Goal: Find specific page/section: Find specific page/section

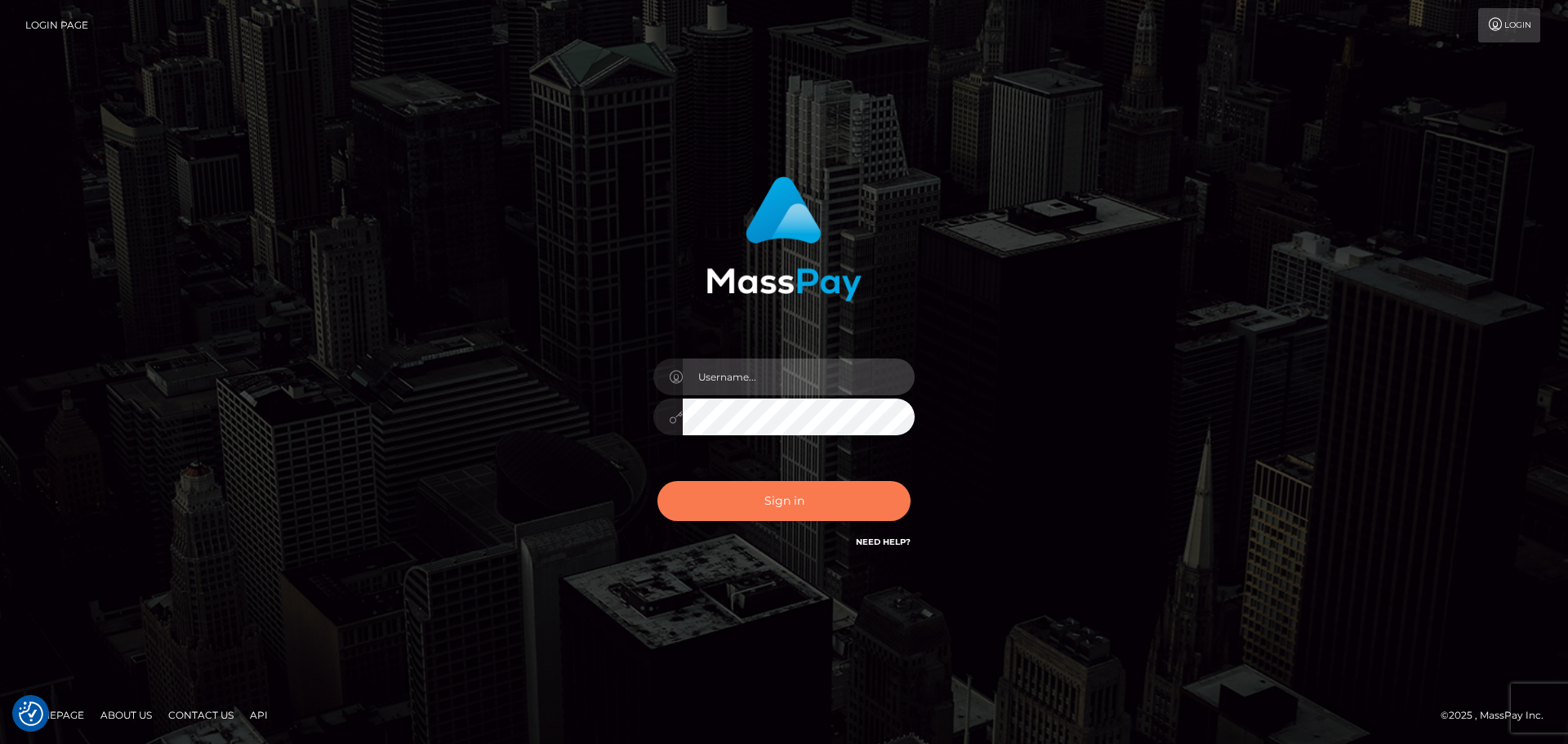
type input "Yassine Slimene"
click at [752, 513] on button "Sign in" at bounding box center [784, 500] width 253 height 40
type input "[PERSON_NAME]"
click at [712, 491] on button "Sign in" at bounding box center [784, 500] width 253 height 40
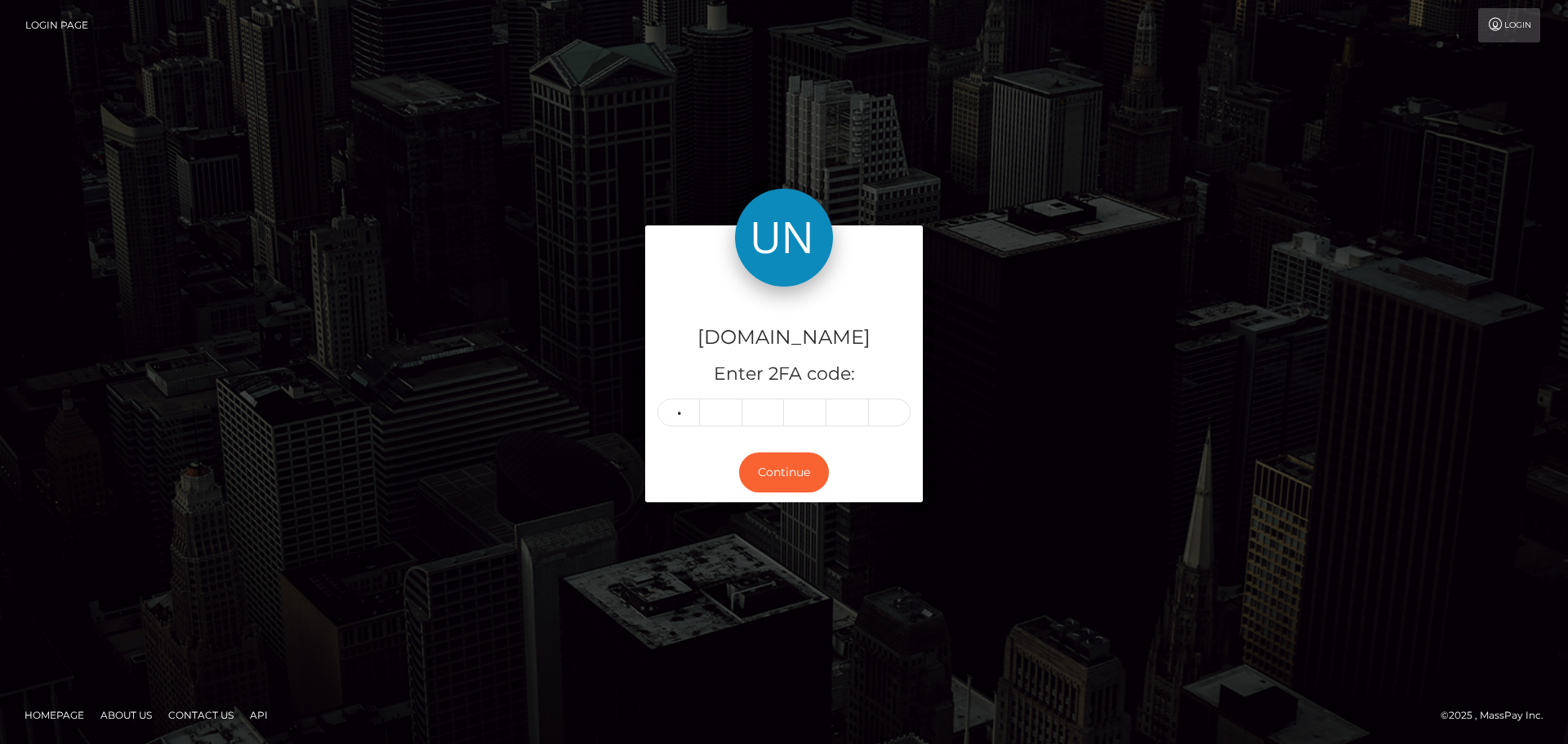
type input "2"
type input "1"
type input "2"
type input "1"
type input "2"
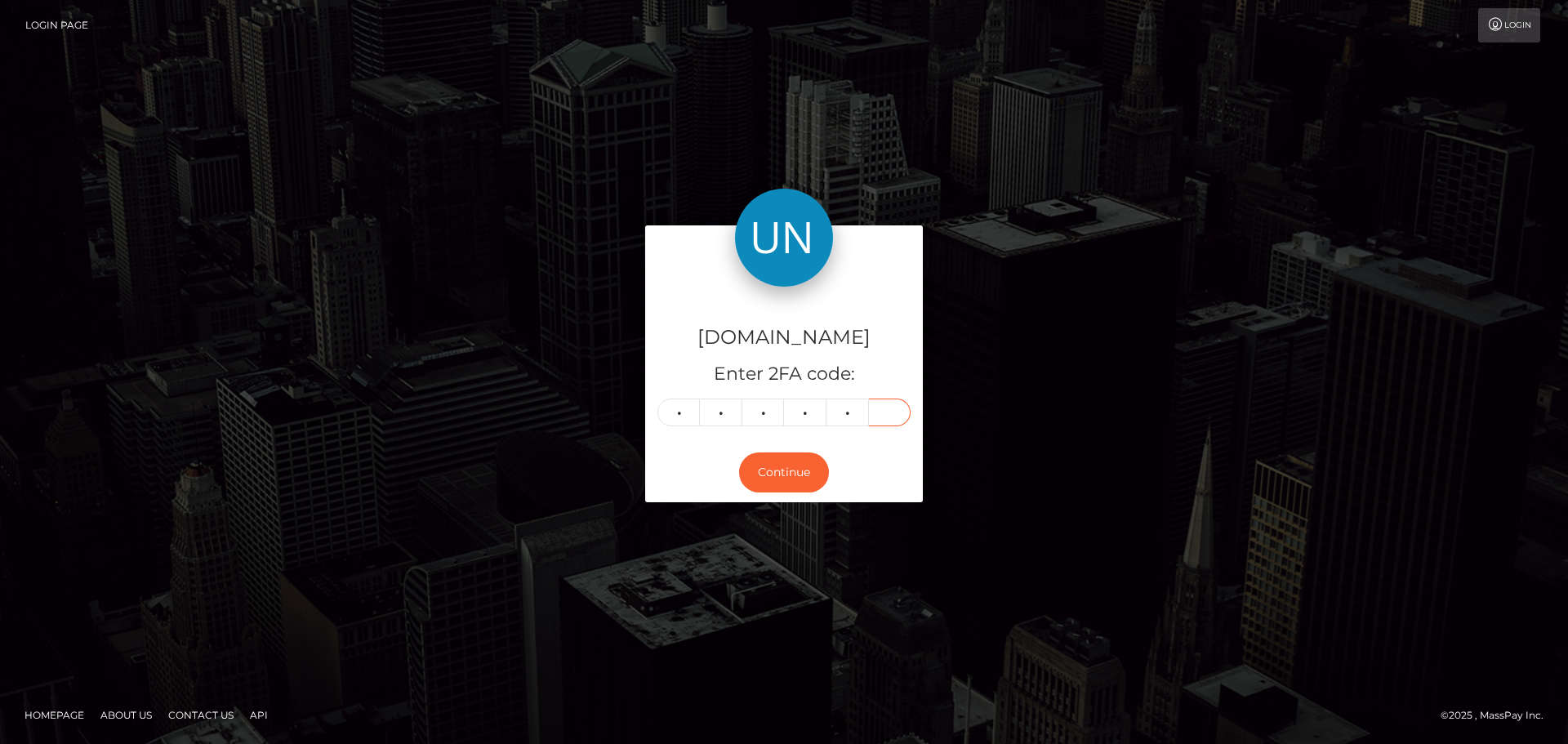
type input "0"
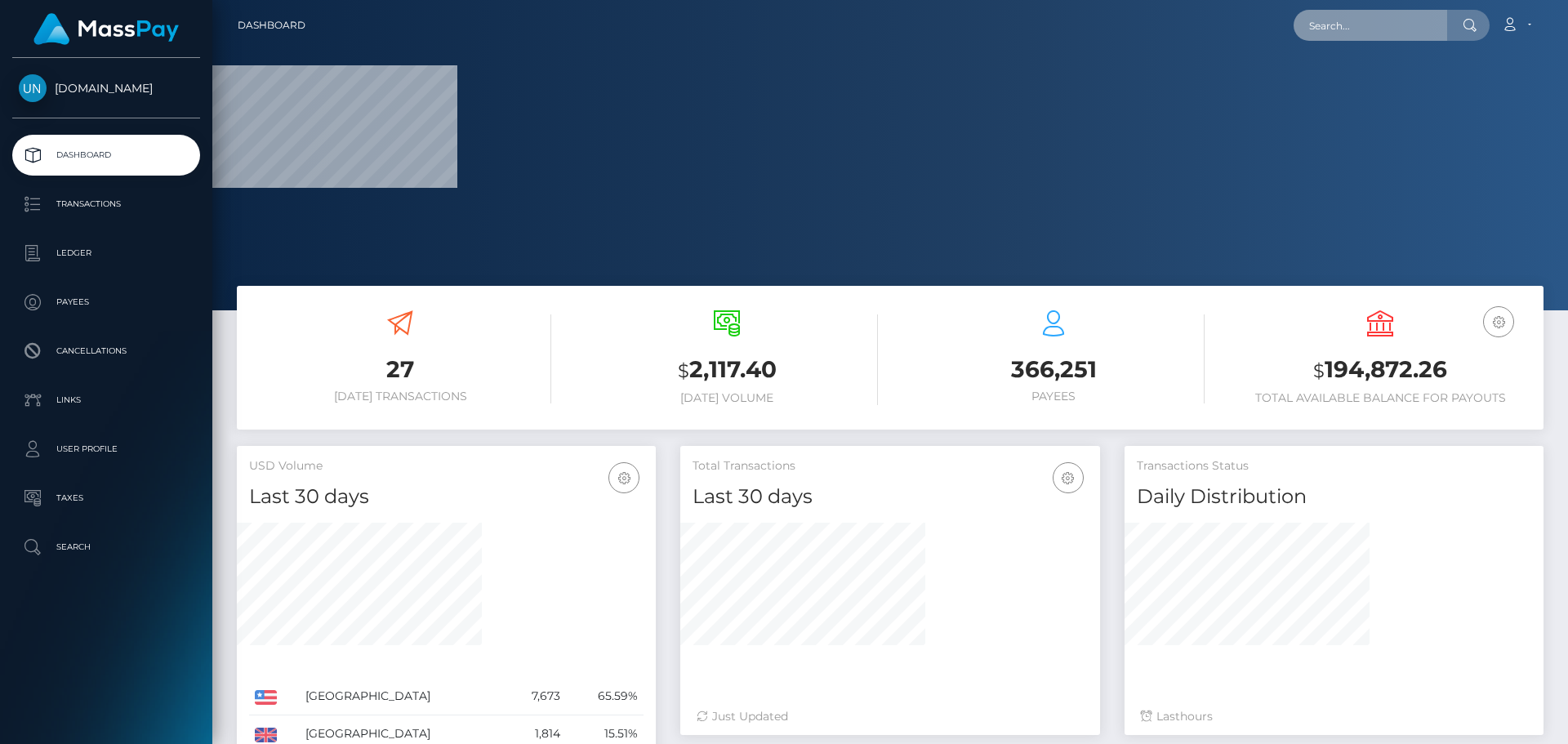
click at [1366, 24] on input "text" at bounding box center [1371, 25] width 153 height 31
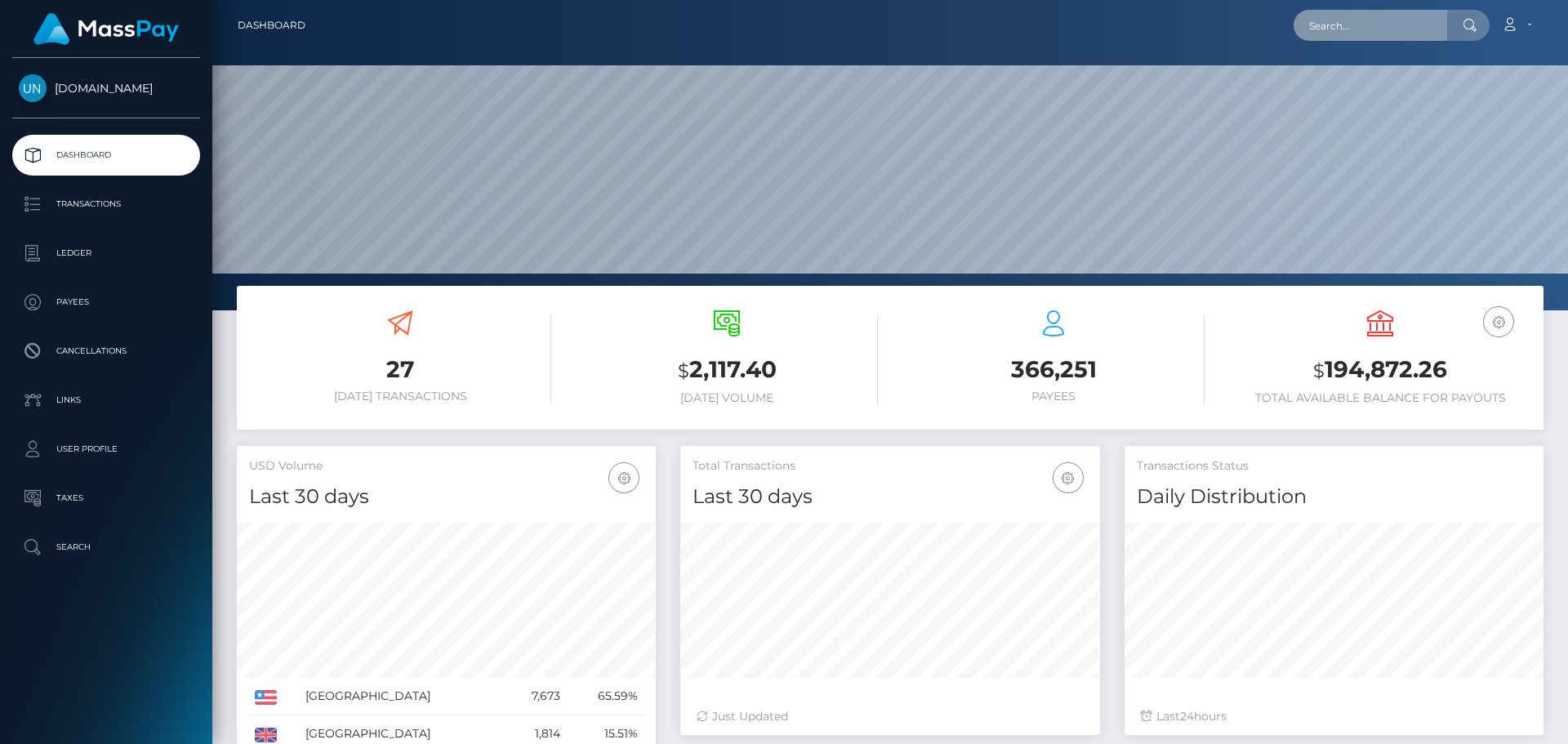
scroll to position [290, 419]
paste input "jhk45d9sx6@privaterelay.appleid.com"
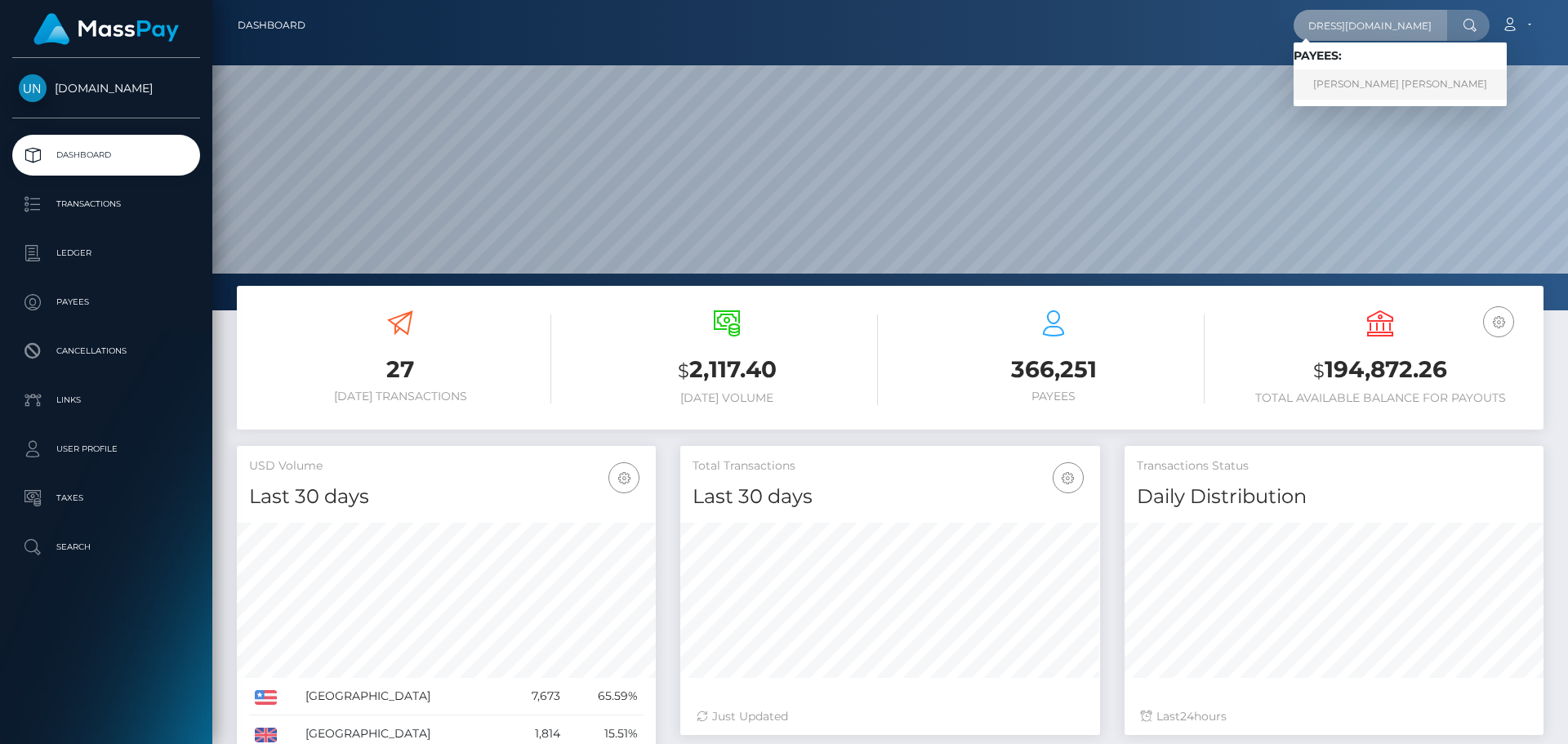
type input "jhk45d9sx6@privaterelay.appleid.com"
click at [1347, 90] on link "CARLOS ELIAS ALEMAN VALLES" at bounding box center [1400, 85] width 213 height 30
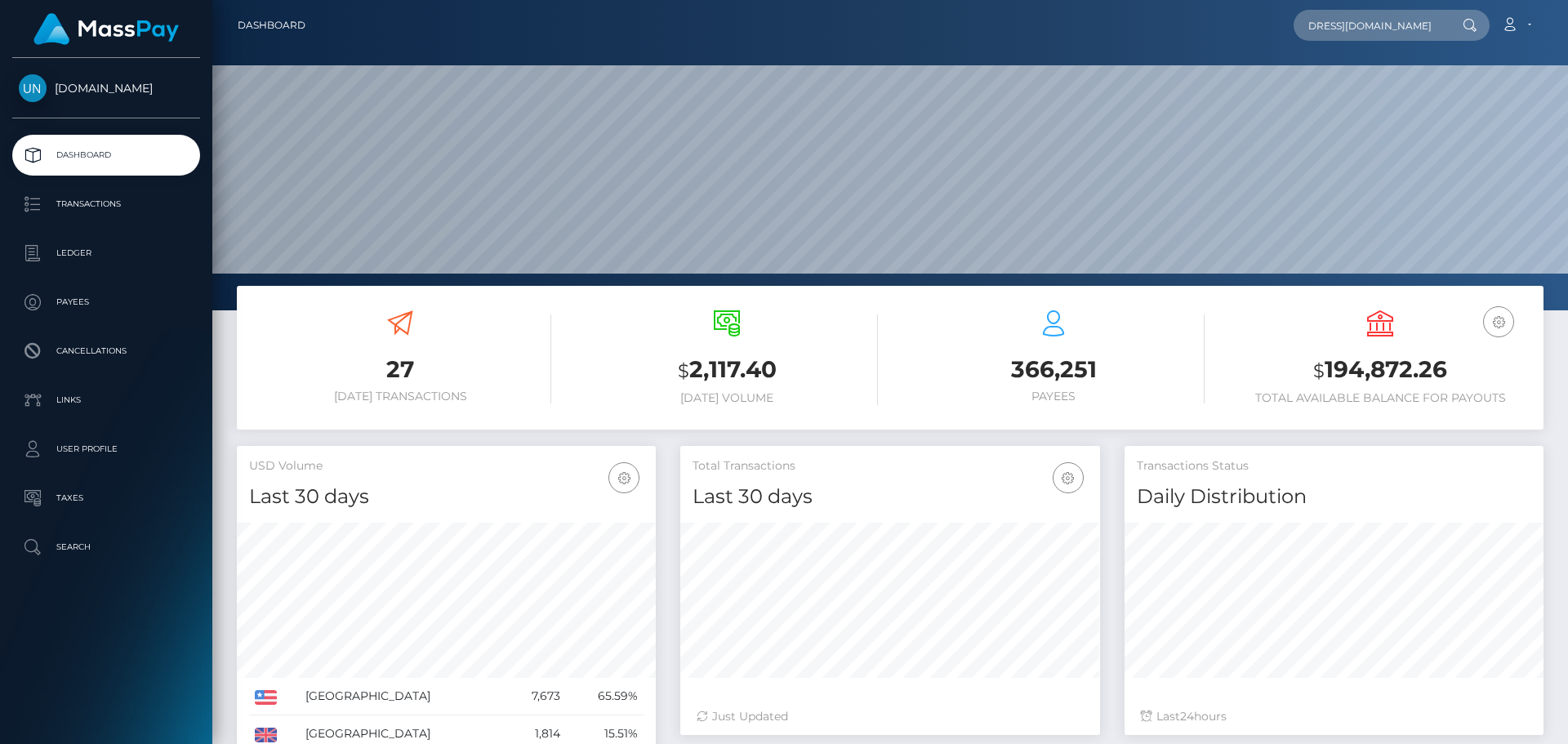
scroll to position [0, 0]
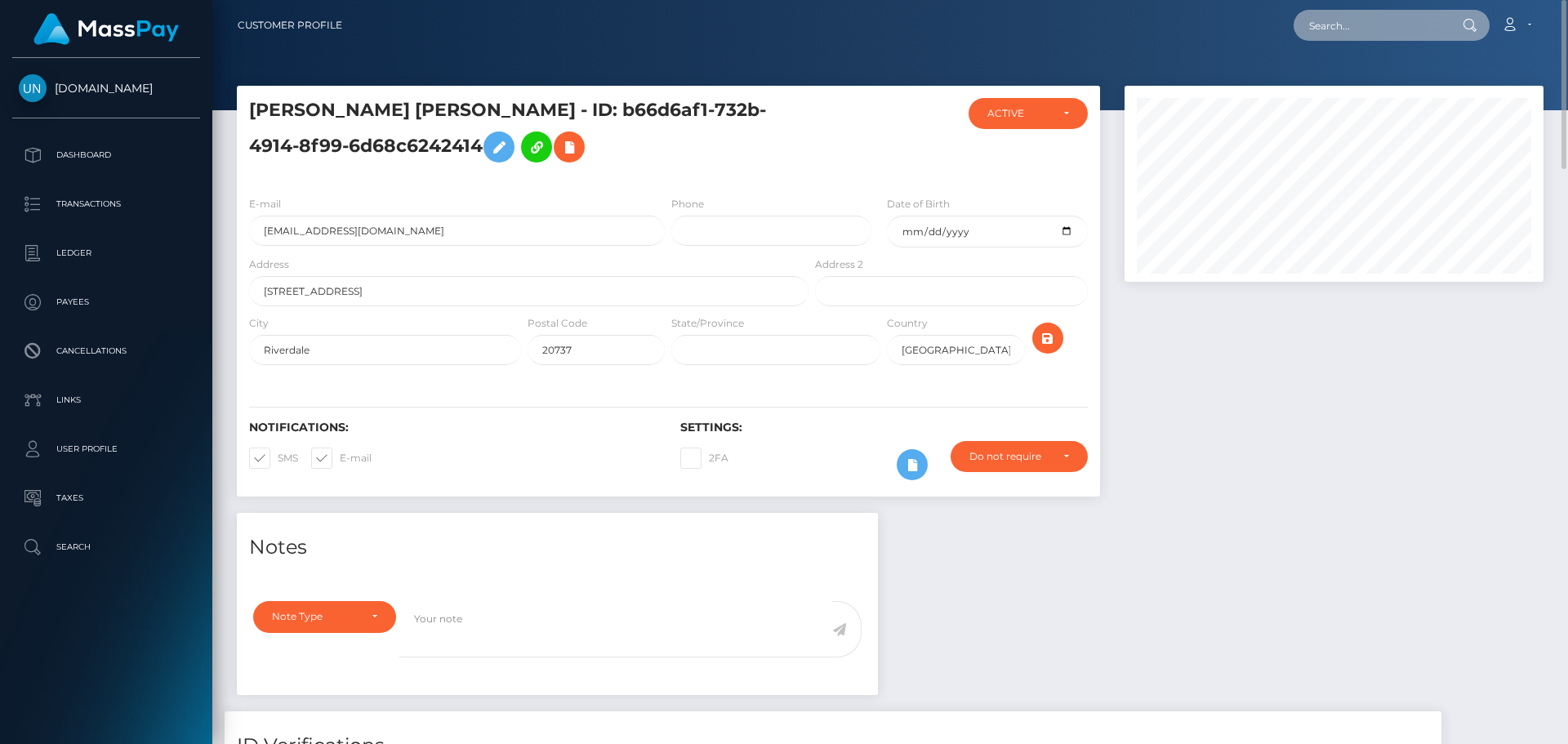
click at [1382, 32] on input "text" at bounding box center [1371, 25] width 153 height 31
paste input "nd0229885@sju.albizu.edu"
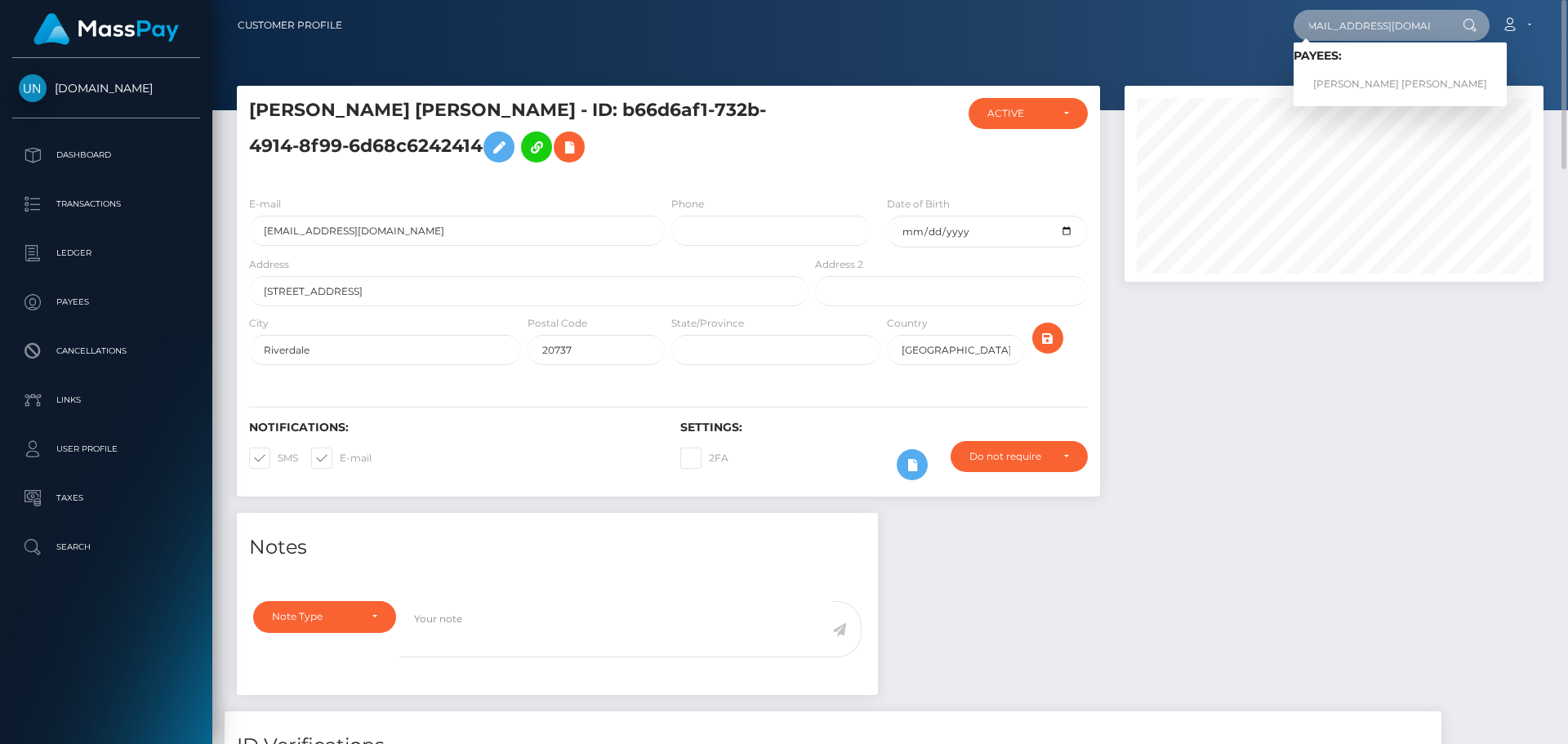
type input "nd0229885@sju.albizu.edu"
click at [1352, 94] on link "NICOLE DURAN BALBI" at bounding box center [1400, 85] width 213 height 30
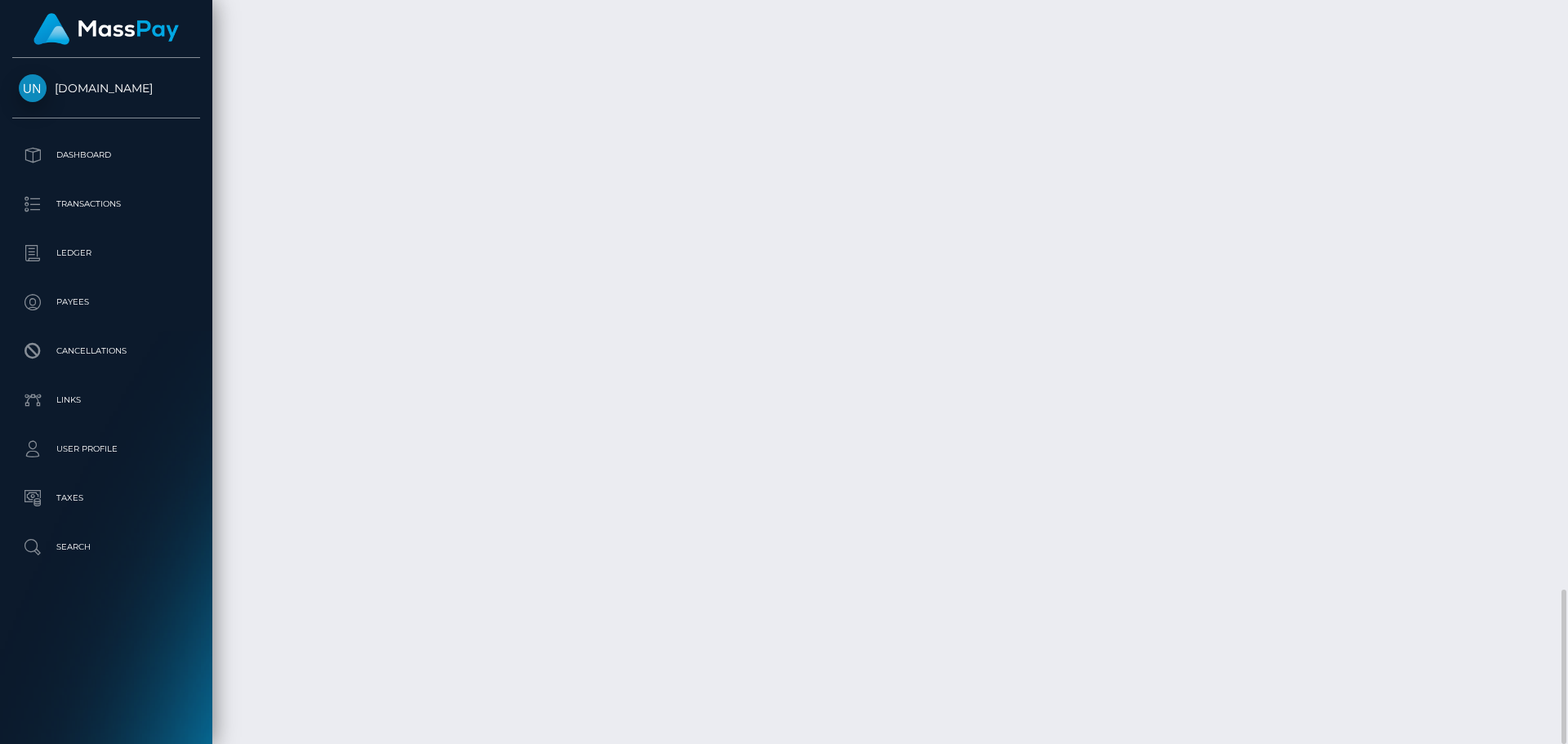
scroll to position [2581, 0]
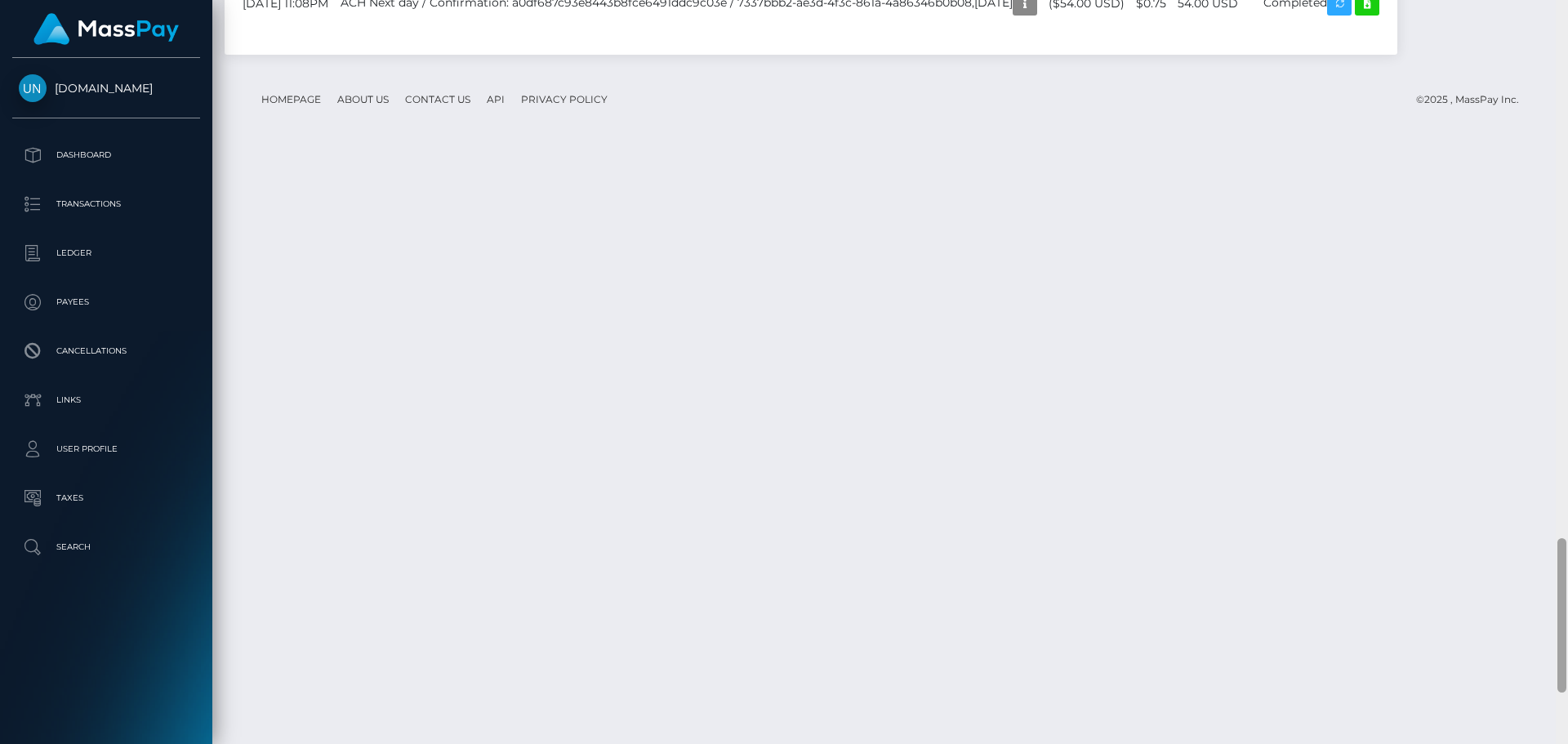
click at [1567, 13] on div at bounding box center [1562, 372] width 12 height 744
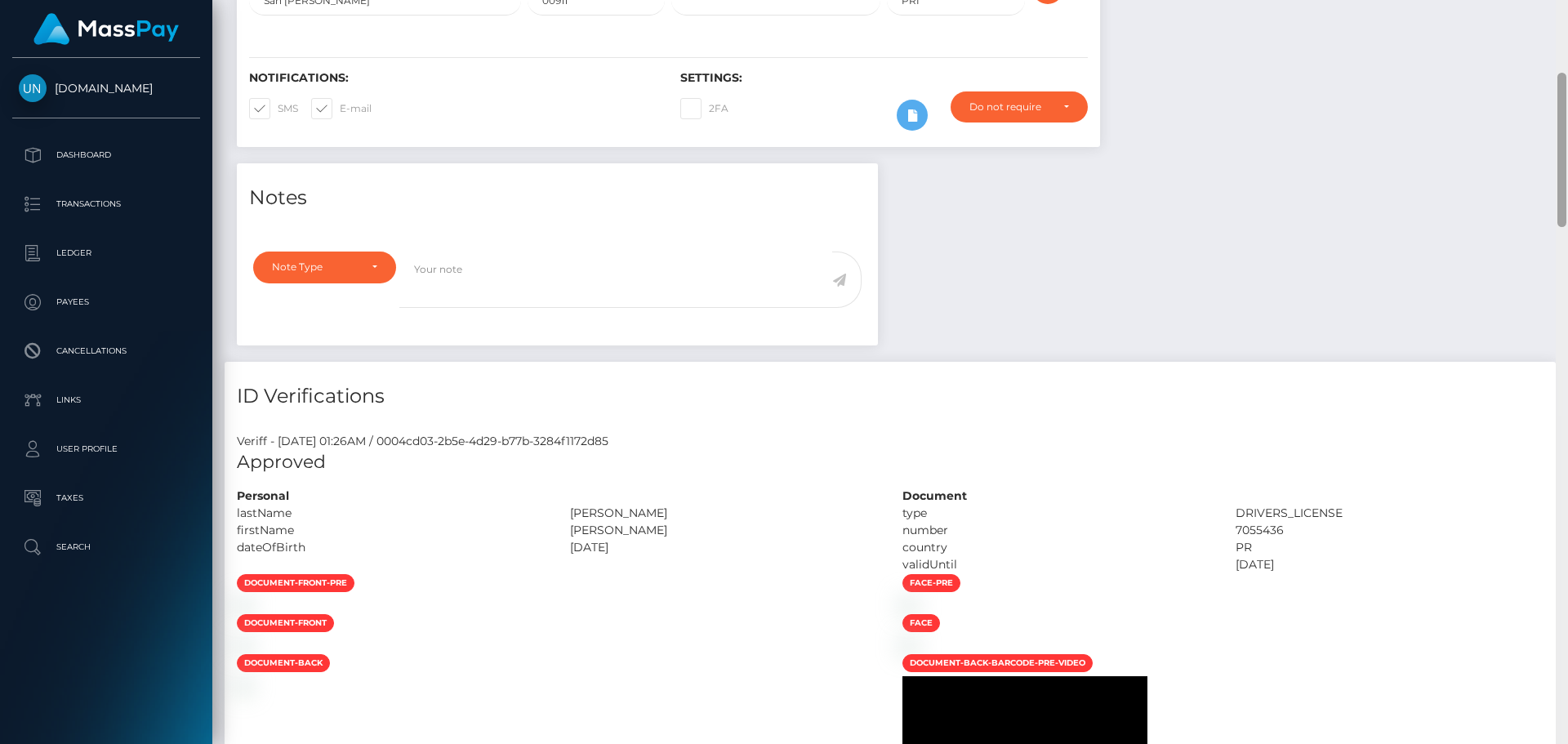
click at [1567, 12] on div "Customer Profile Loading... Loading..." at bounding box center [890, 372] width 1356 height 744
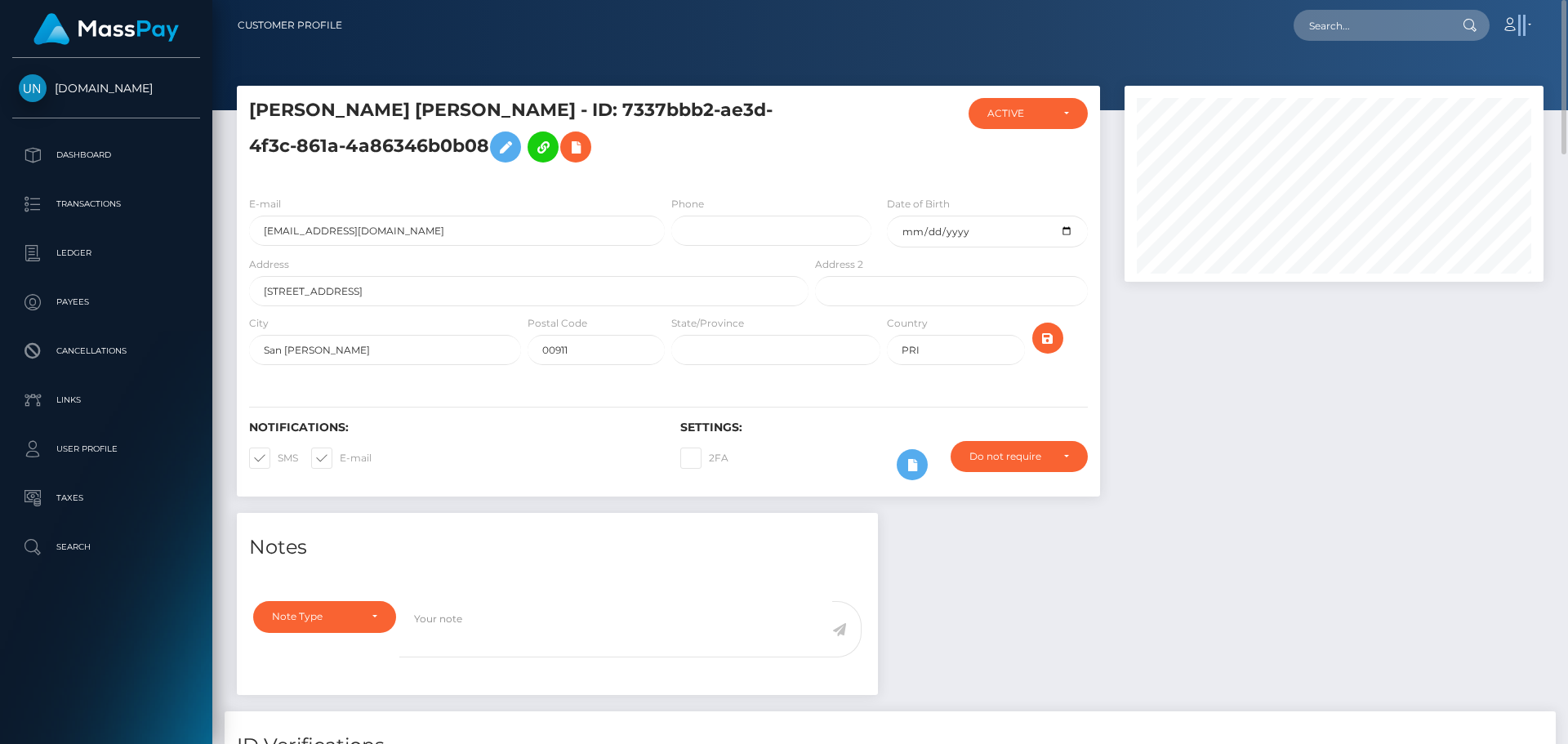
click at [1566, 12] on nav "Customer Profile Loading... Loading... Account" at bounding box center [890, 25] width 1356 height 51
click at [1178, 20] on div "Loading... Loading... Account Edit Profile Logout" at bounding box center [949, 25] width 1188 height 34
paste input "eddy_jey@hotmail.com"
click at [1378, 19] on input "eddy_jey@hotmail.com" at bounding box center [1371, 25] width 153 height 31
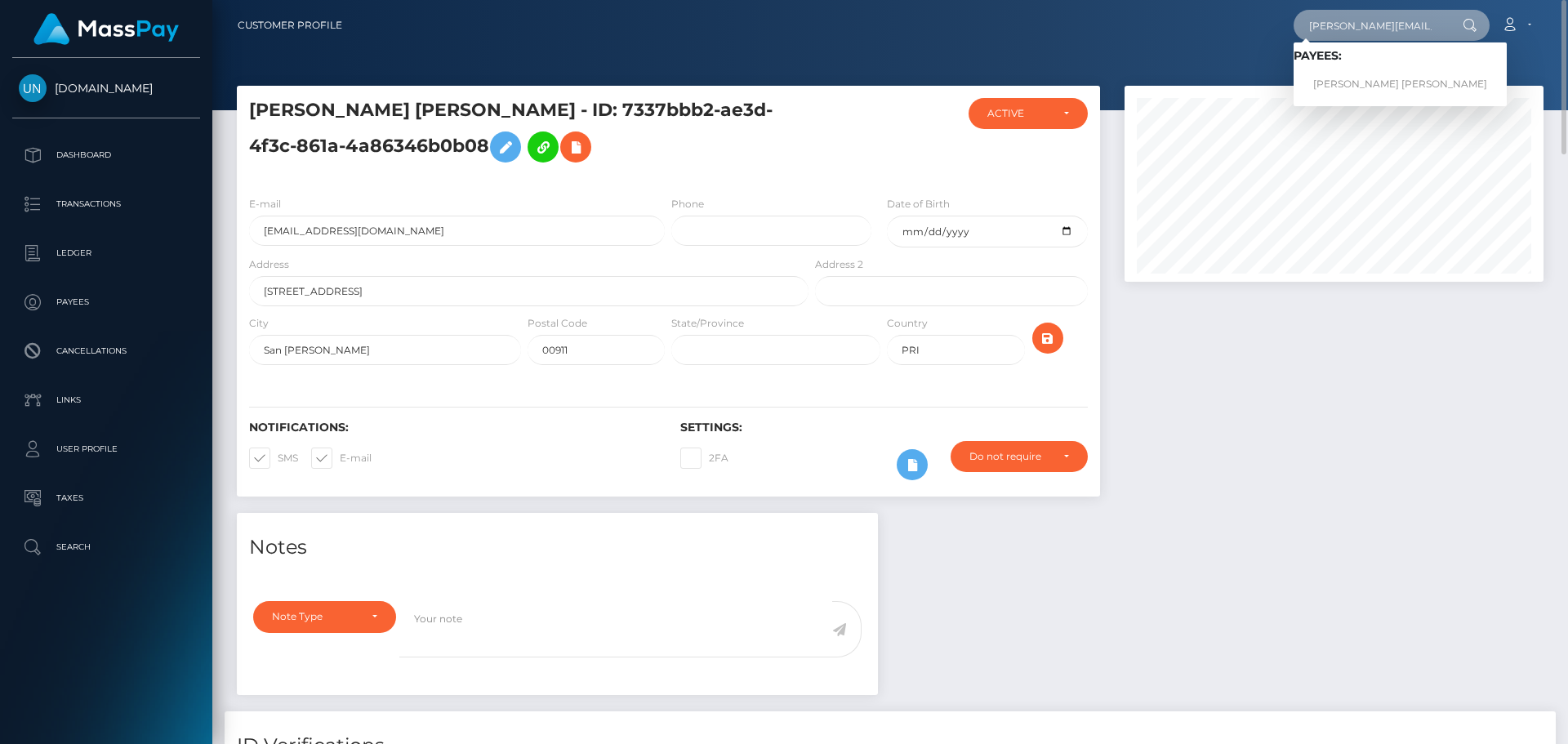
type input "eddy_jey@hotmail.com"
click at [1340, 79] on link "JHON EDINSON MORENO QUIÑONES" at bounding box center [1400, 85] width 213 height 30
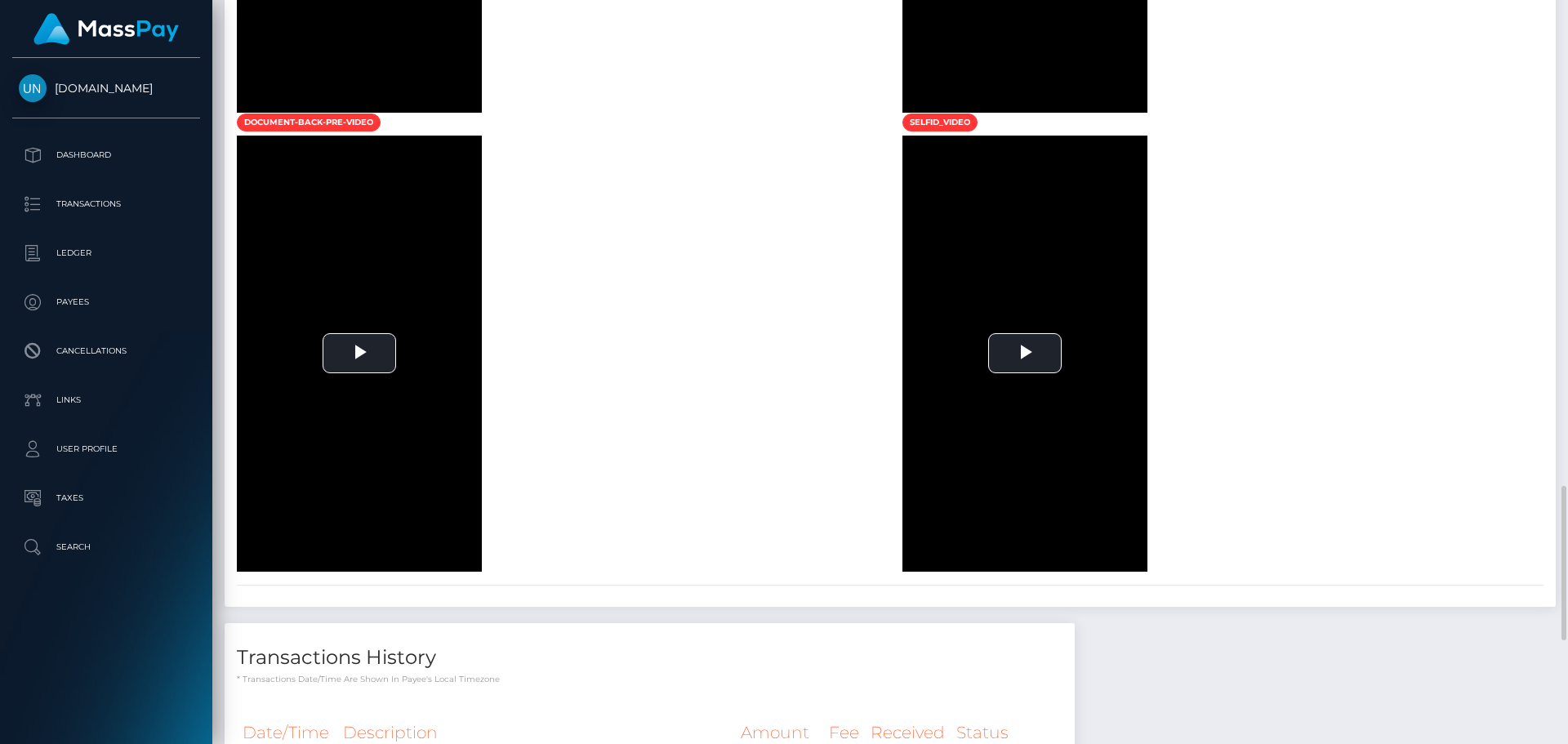
scroll to position [1633, 0]
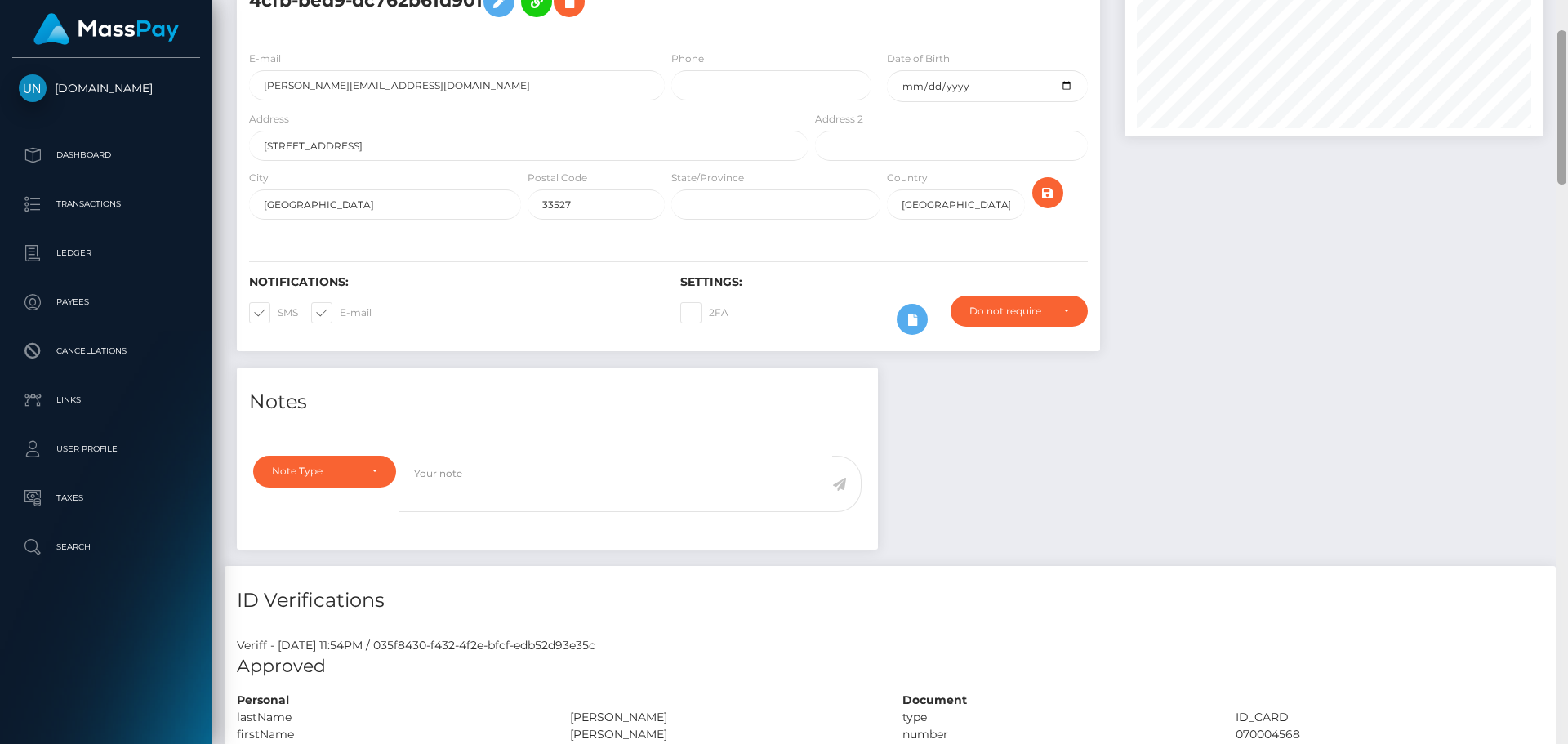
click at [1567, 40] on div at bounding box center [1562, 372] width 12 height 744
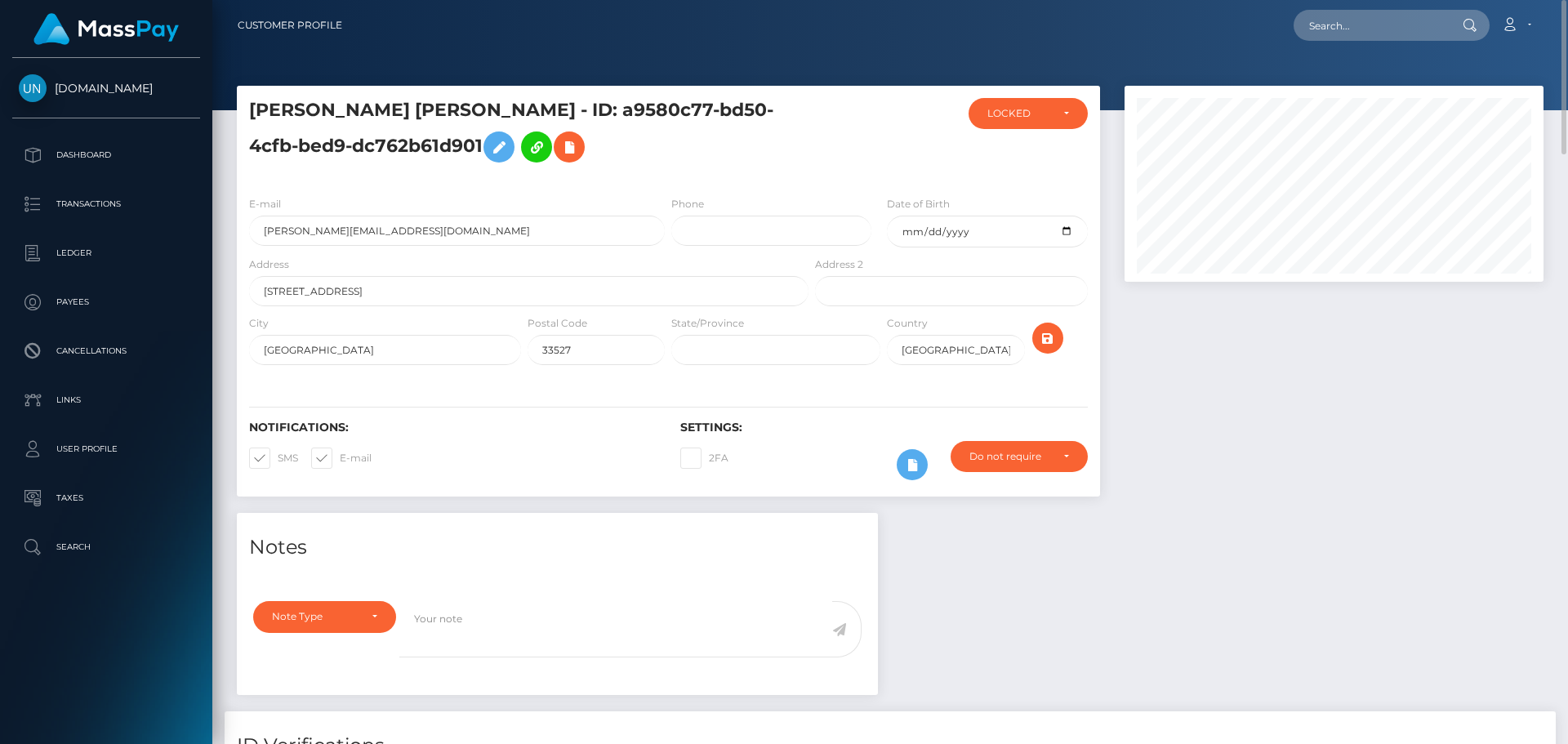
click at [1368, 46] on nav "Customer Profile Loading... Loading... Account" at bounding box center [890, 25] width 1356 height 51
paste input "[EMAIL_ADDRESS][DOMAIN_NAME]"
click at [1376, 29] on input "[EMAIL_ADDRESS][DOMAIN_NAME]" at bounding box center [1371, 25] width 153 height 31
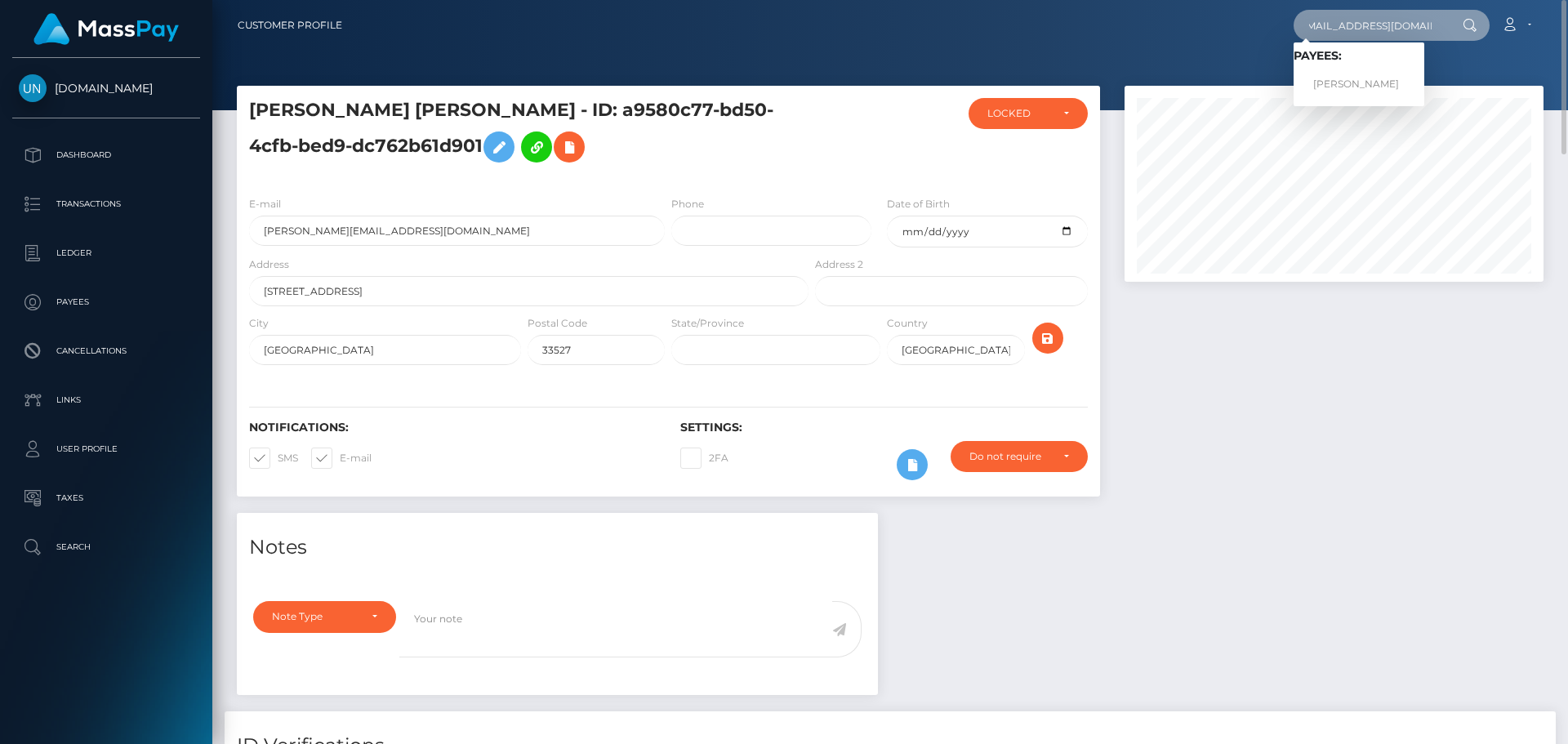
type input "irvinderring97@yahoo.com"
click at [1361, 79] on link "IRVIN JAMALL DERRING" at bounding box center [1359, 85] width 130 height 30
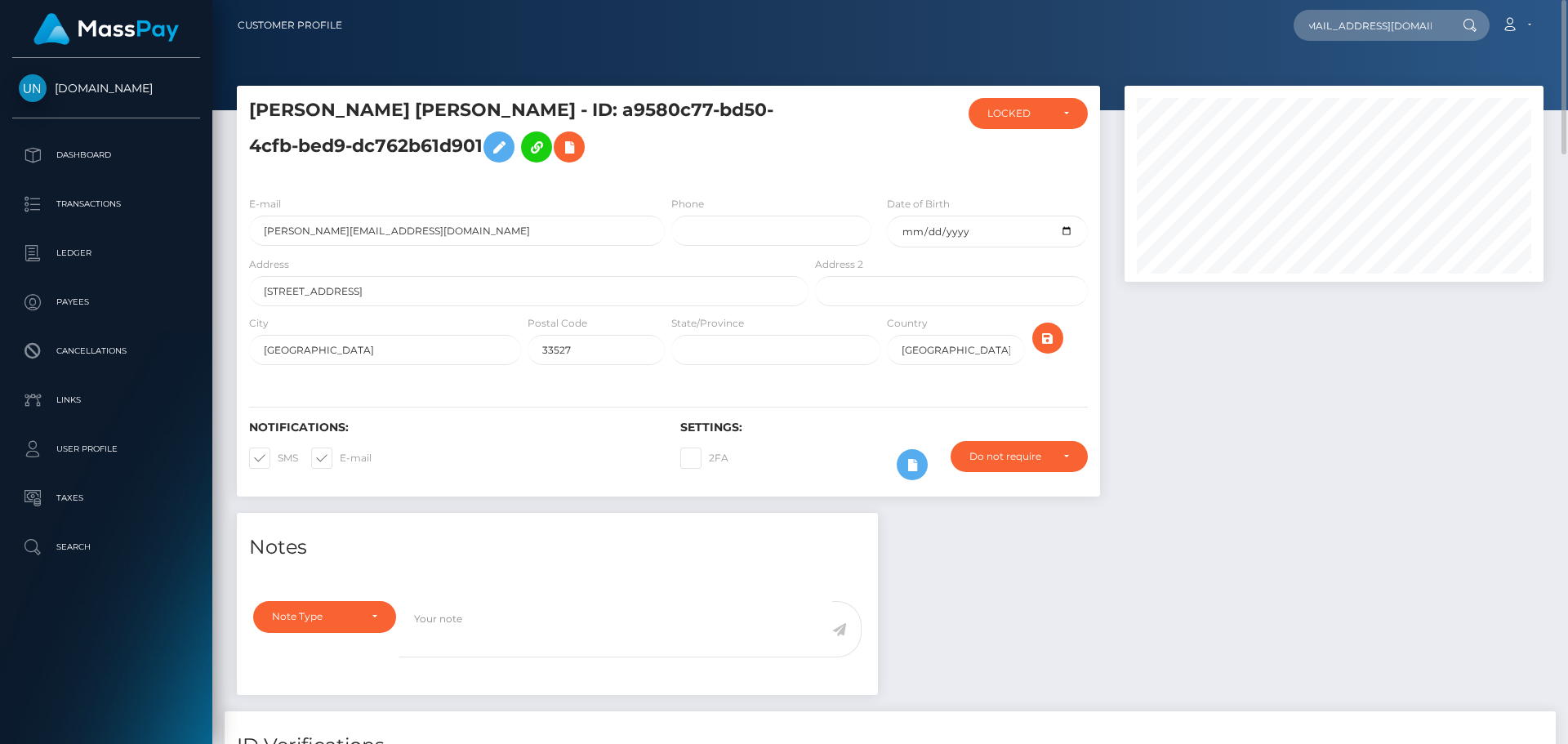
scroll to position [0, 0]
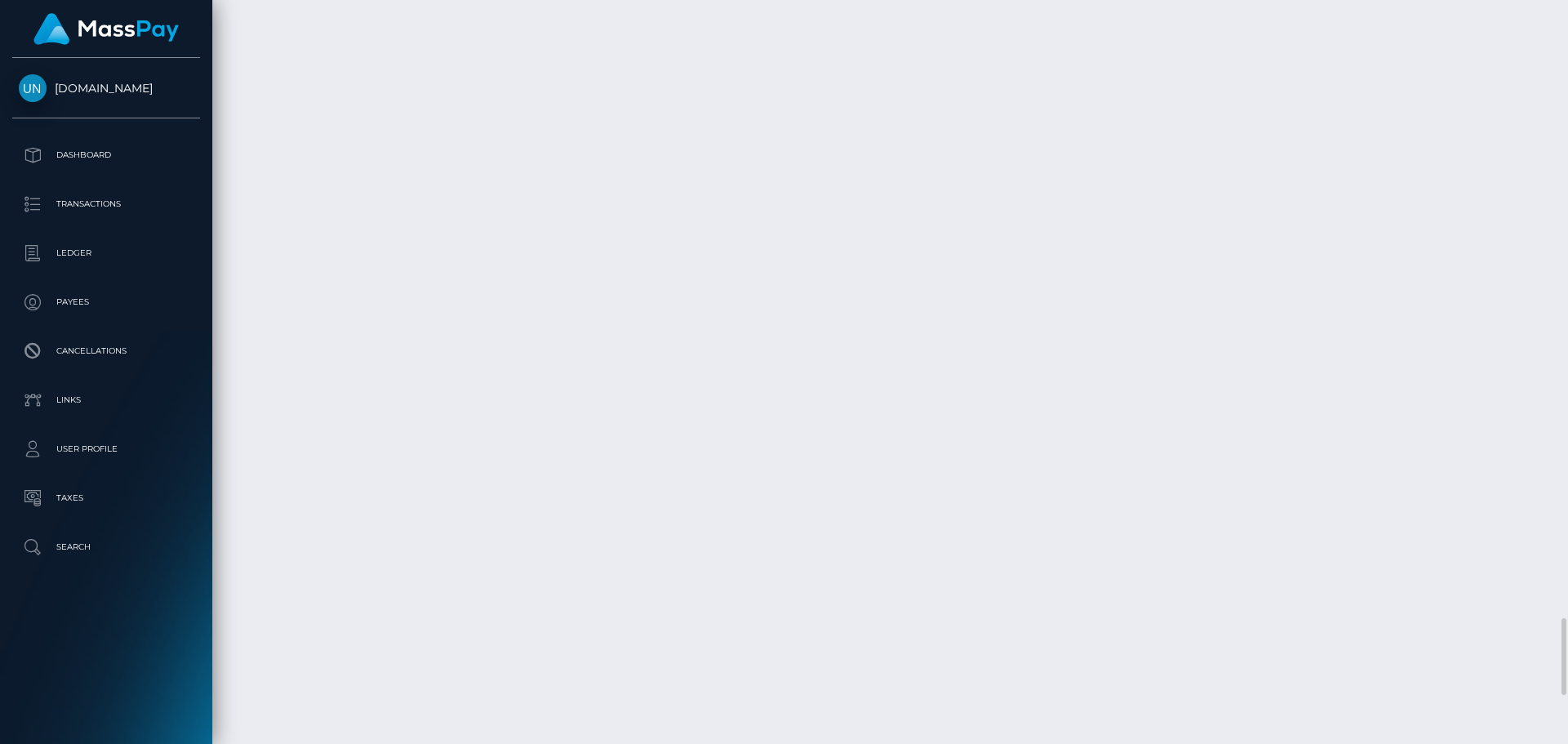
scroll to position [6427, 0]
click at [1567, 9] on div at bounding box center [1562, 372] width 12 height 744
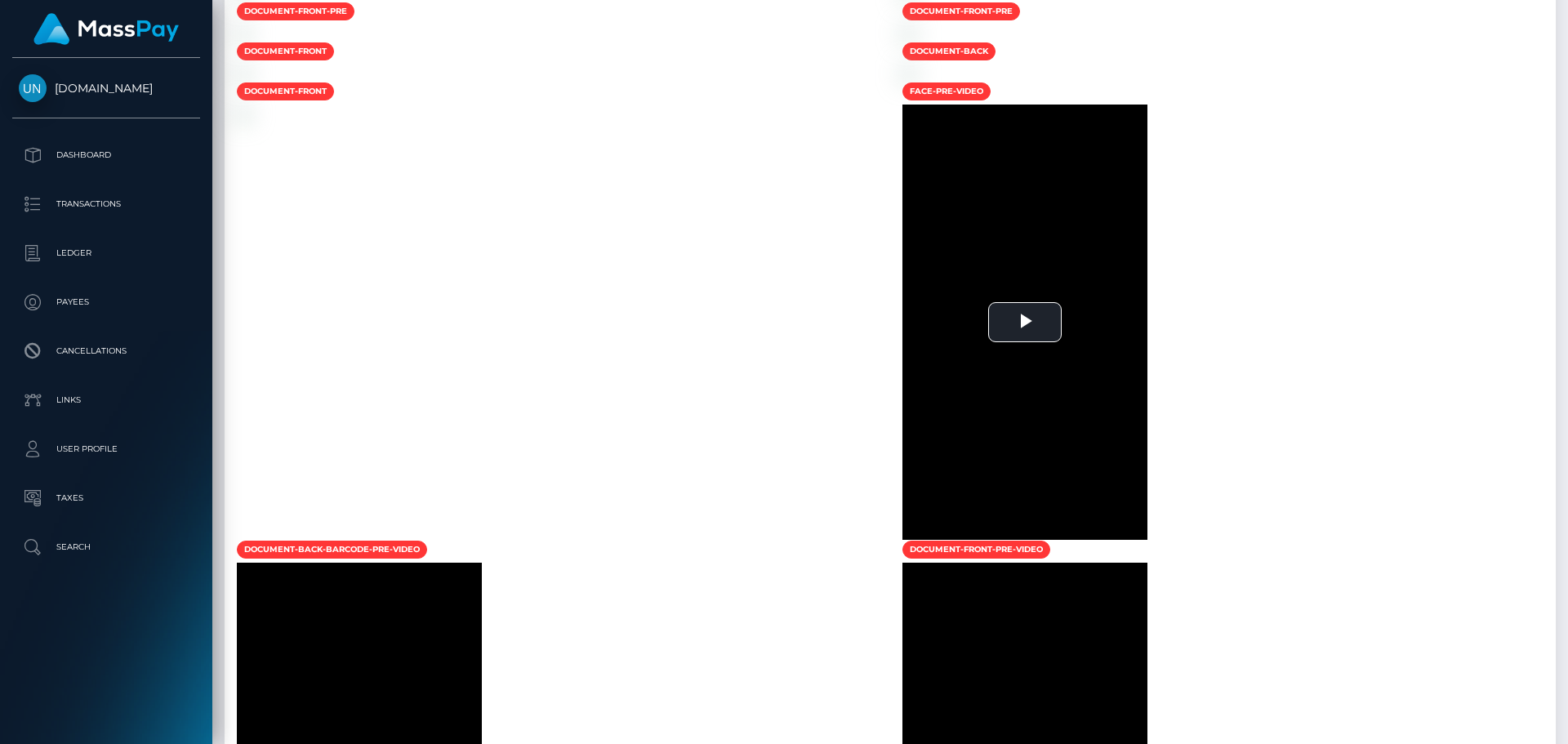
click at [1565, 12] on div at bounding box center [1562, 372] width 12 height 744
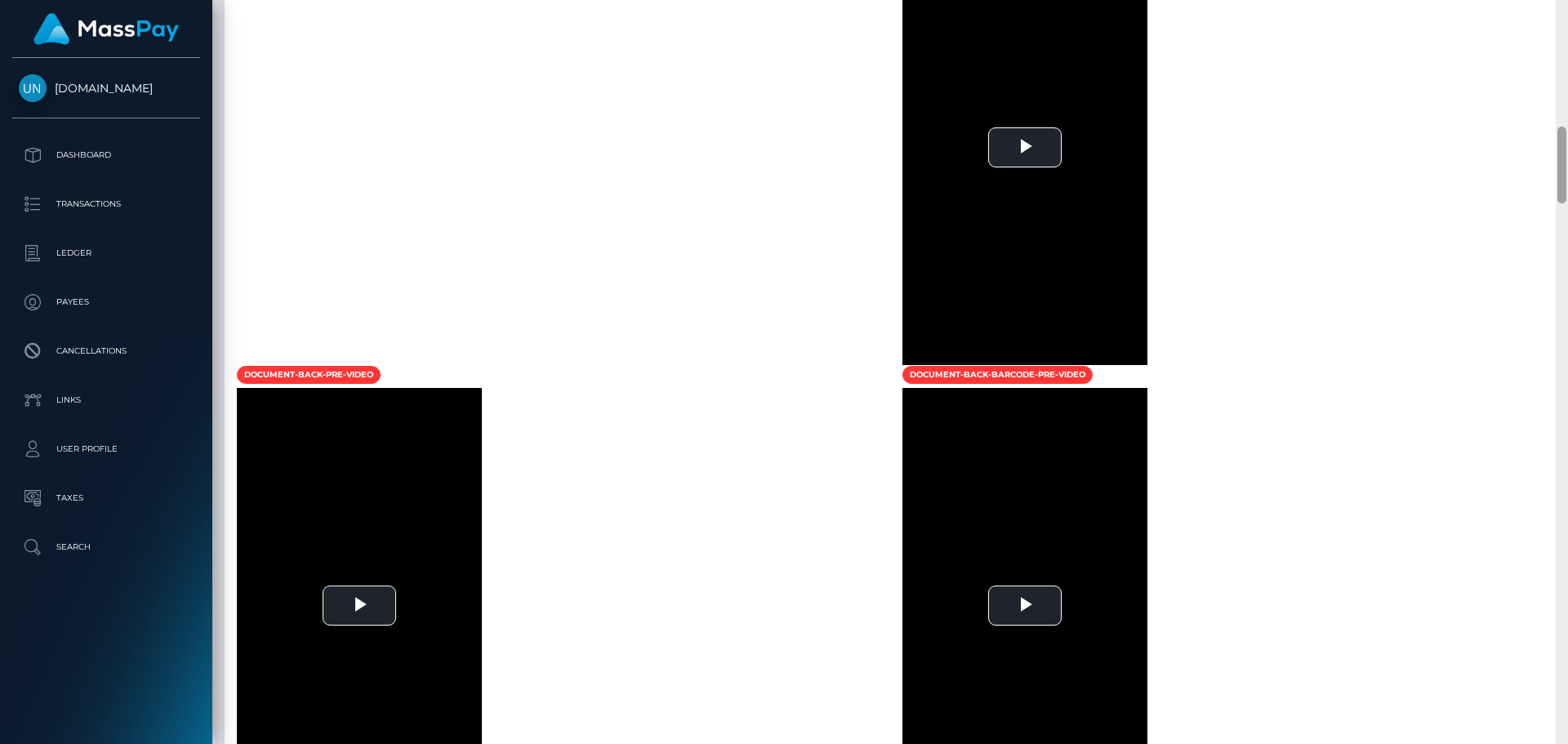
click at [1565, 12] on div at bounding box center [1562, 372] width 12 height 744
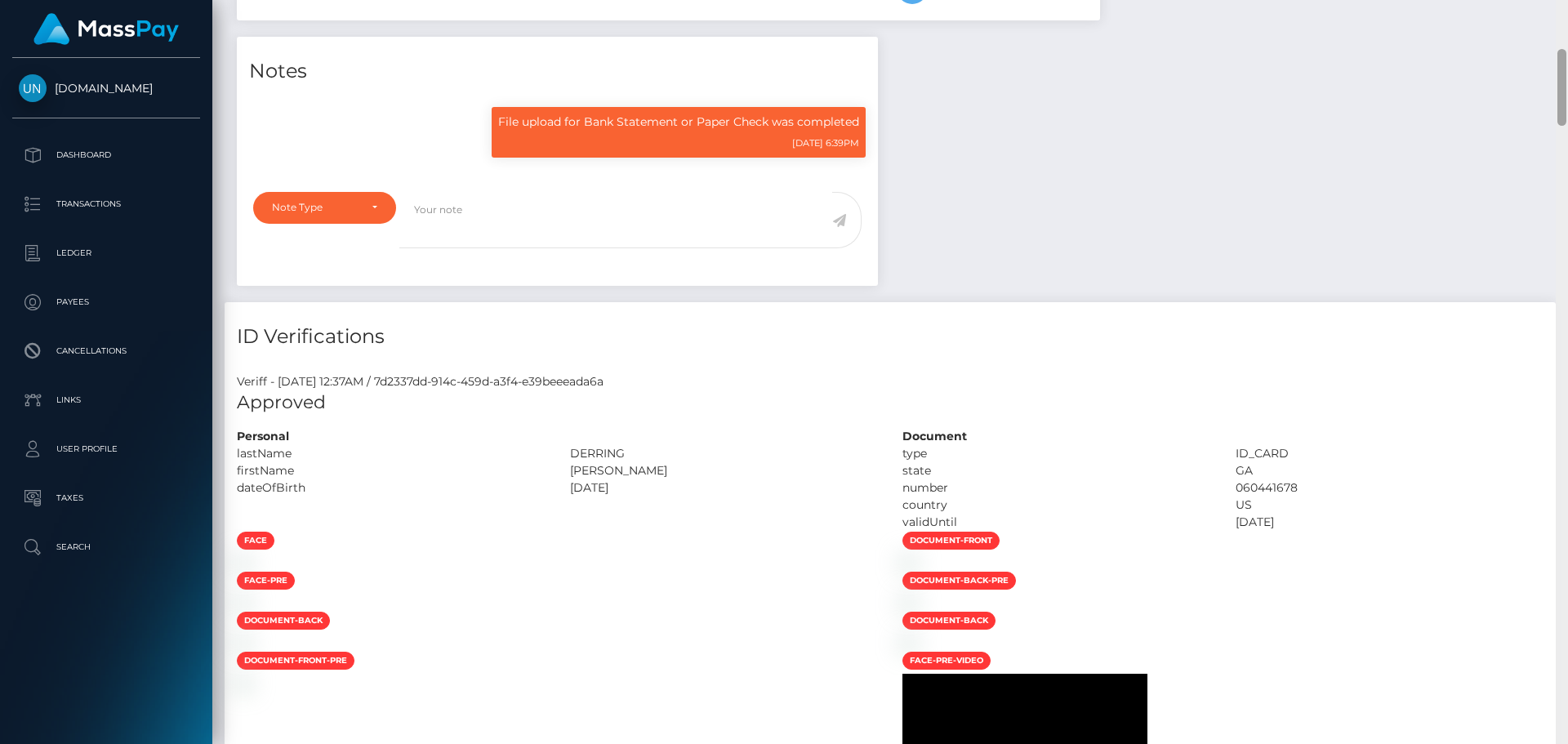
click at [1565, 12] on div "Customer Profile Loading... Loading..." at bounding box center [890, 372] width 1356 height 744
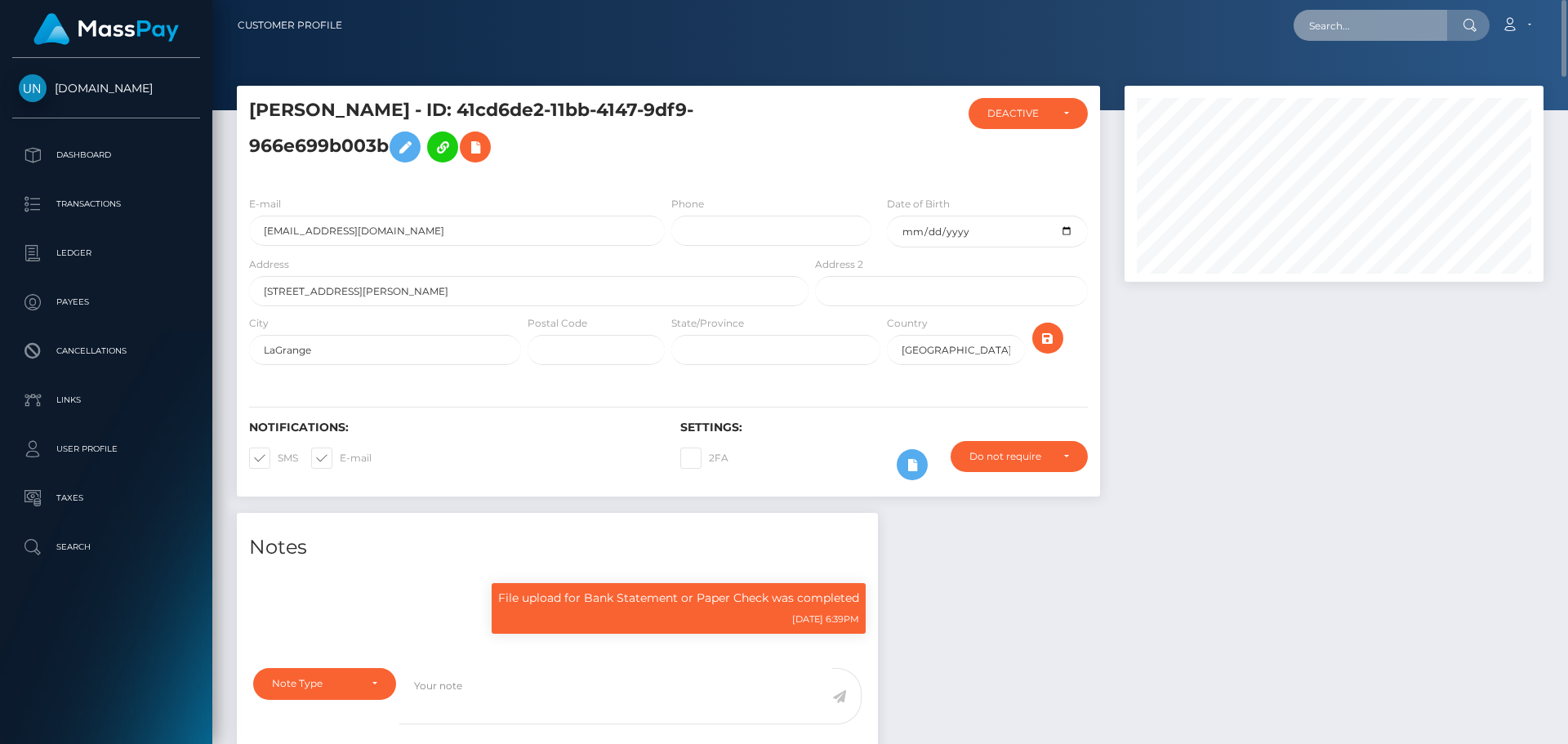
click at [1401, 33] on input "text" at bounding box center [1371, 25] width 153 height 31
paste input "marijose.alarcon.s@icloud.com"
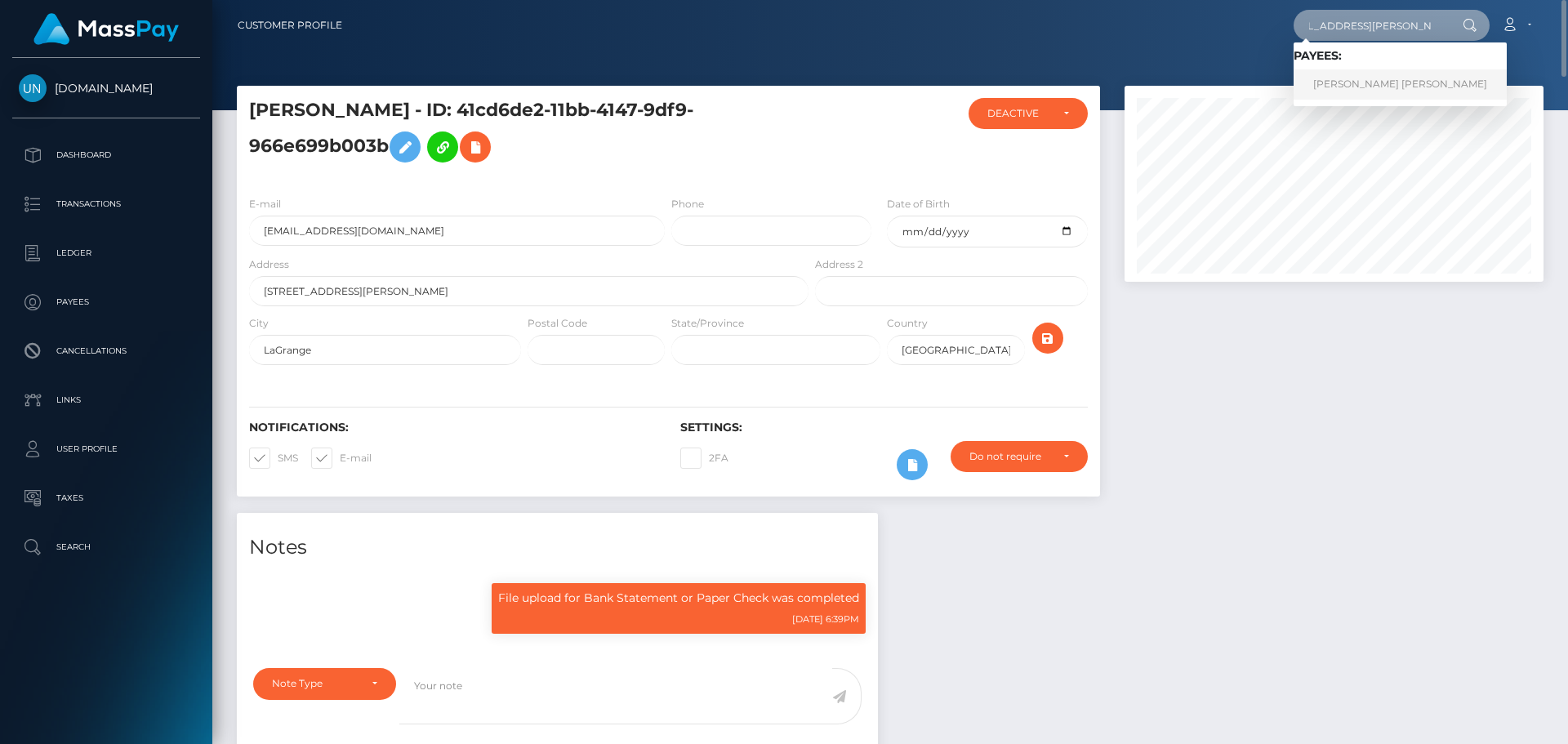
type input "marijose.alarcon.s@icloud.com"
click at [1373, 83] on link "MARÍA JOSÉ ALARCÓN SEPÚLVEDA" at bounding box center [1400, 85] width 213 height 30
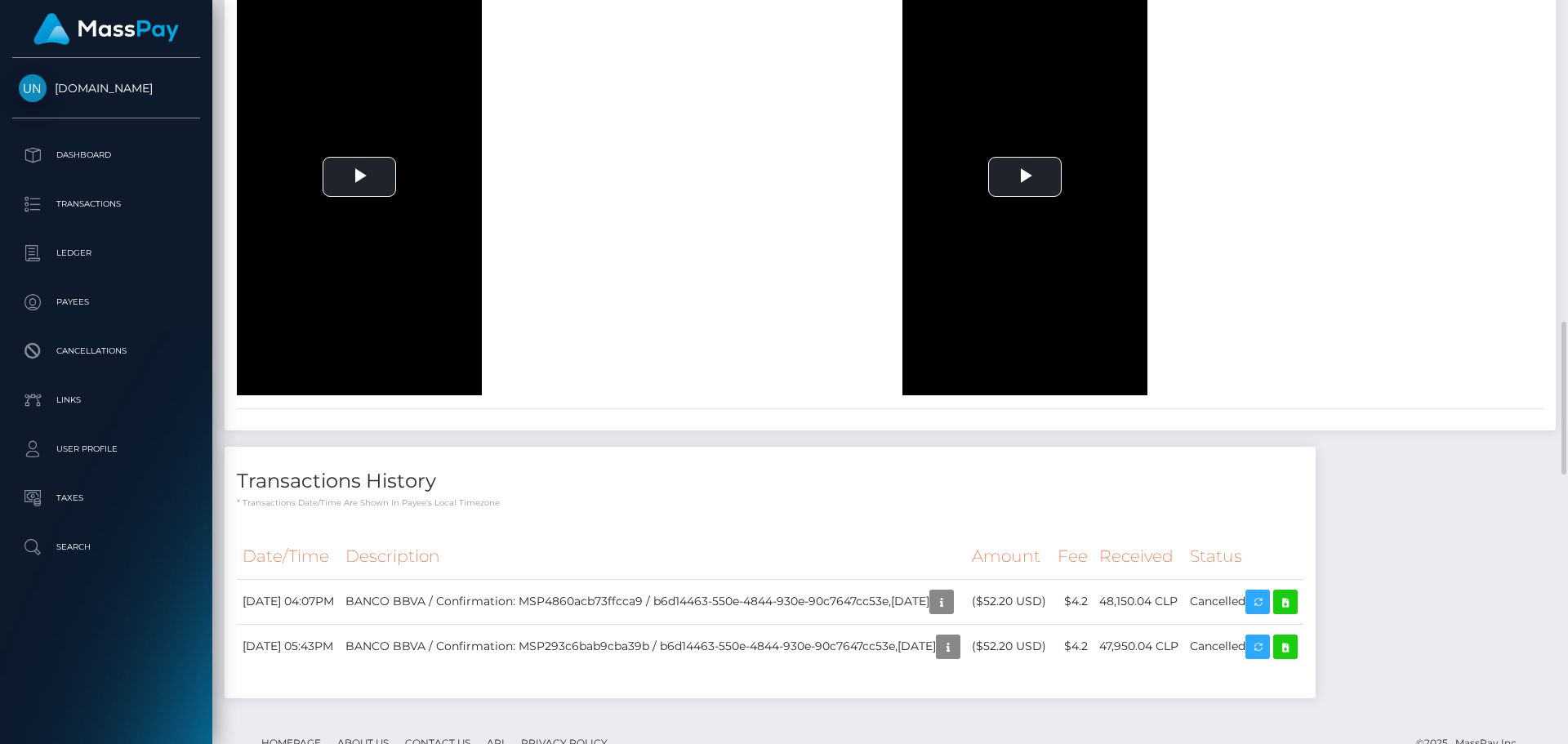
scroll to position [1401, 0]
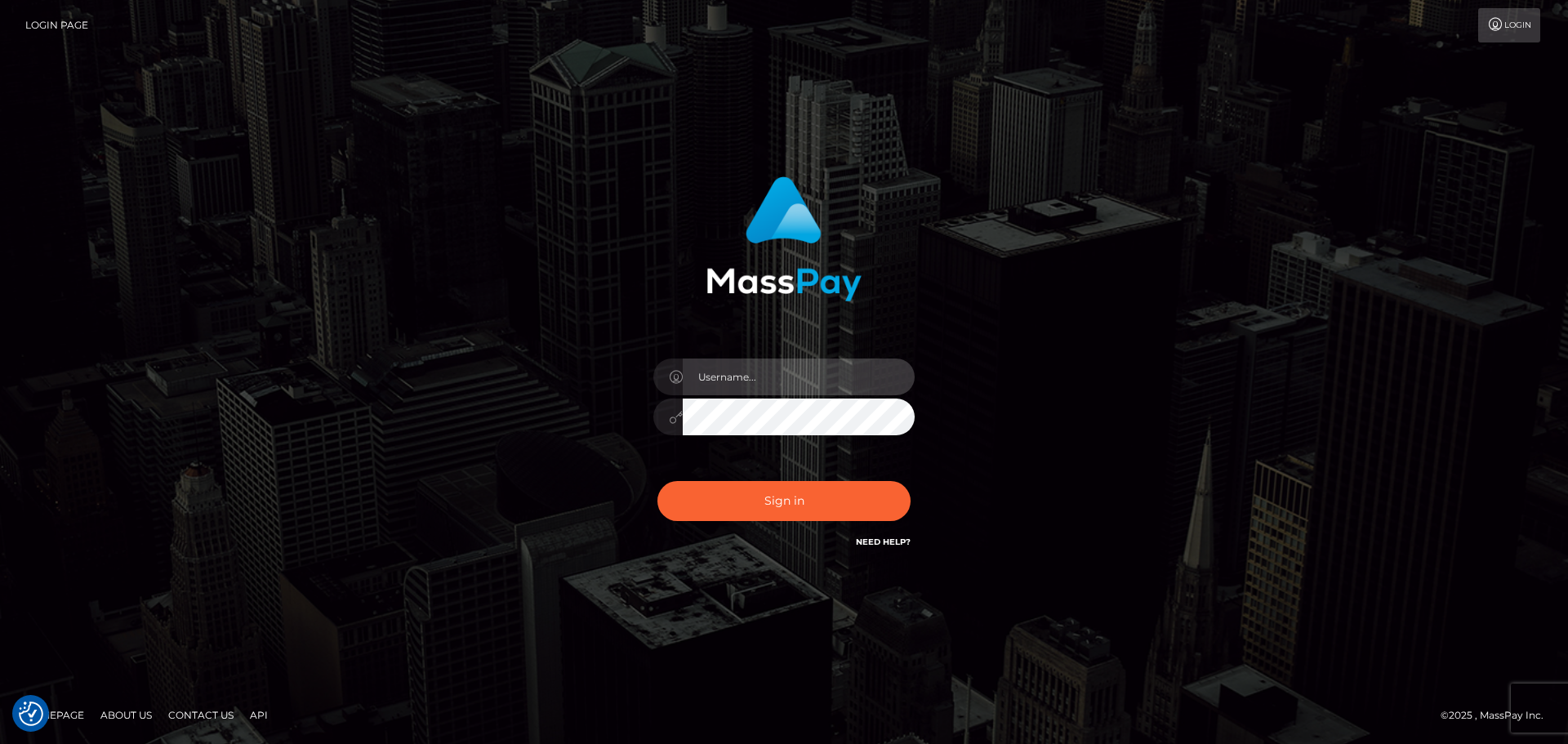
type input "[PERSON_NAME]"
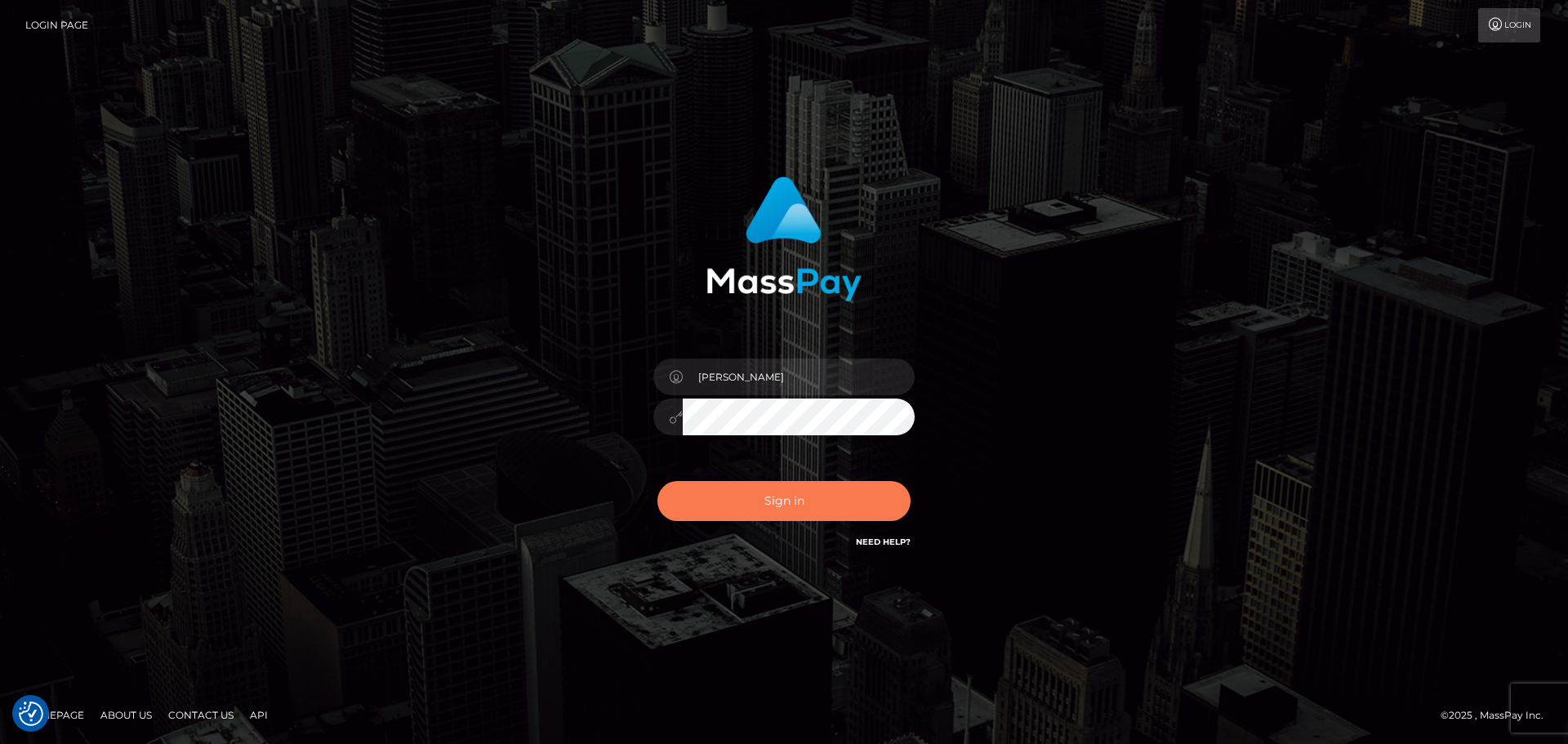
click at [773, 478] on div "Sign in Need Help?" at bounding box center [784, 507] width 286 height 72
click at [774, 493] on button "Sign in" at bounding box center [784, 500] width 253 height 40
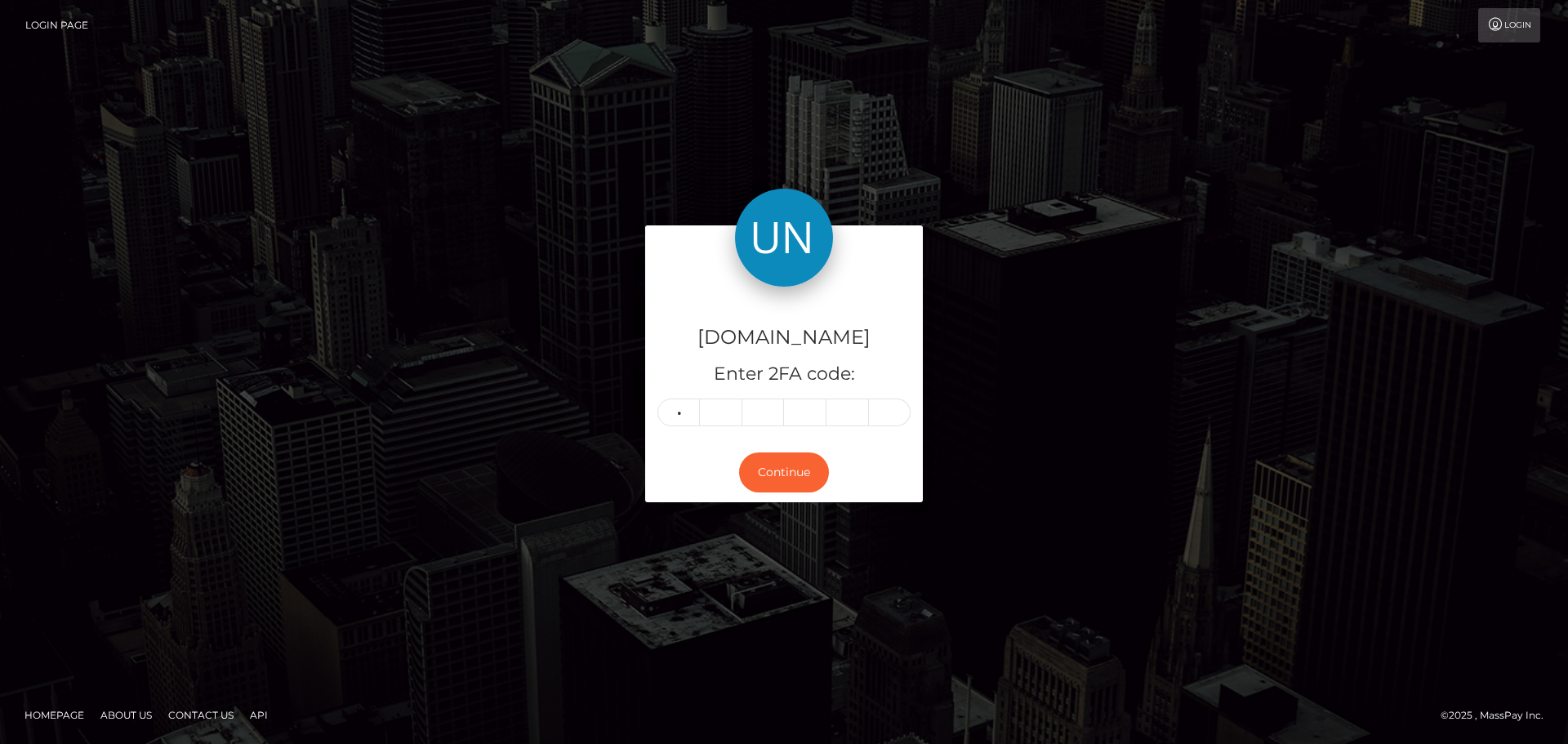
type input "2"
type input "4"
type input "0"
type input "6"
type input "4"
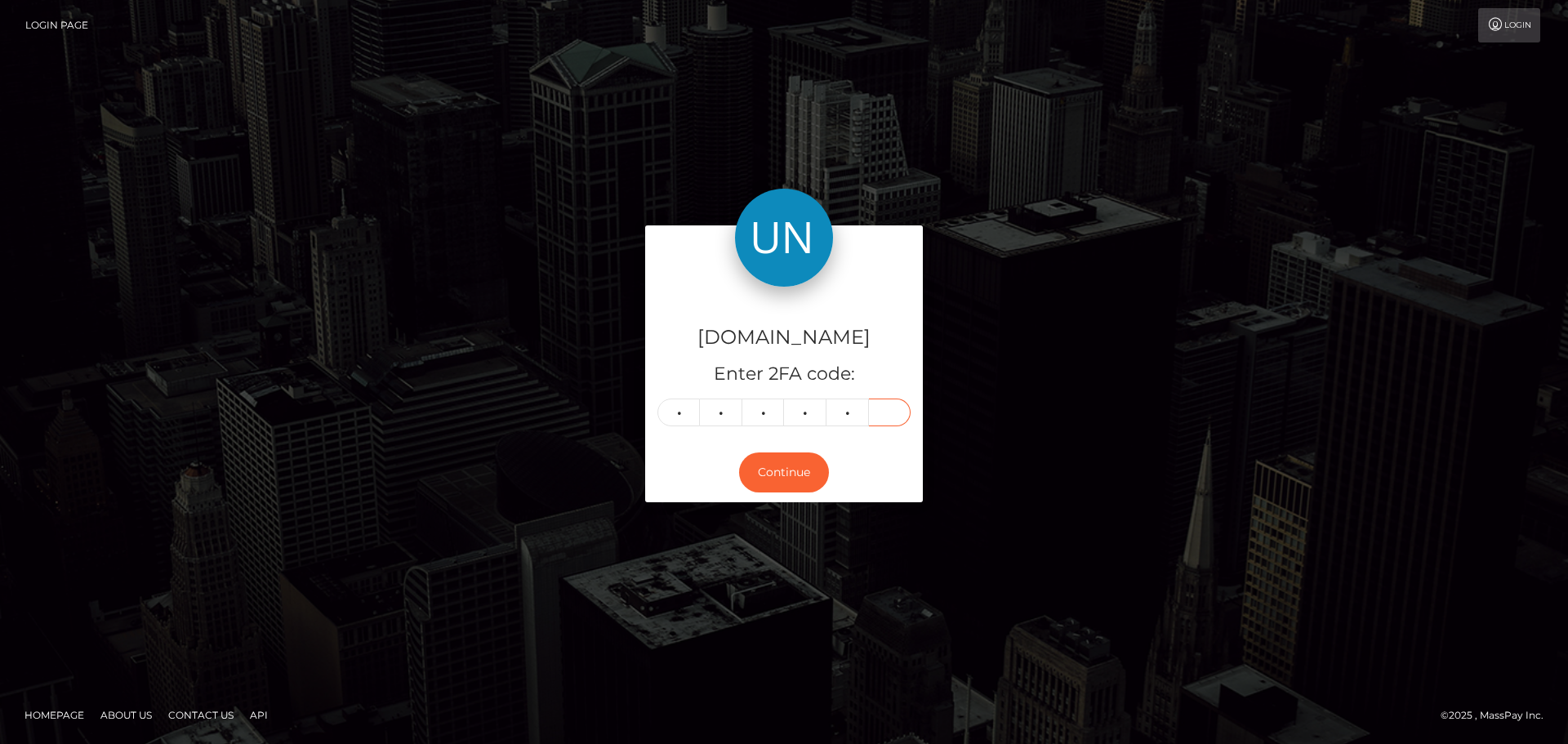
type input "5"
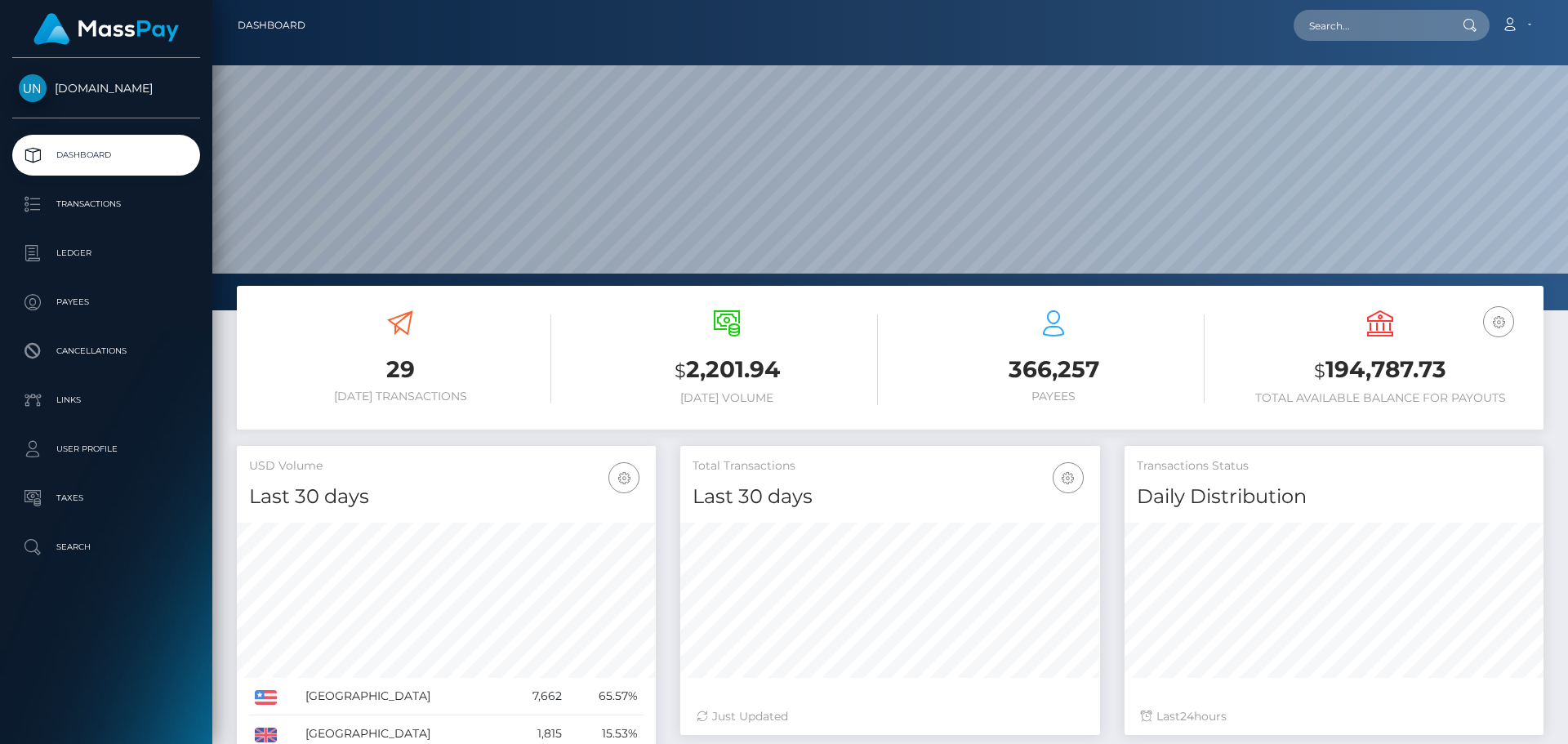
scroll to position [290, 419]
click at [1365, 32] on input "text" at bounding box center [1371, 25] width 153 height 31
paste input "[EMAIL_ADDRESS][DOMAIN_NAME]"
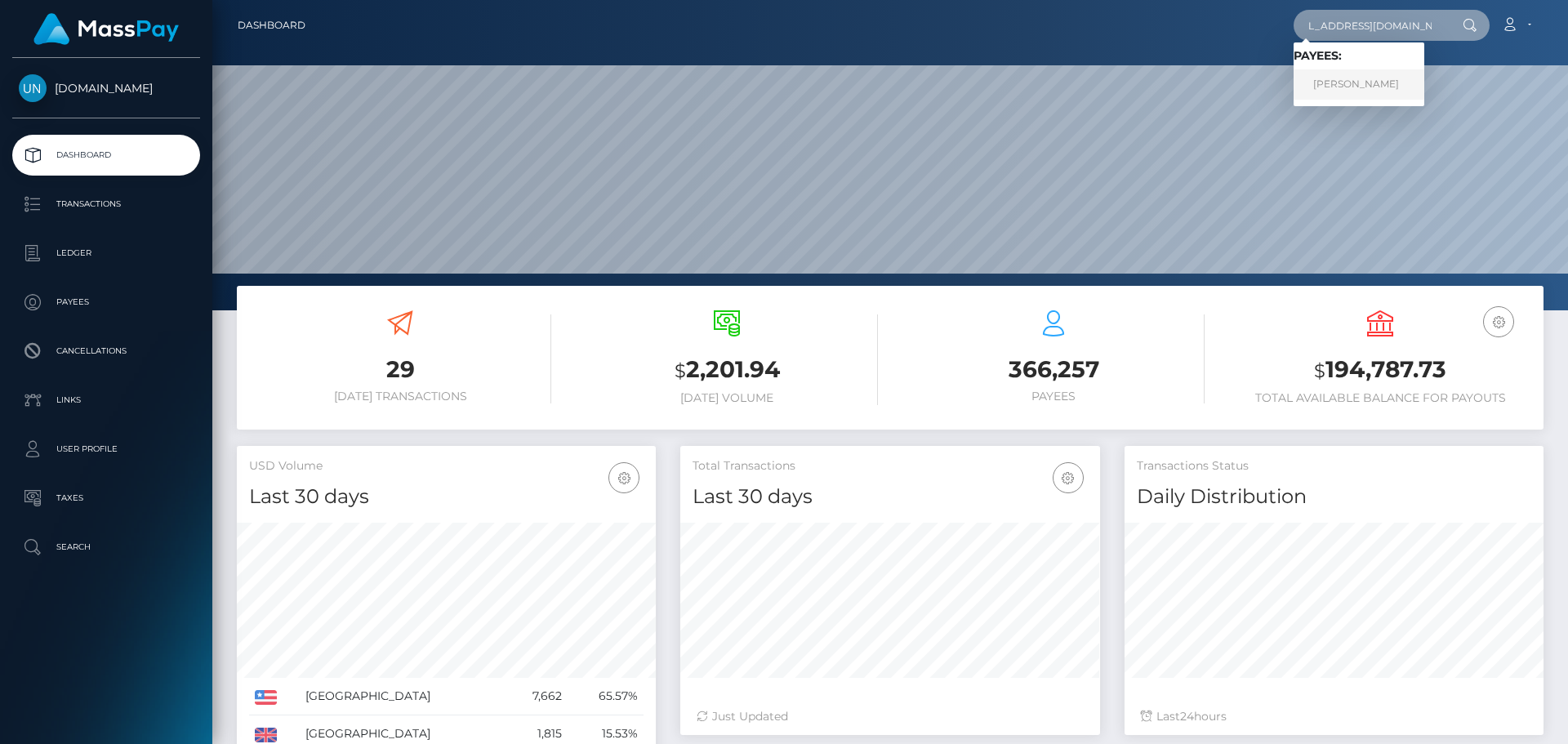
type input "[EMAIL_ADDRESS][DOMAIN_NAME]"
click at [1368, 79] on link "GABRIELA ROBLES FUENTES" at bounding box center [1359, 85] width 130 height 30
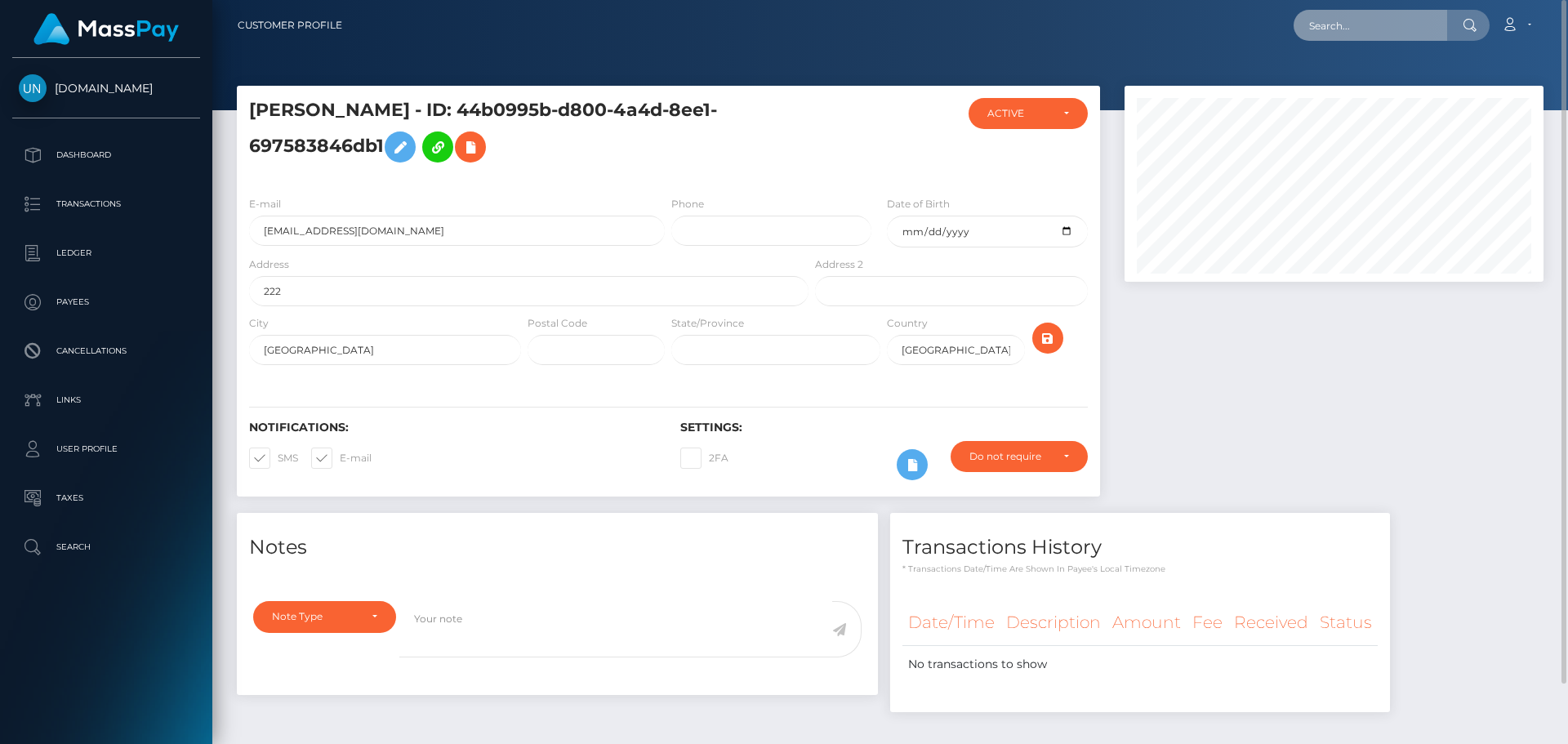
click at [1369, 33] on input "text" at bounding box center [1371, 25] width 153 height 31
paste input "elisafabremodel@gmail.com"
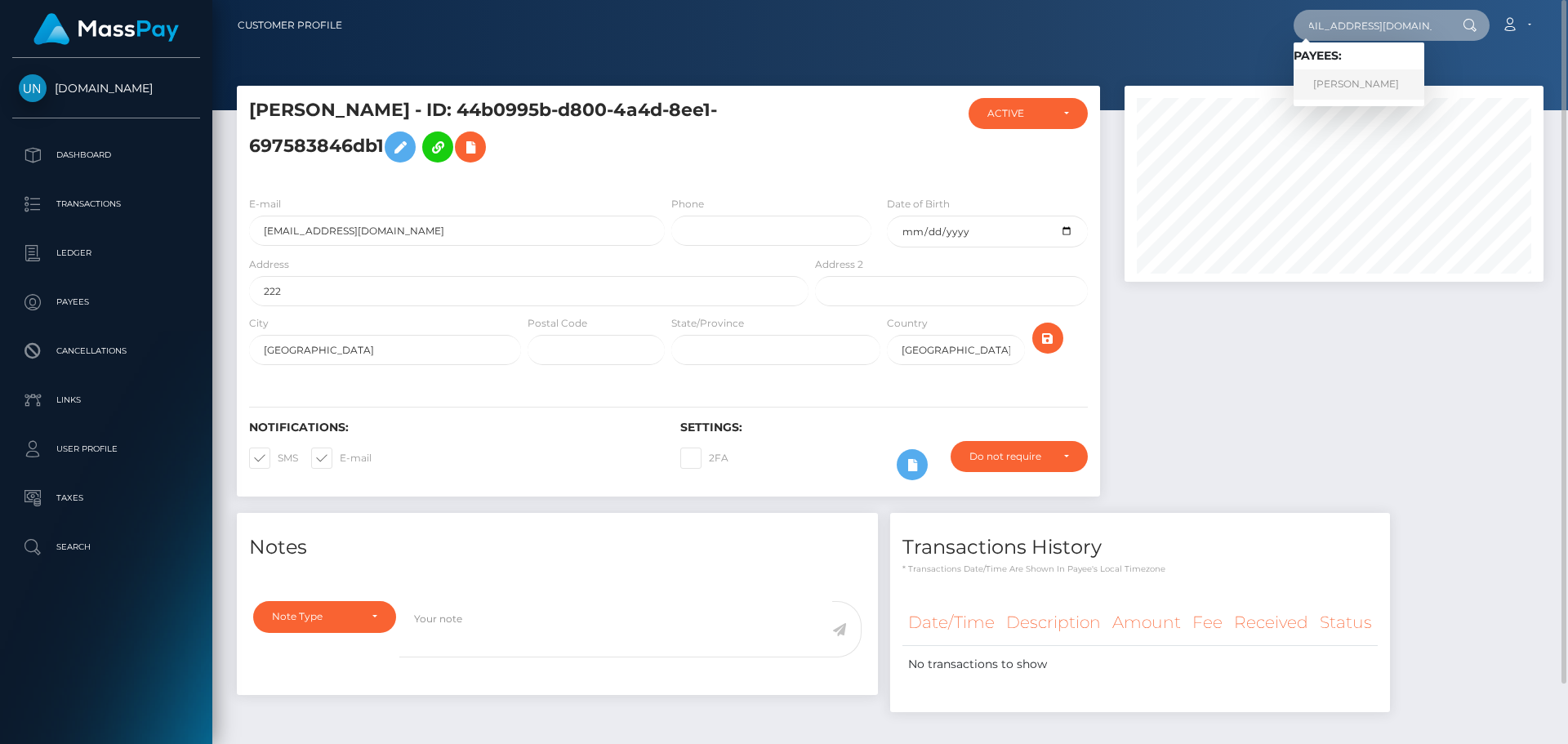
type input "elisafabremodel@gmail.com"
click at [1378, 81] on link "HUGO PIERRE HERVE HOIRET" at bounding box center [1359, 85] width 130 height 30
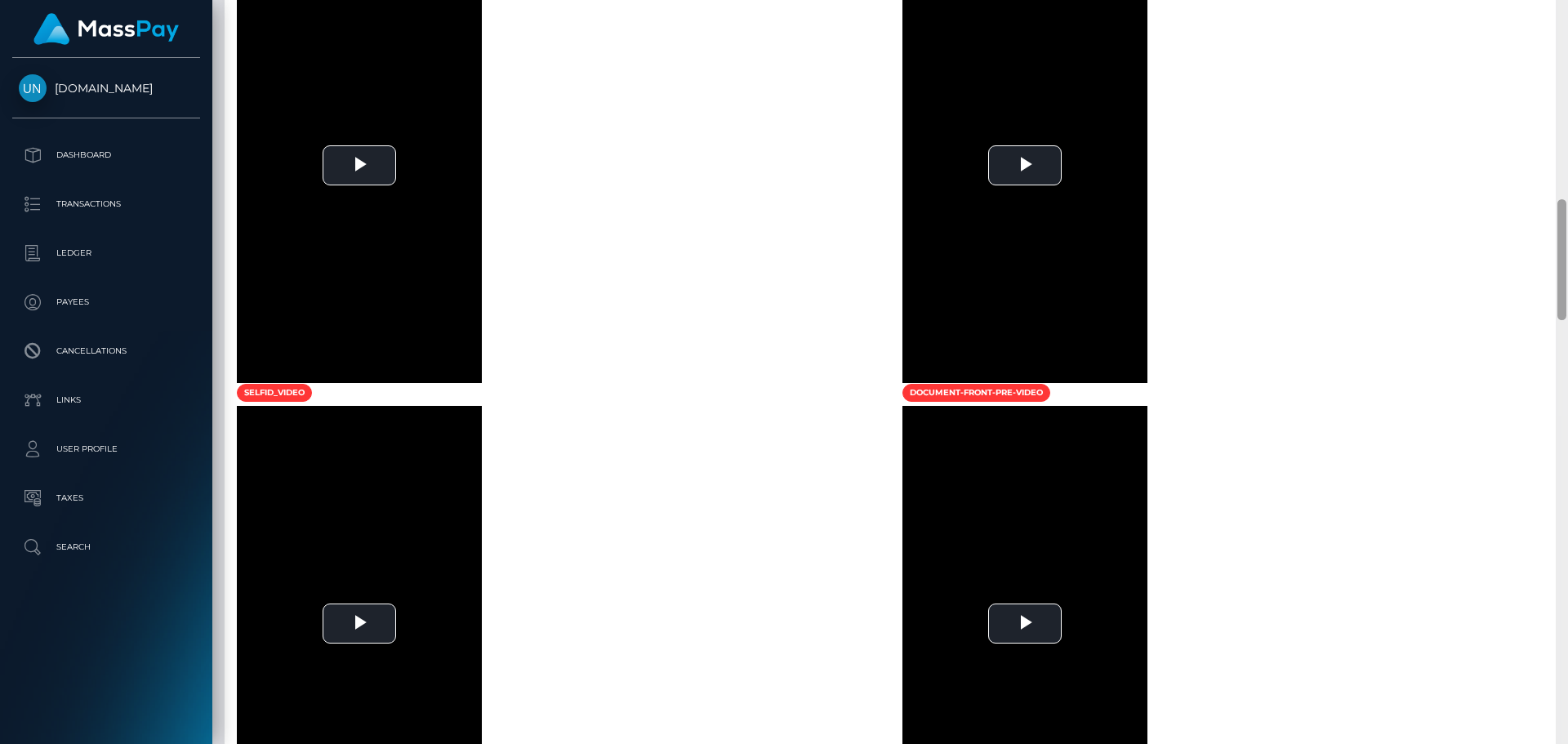
scroll to position [481, 0]
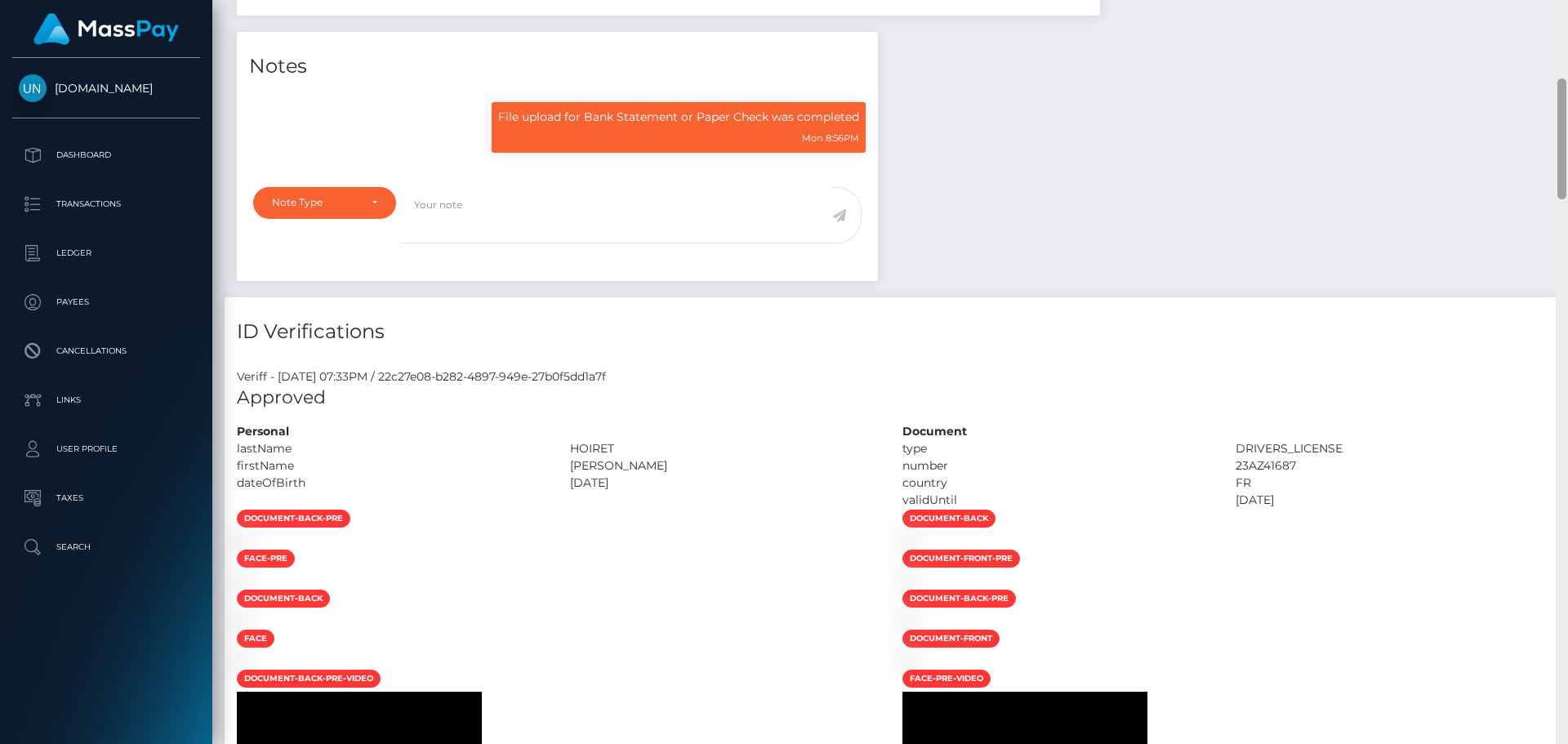
click at [1559, 4] on div at bounding box center [1562, 372] width 12 height 744
click at [1559, 4] on div "Customer Profile Loading... Loading..." at bounding box center [890, 372] width 1356 height 744
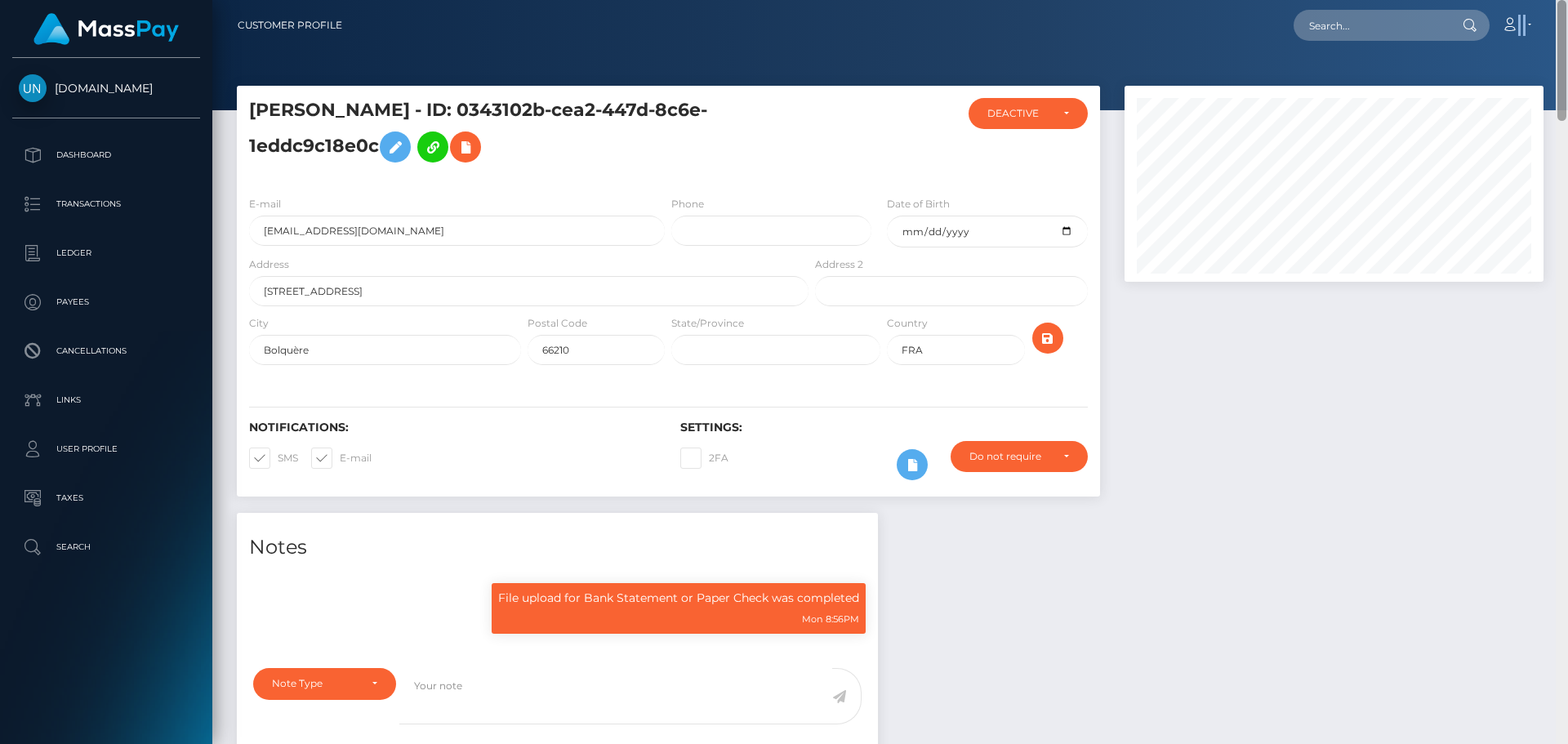
click at [1559, 4] on nav "Customer Profile Loading... Loading... Account" at bounding box center [890, 25] width 1356 height 51
click at [1392, 13] on input "text" at bounding box center [1371, 25] width 153 height 31
paste input "k.zoe2408@gmail.com"
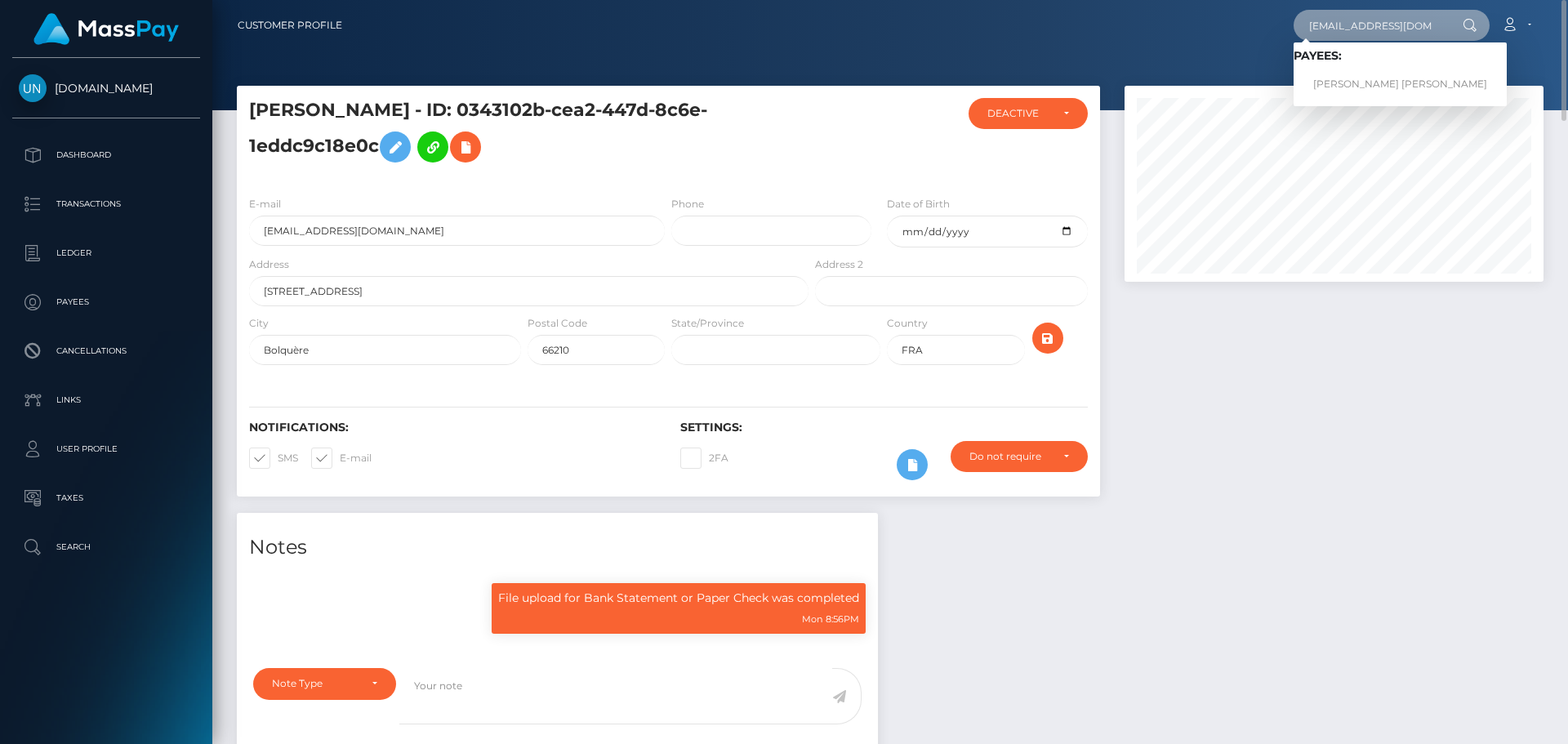
type input "k.zoe2408@gmail.com"
click at [1365, 85] on link "KARLA ZOE PEREZ ORTIZ" at bounding box center [1400, 85] width 213 height 30
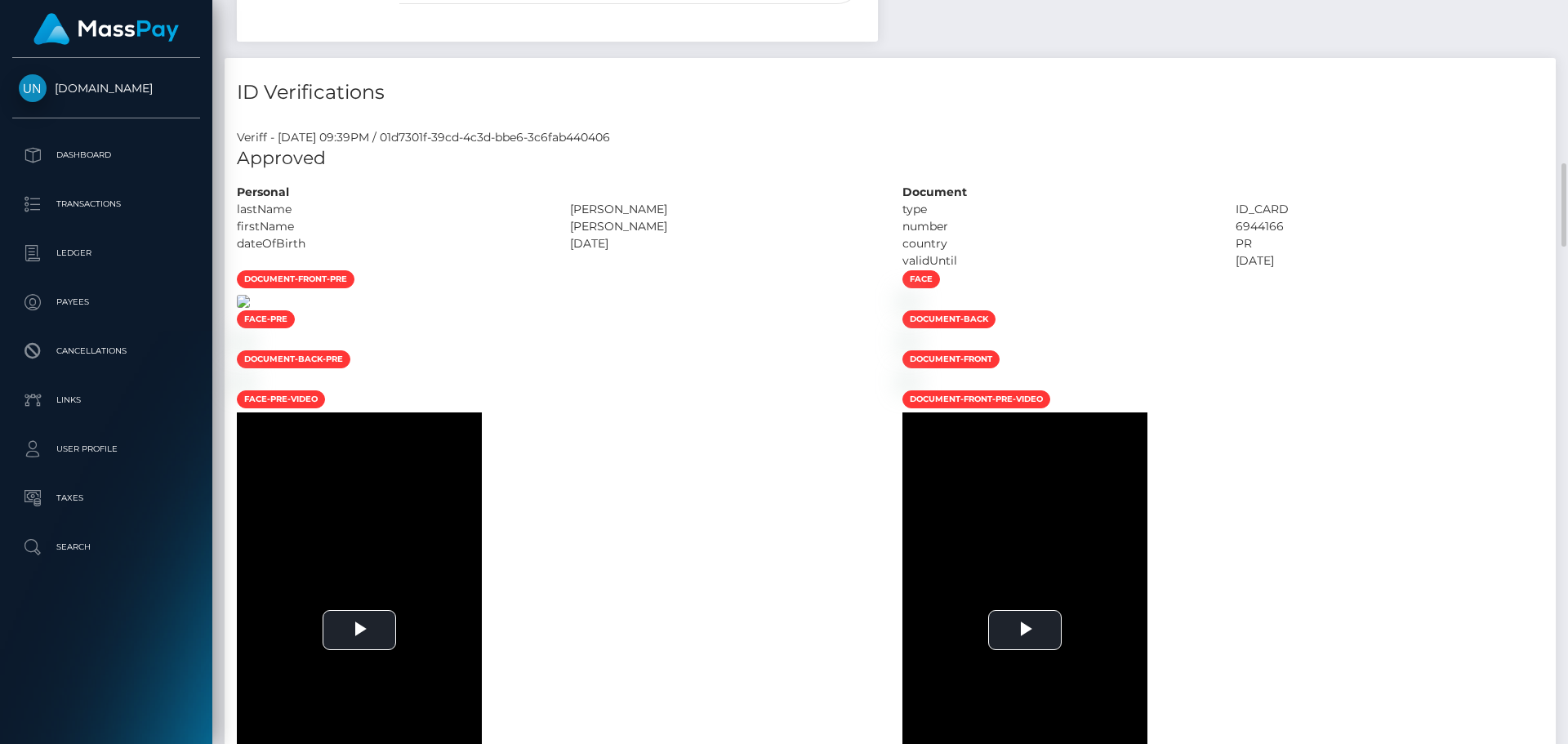
scroll to position [735, 0]
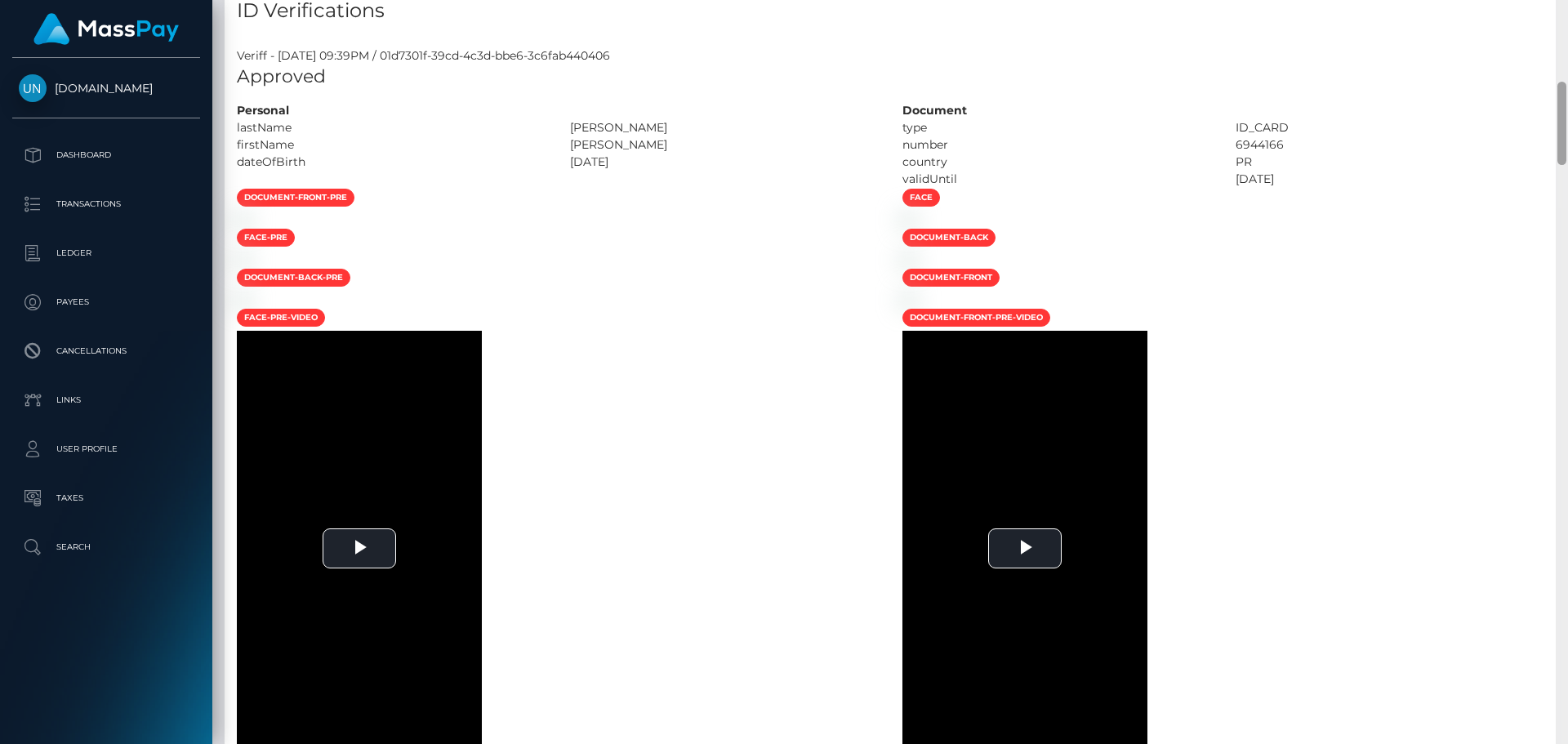
click at [1567, 32] on div "Customer Profile Loading... Loading..." at bounding box center [890, 372] width 1356 height 744
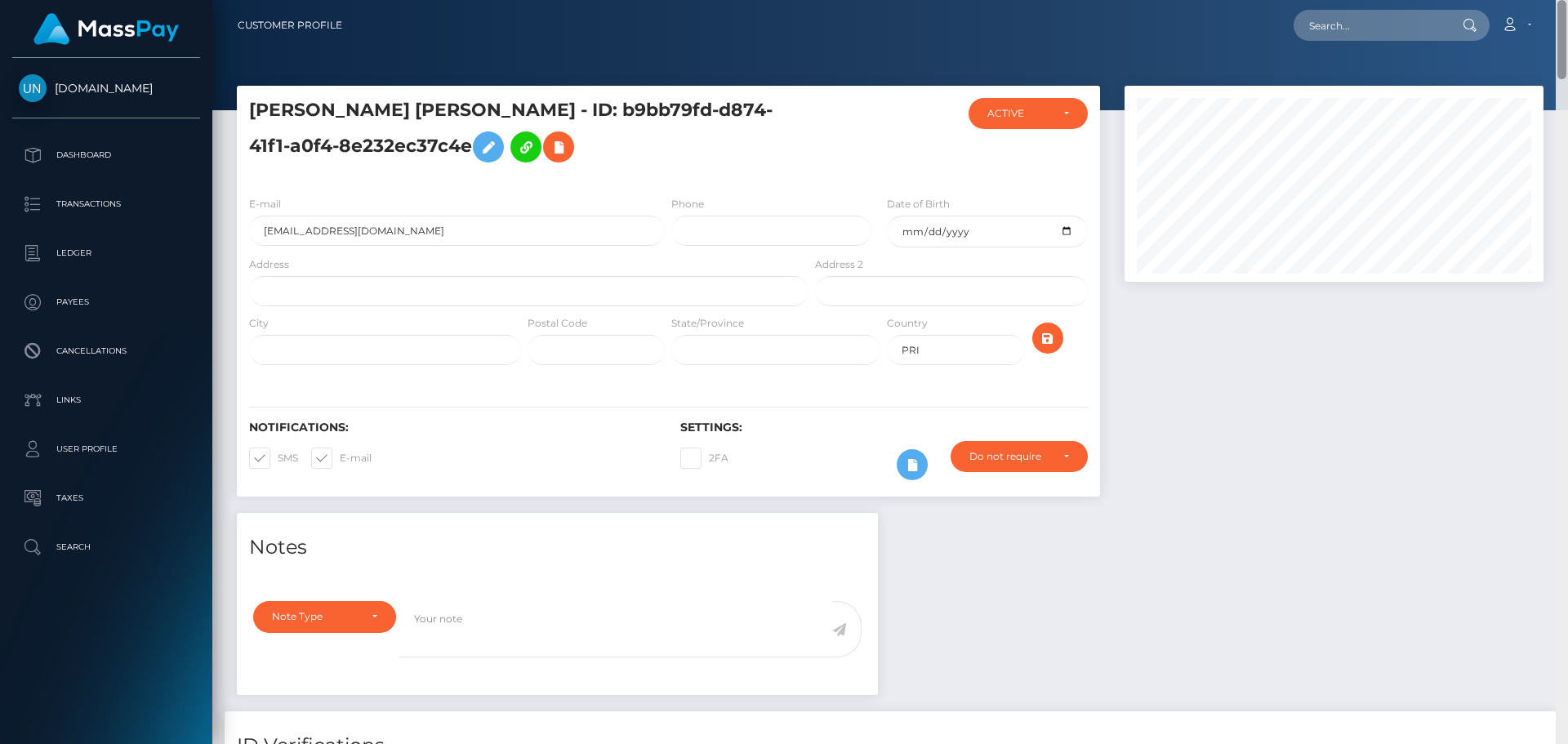
click at [1567, 32] on nav "Customer Profile Loading... Loading... Account" at bounding box center [890, 25] width 1356 height 51
click at [1424, 32] on input "text" at bounding box center [1371, 25] width 153 height 31
paste input "[EMAIL_ADDRESS][DOMAIN_NAME]"
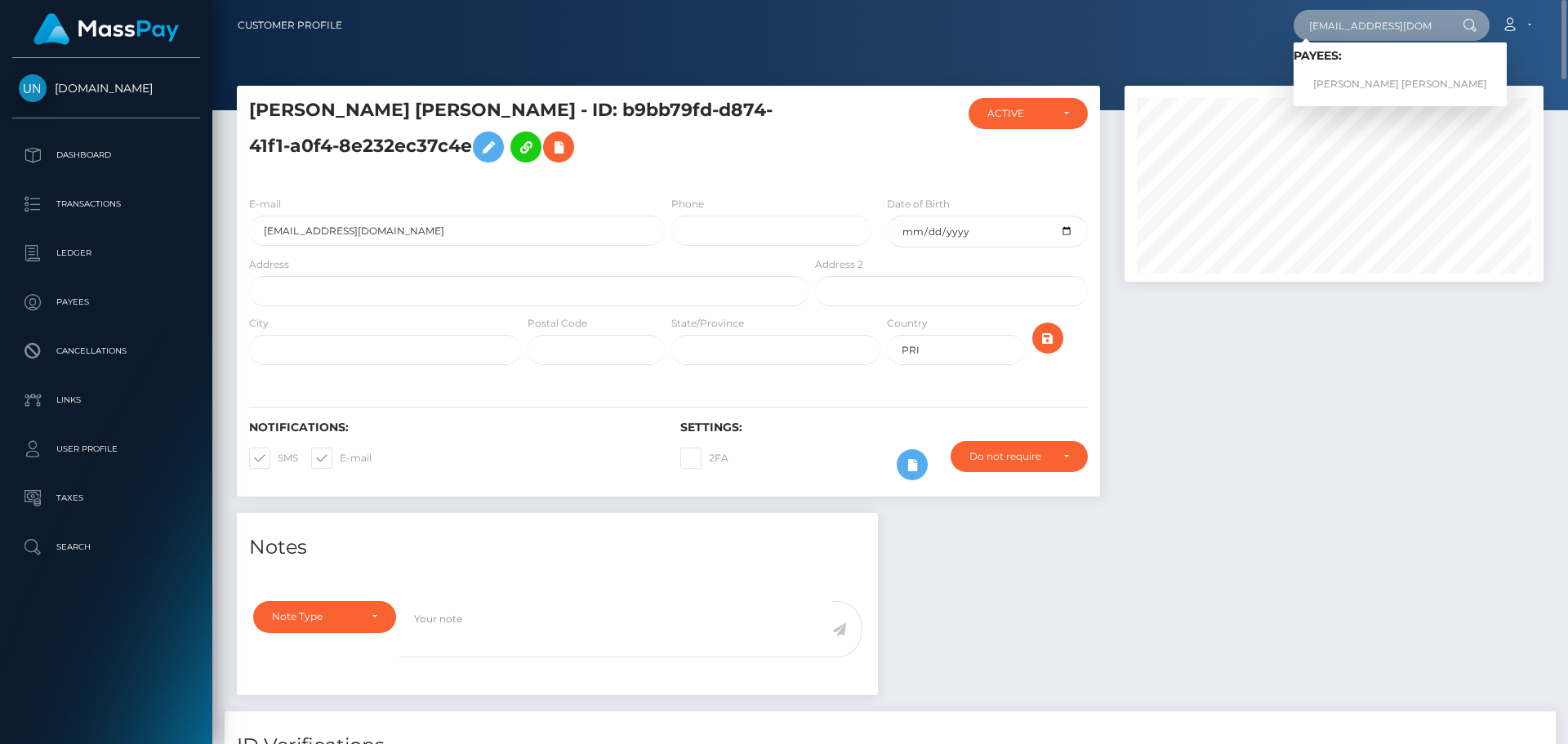
type input "[EMAIL_ADDRESS][DOMAIN_NAME]"
click at [1358, 73] on link "SANDY D CASTRO MARTINEZ" at bounding box center [1400, 85] width 213 height 30
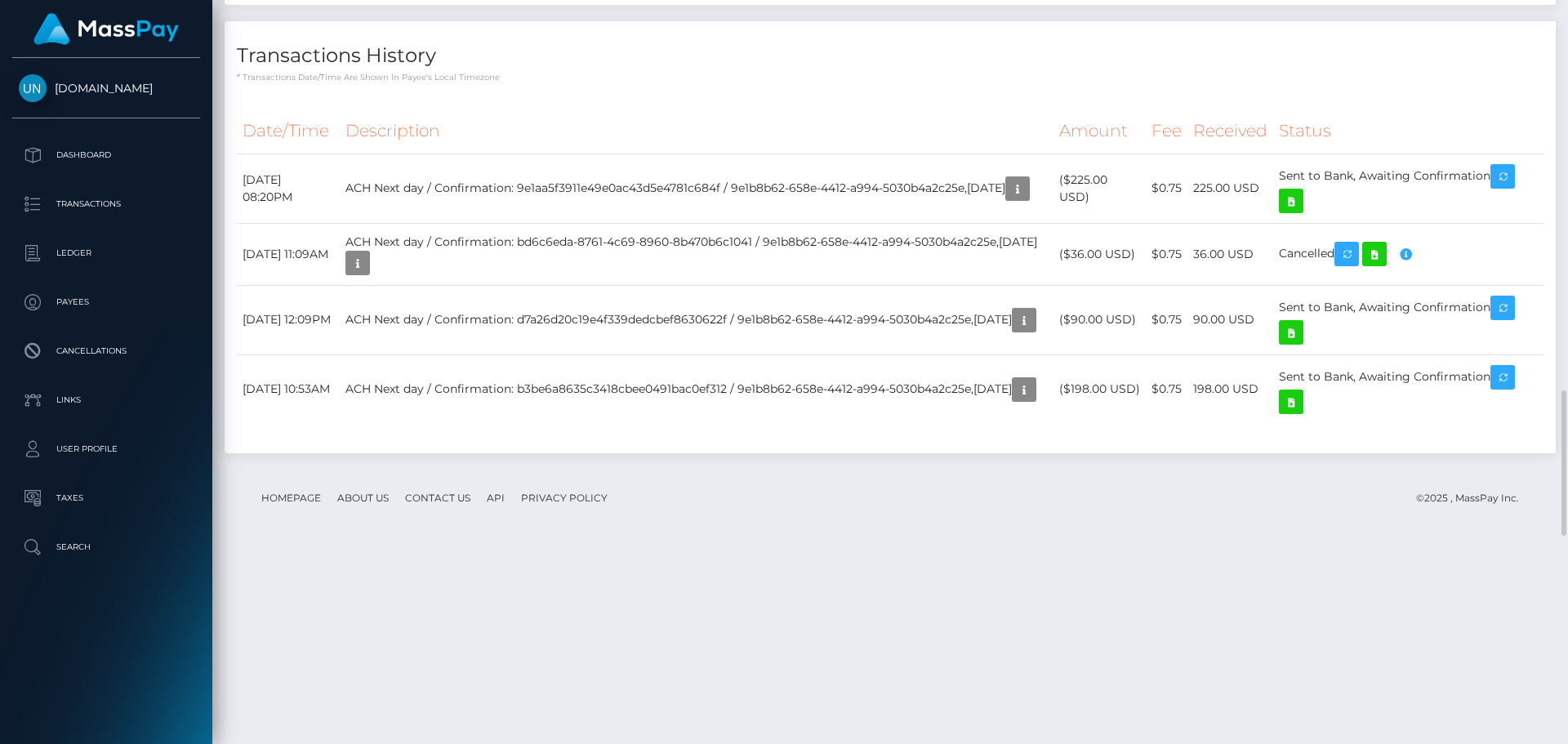
scroll to position [1908, 0]
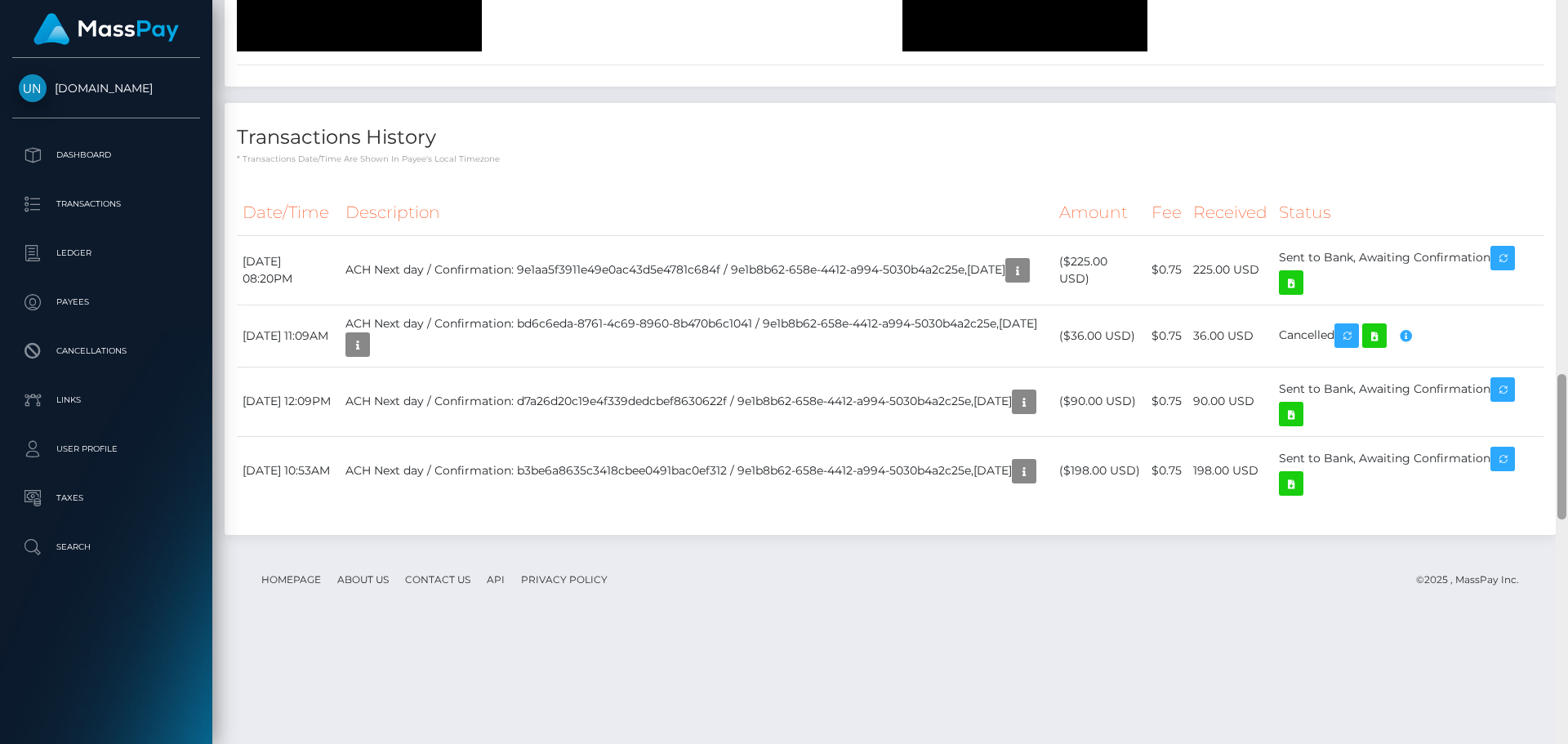
click at [1567, 17] on div at bounding box center [1562, 372] width 12 height 744
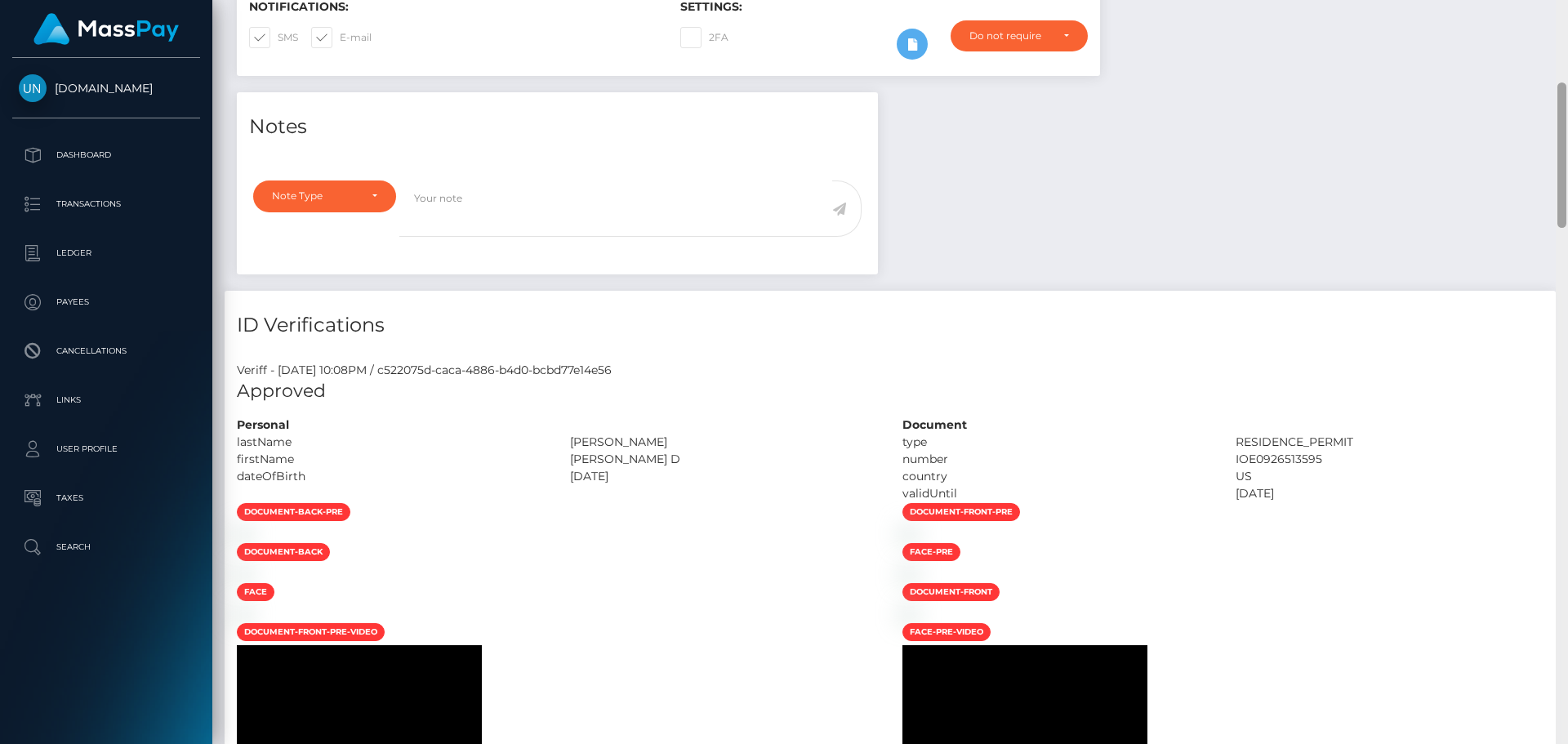
click at [1567, 17] on div "Customer Profile Loading... Loading..." at bounding box center [890, 372] width 1356 height 744
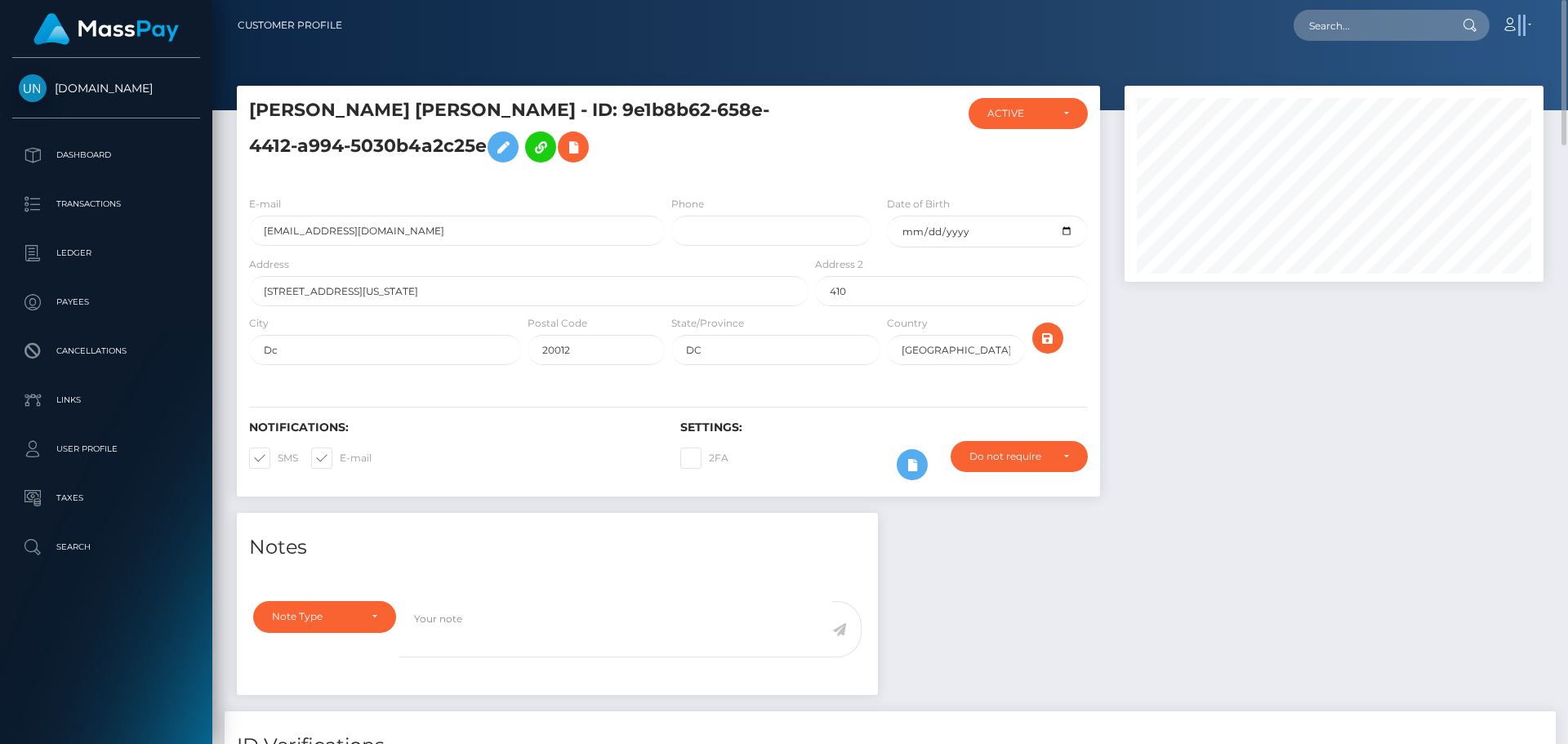
drag, startPoint x: 1567, startPoint y: 17, endPoint x: 1554, endPoint y: 23, distance: 14.3
click at [1566, 17] on nav "Customer Profile Loading... Loading... Account" at bounding box center [890, 25] width 1356 height 51
click at [1377, 20] on input "text" at bounding box center [1371, 25] width 153 height 31
paste input "princesscruz71@gmail.com"
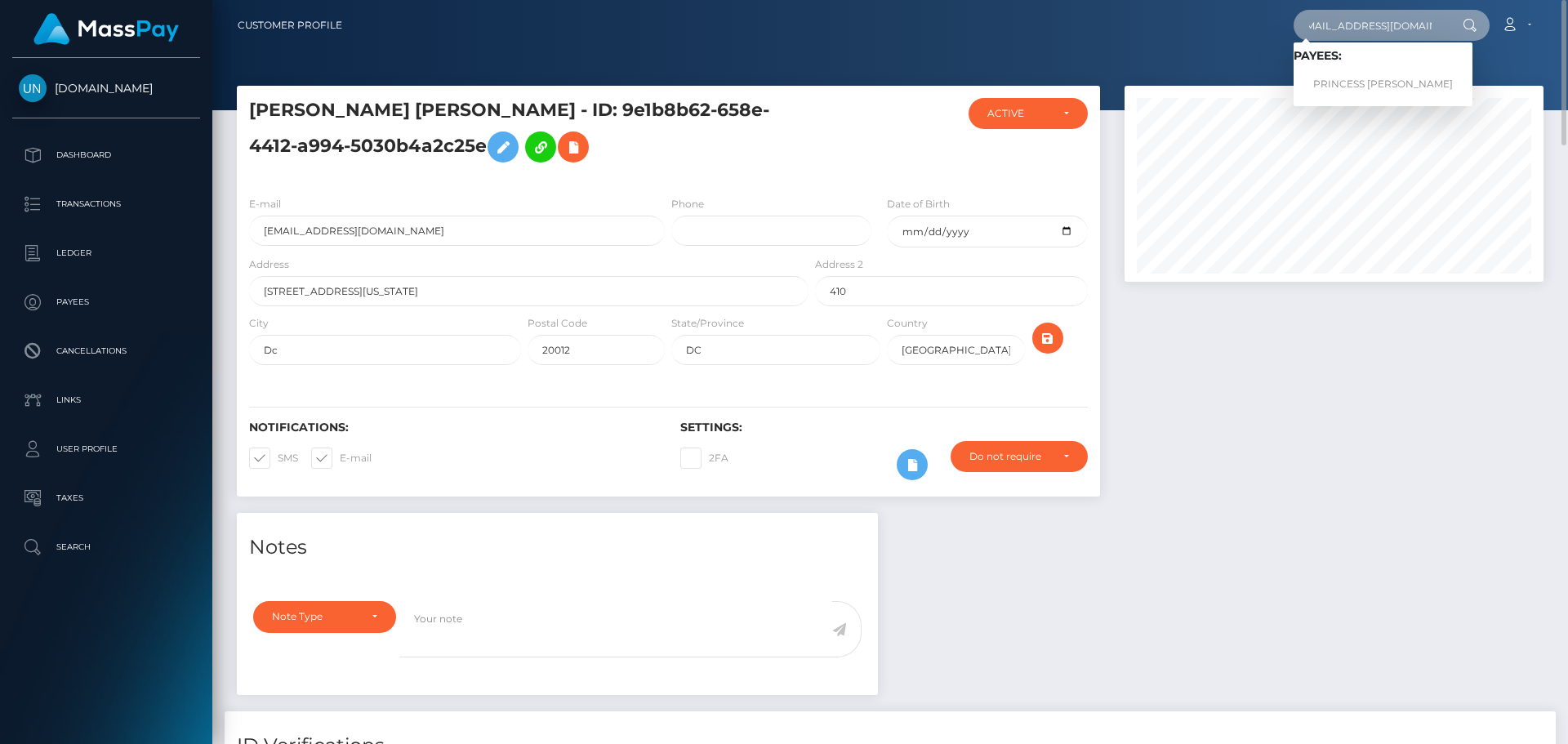
type input "princesscruz71@gmail.com"
click at [1366, 84] on link "PRINCESS MARIE CRUZ BETANCOURT" at bounding box center [1383, 85] width 178 height 30
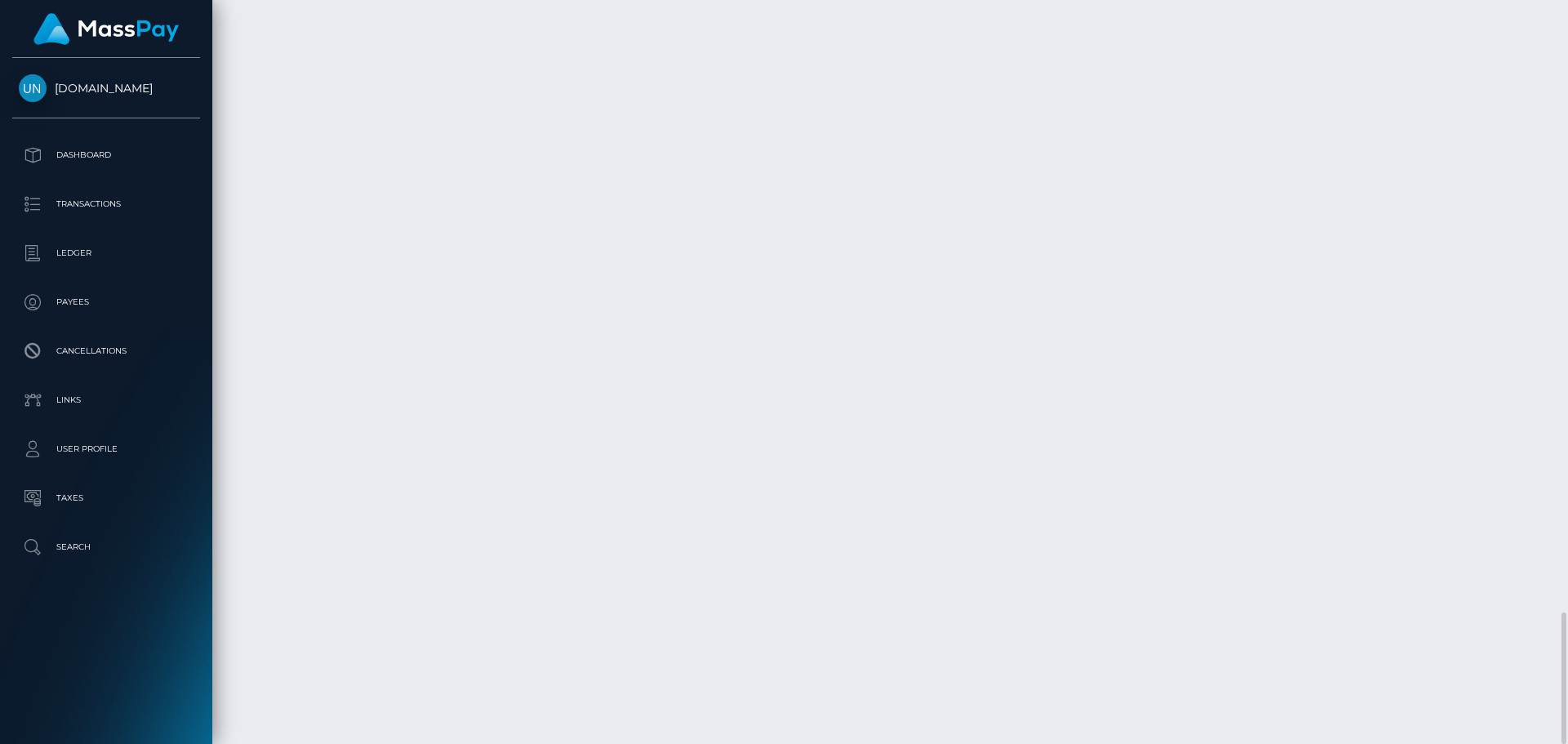
scroll to position [196, 419]
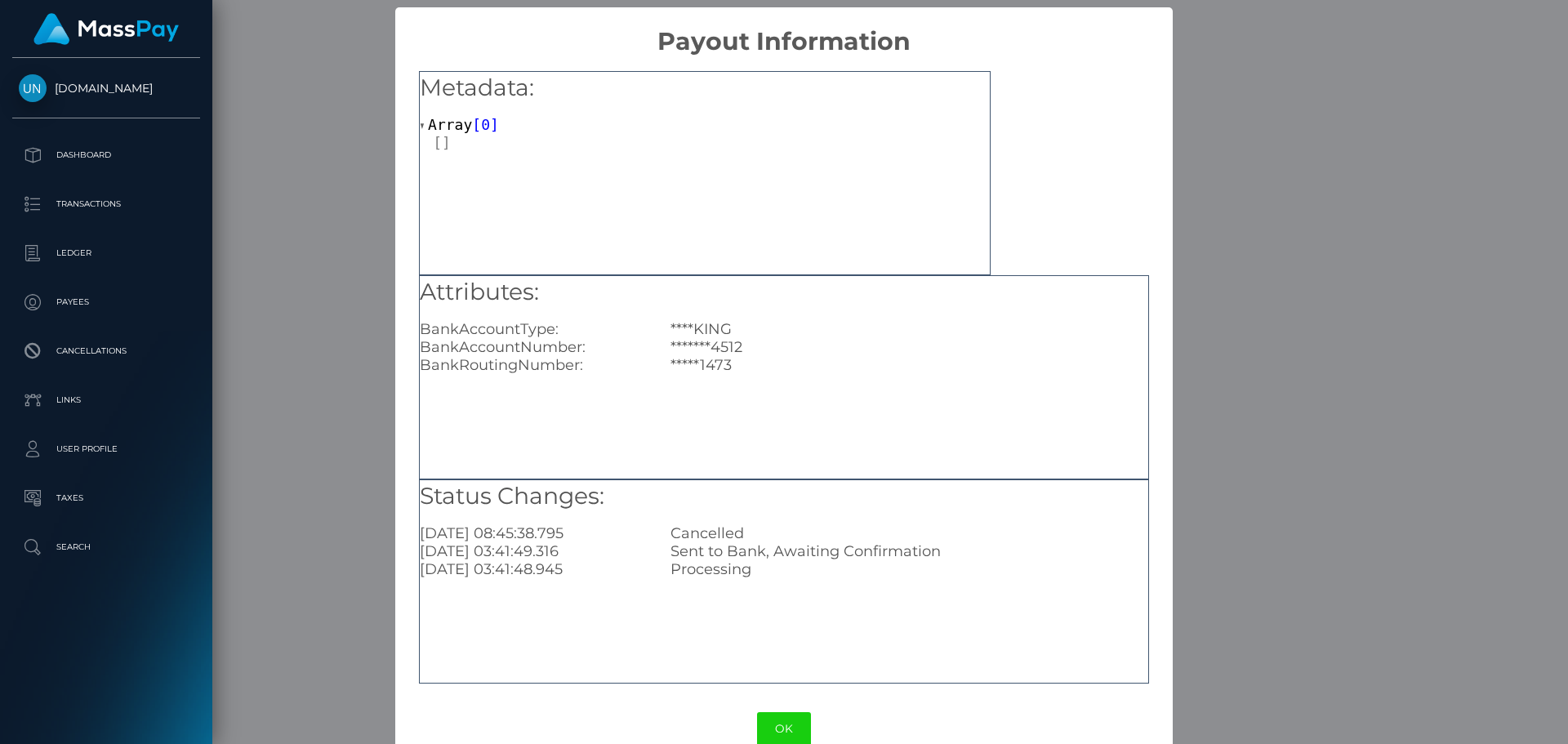
click at [347, 636] on div "× Payout Information Metadata: Array [ 0 ] Attributes: BankAccountType: ****KIN…" at bounding box center [784, 372] width 1568 height 744
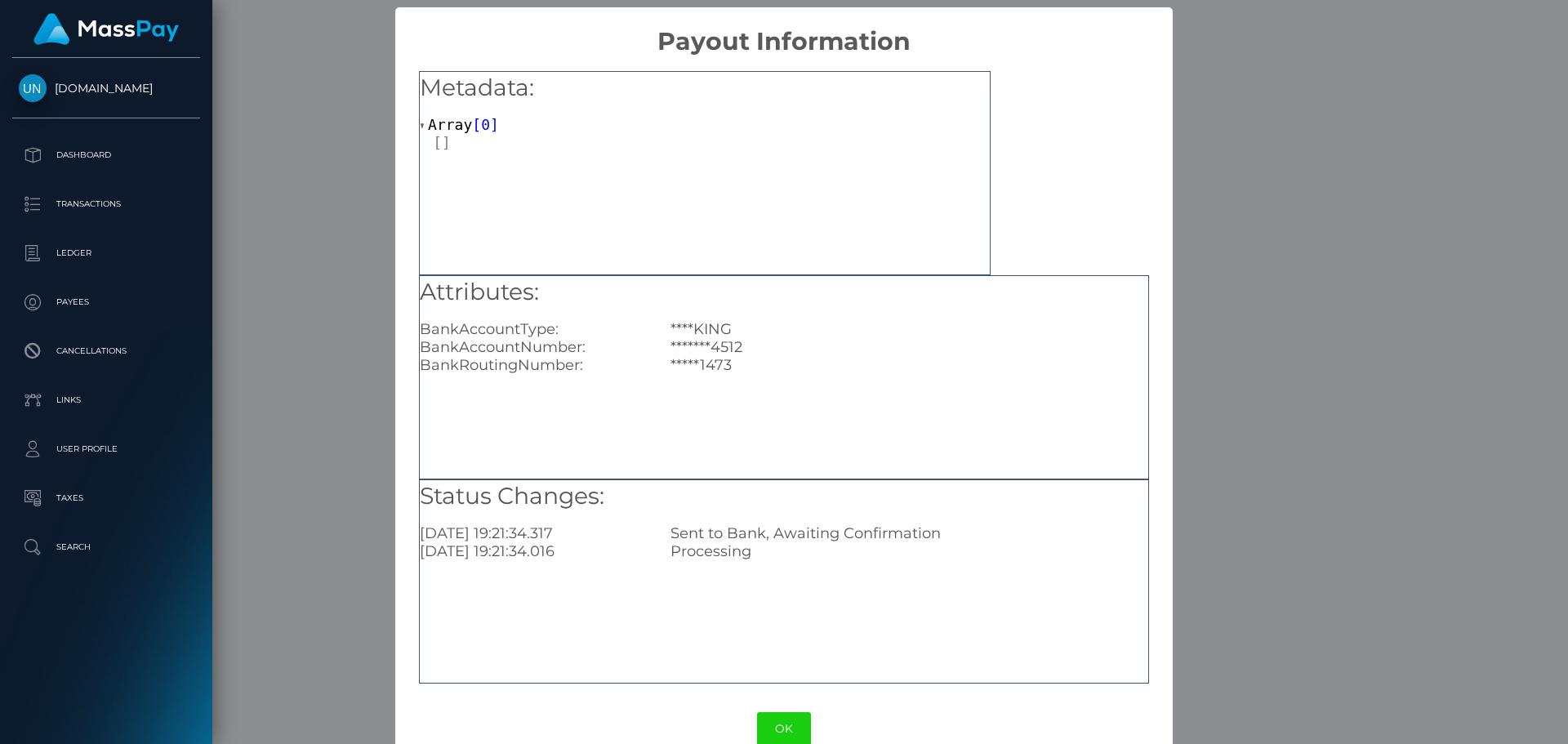
click at [387, 352] on div "× Payout Information Metadata: Array [ 0 ] Attributes: BankAccountType: ****KIN…" at bounding box center [784, 372] width 1568 height 744
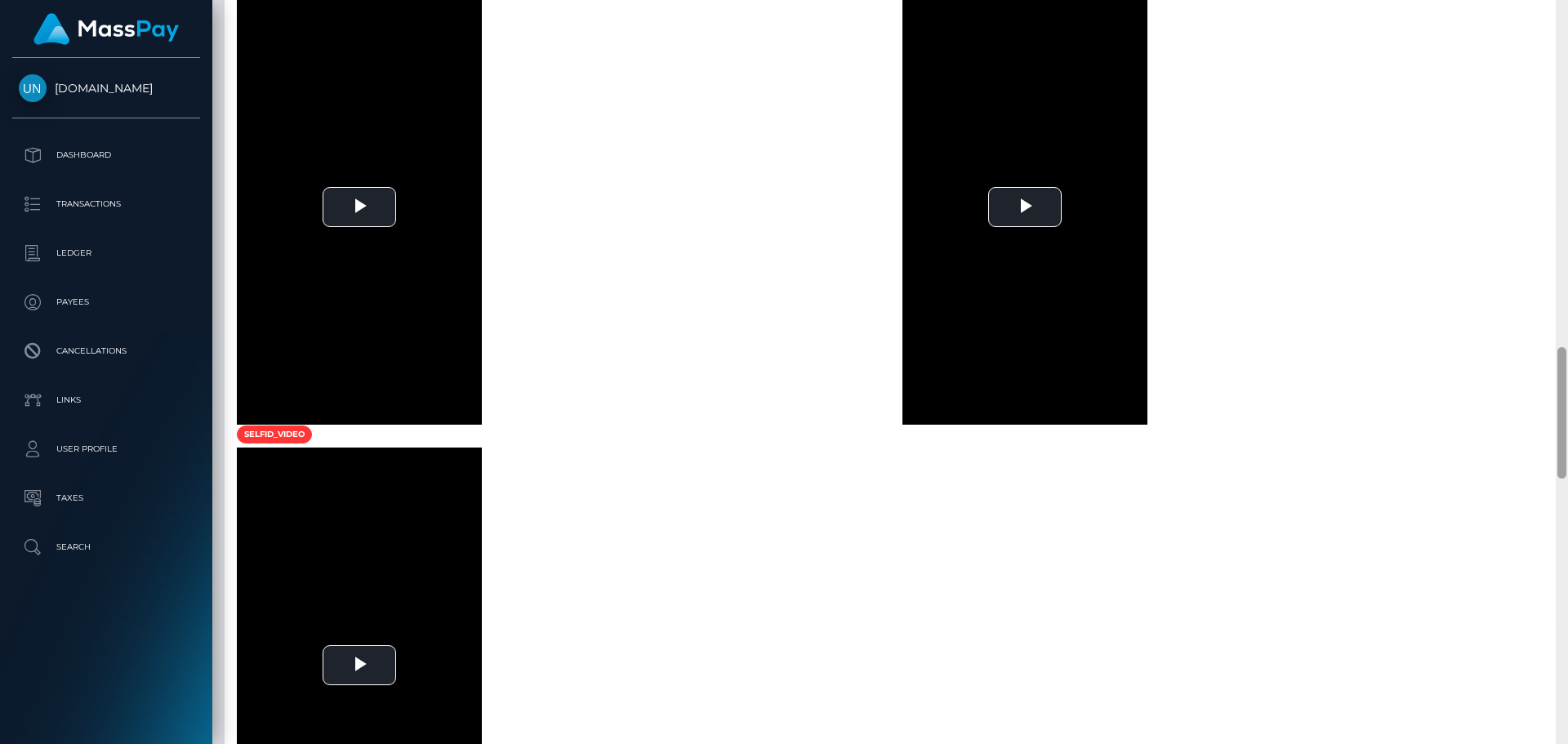
click at [1565, 2] on div at bounding box center [1562, 372] width 12 height 744
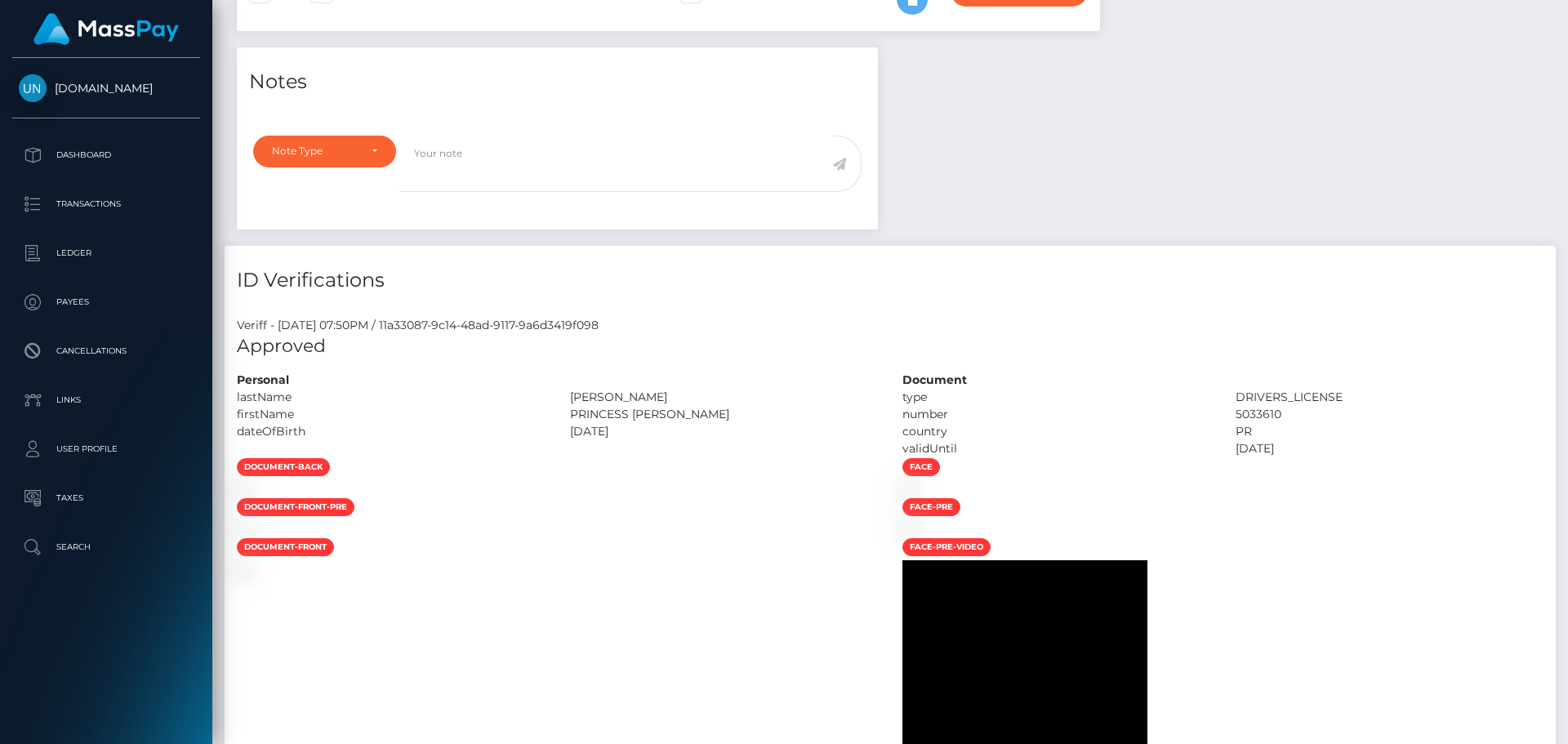
click at [1565, 2] on div "Customer Profile Loading... Loading..." at bounding box center [890, 372] width 1356 height 744
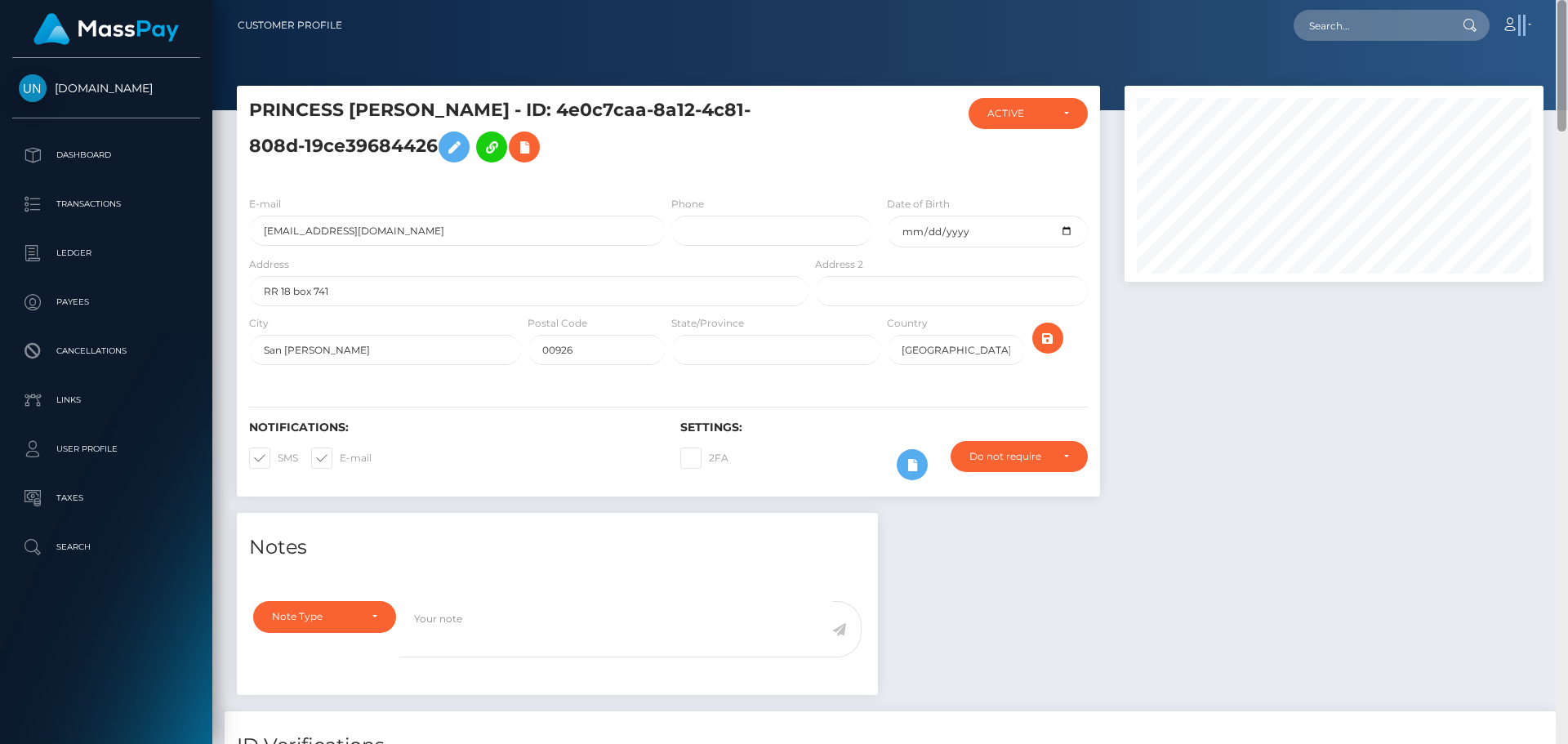
click at [1565, 2] on nav "Customer Profile Loading... Loading... Account" at bounding box center [890, 25] width 1356 height 51
click at [1400, 9] on div "Loading... Loading... Account Edit Profile Logout" at bounding box center [949, 25] width 1188 height 34
click at [1395, 14] on input "text" at bounding box center [1371, 25] width 153 height 31
paste input "w95mj4fnhq@privaterelay.appleid.com"
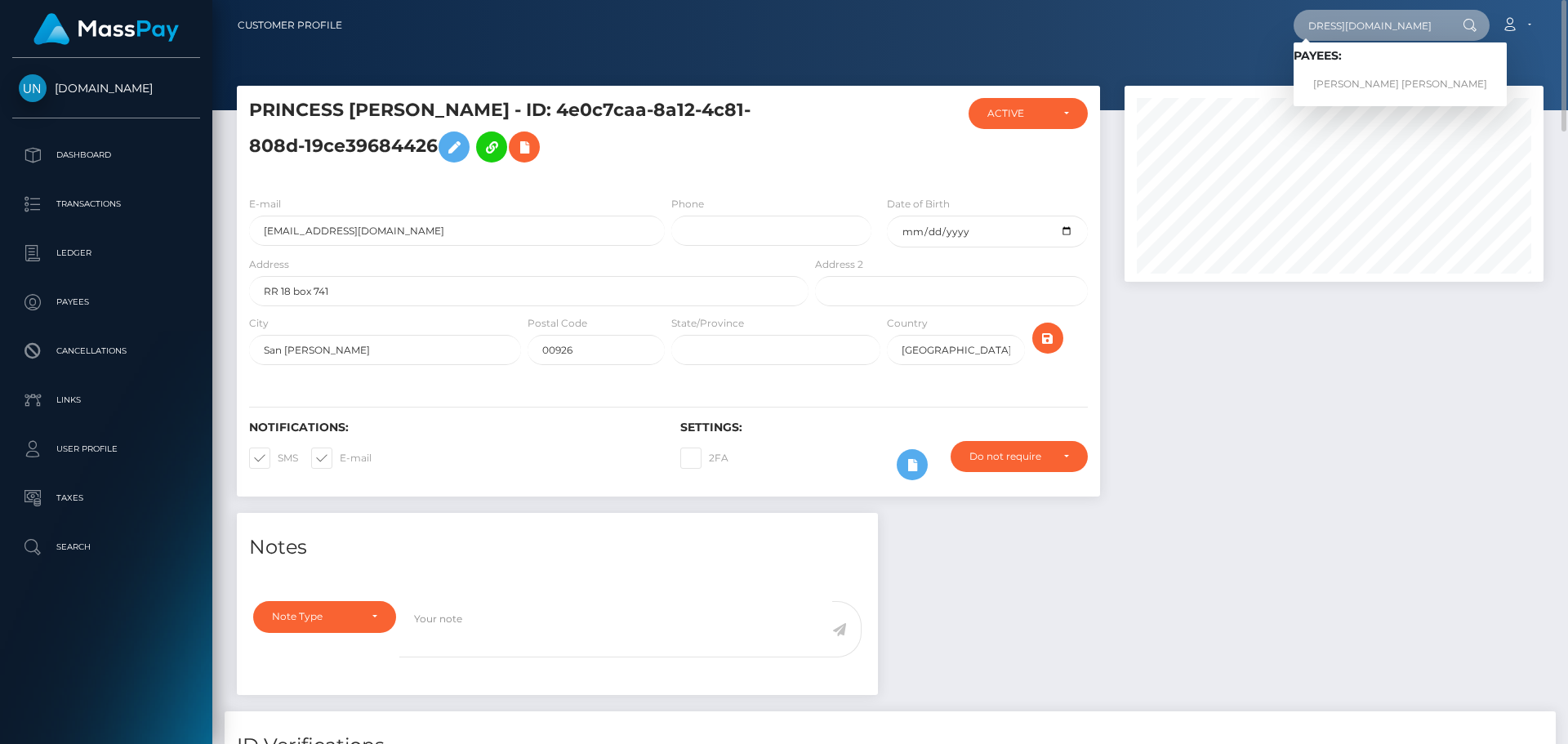
type input "w95mj4fnhq@privaterelay.appleid.com"
click at [1343, 87] on link "HAZEL NINETH MEJIA TORREZ" at bounding box center [1400, 85] width 213 height 30
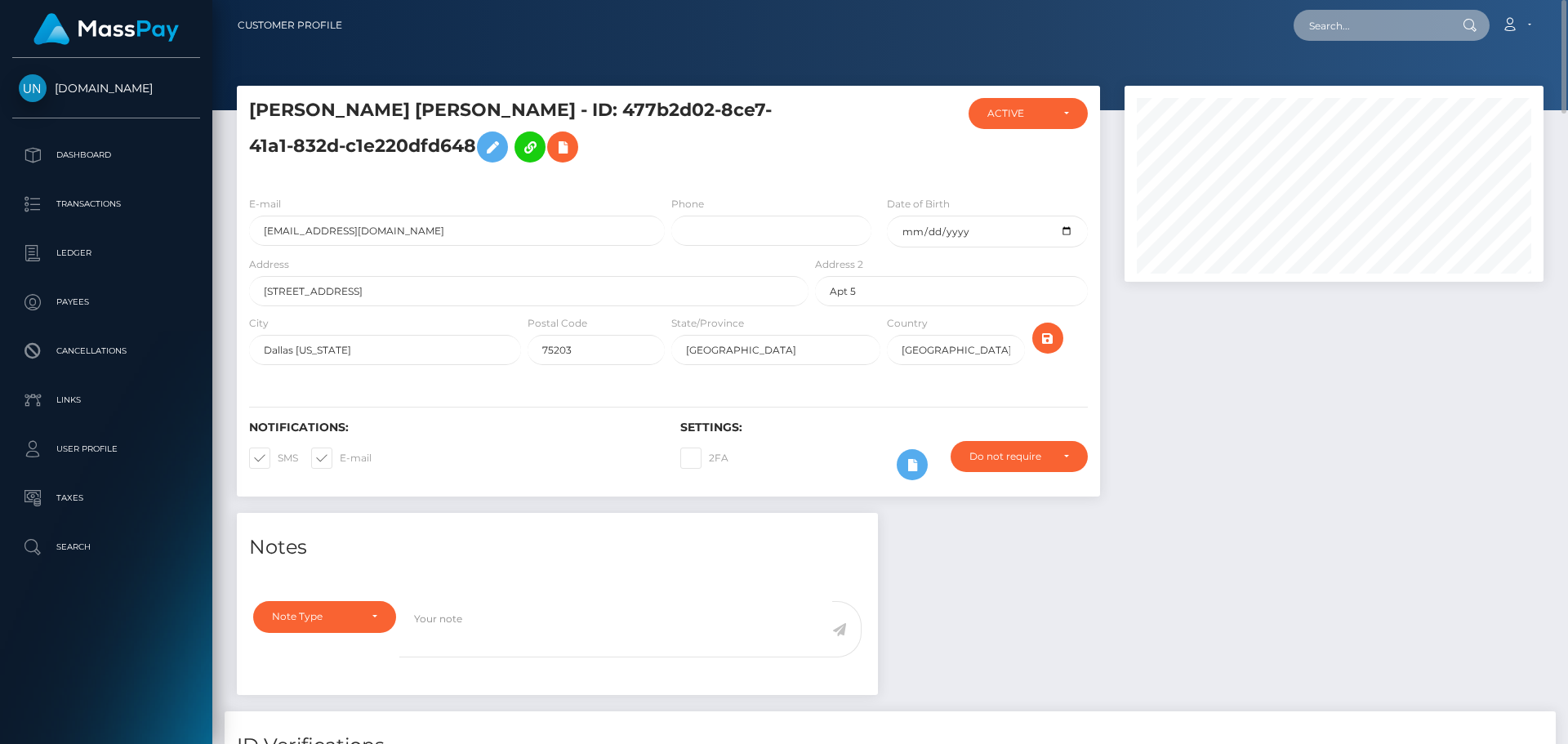
click at [1350, 25] on input "text" at bounding box center [1371, 25] width 153 height 31
paste input "[EMAIL_ADDRESS][DOMAIN_NAME]"
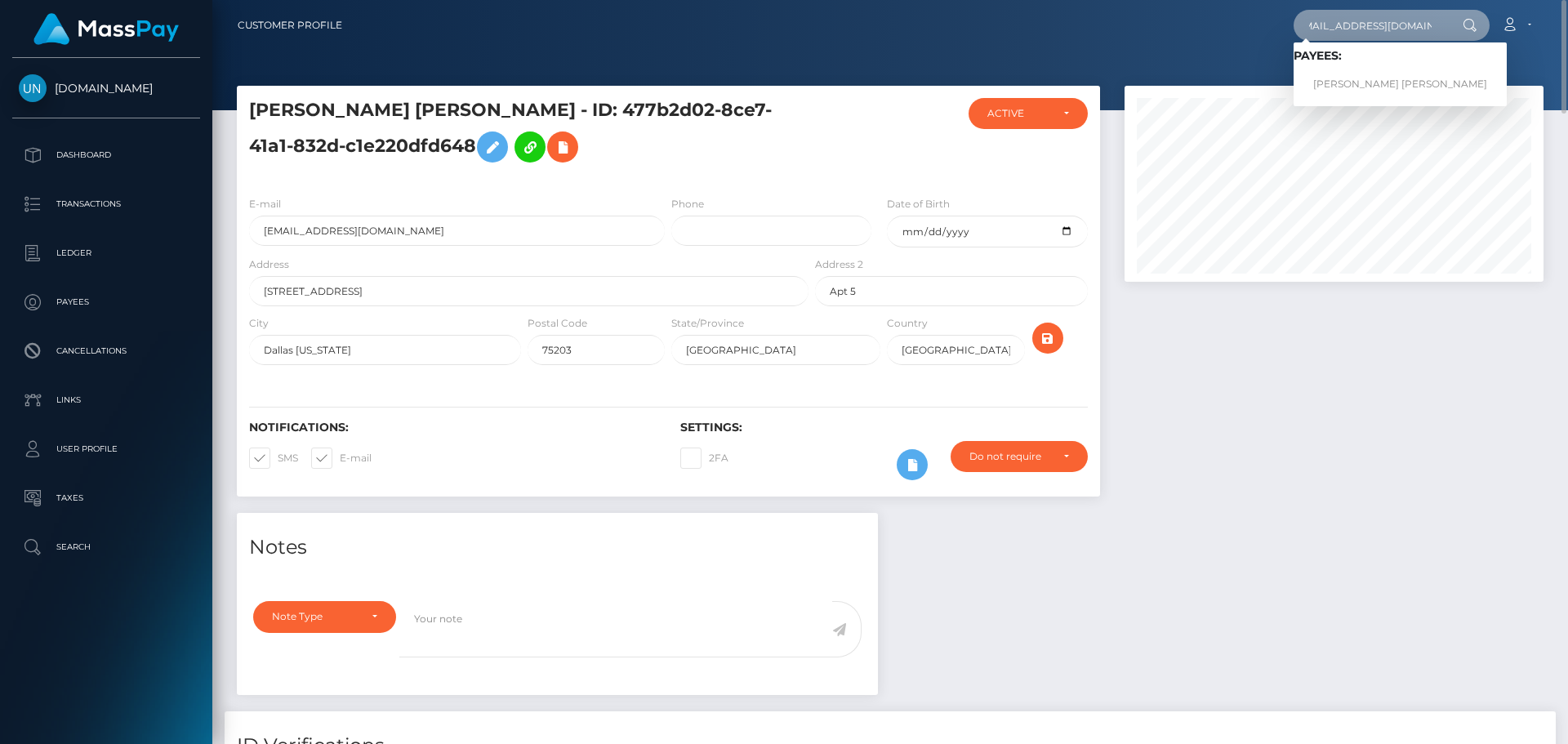
type input "[EMAIL_ADDRESS][DOMAIN_NAME]"
click at [1348, 85] on link "[PERSON_NAME] [PERSON_NAME]" at bounding box center [1400, 85] width 213 height 30
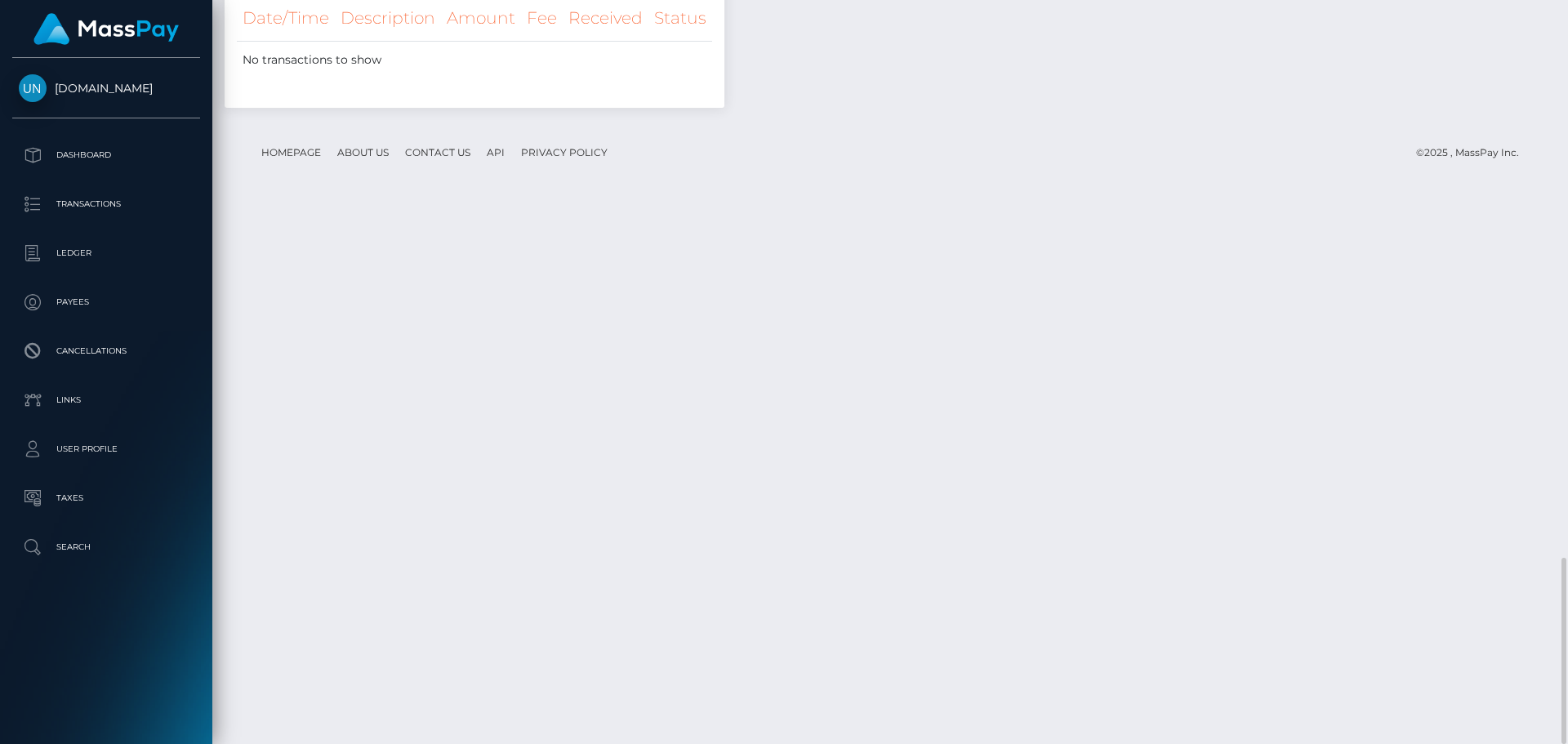
scroll to position [2521, 0]
click at [1567, 19] on div at bounding box center [1562, 372] width 12 height 744
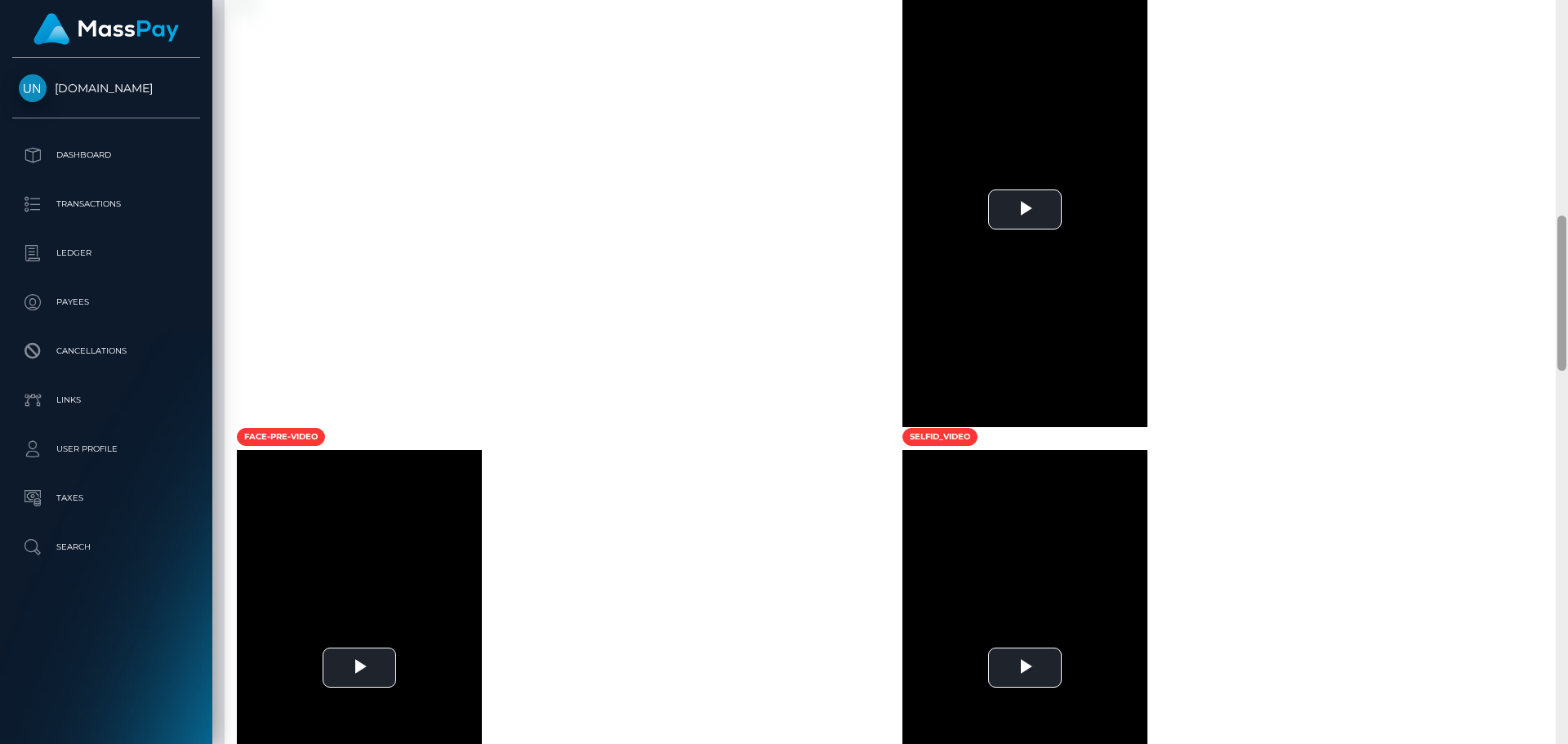
click at [1567, 19] on div at bounding box center [1562, 372] width 12 height 744
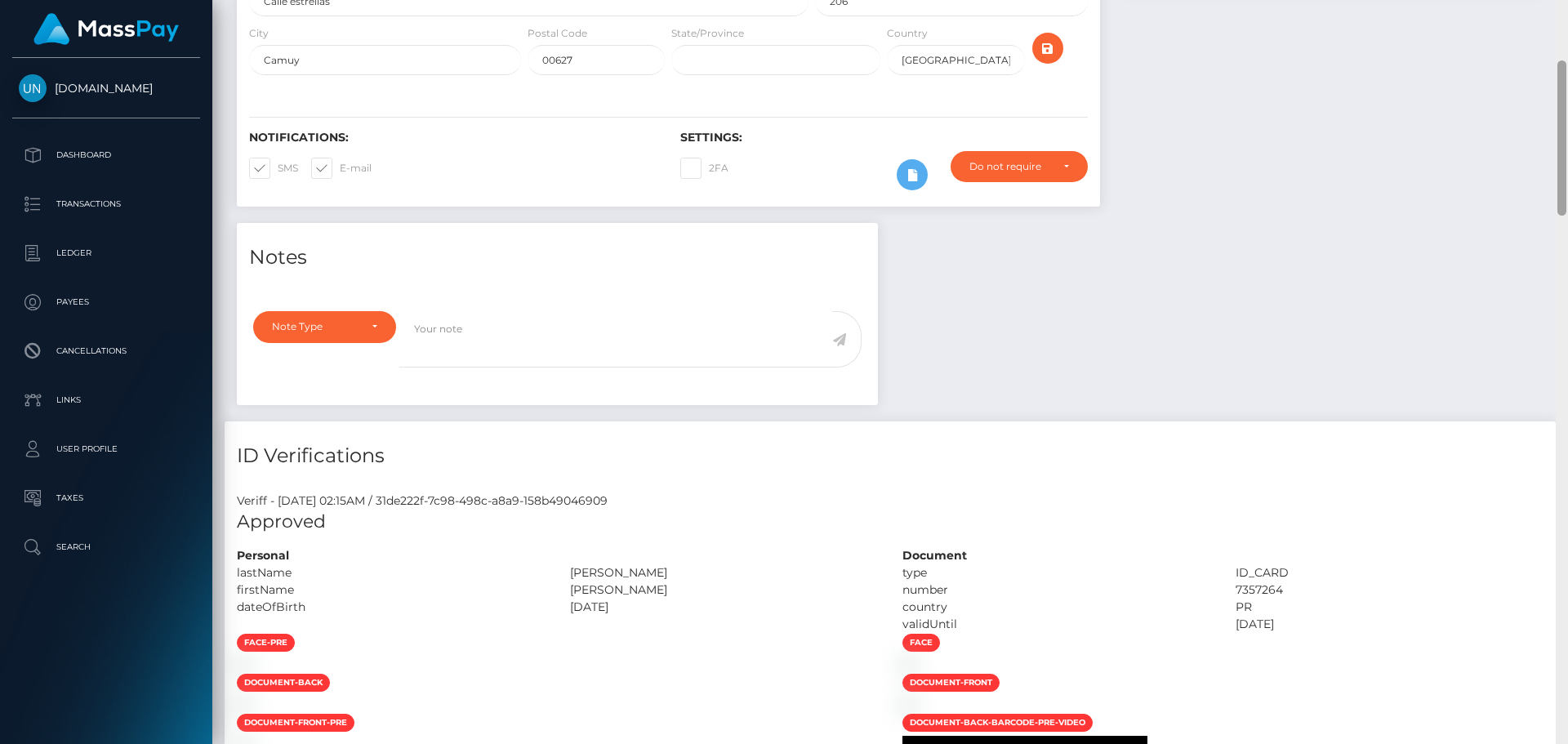
click at [1567, 19] on div "Customer Profile Loading... Loading..." at bounding box center [890, 372] width 1356 height 744
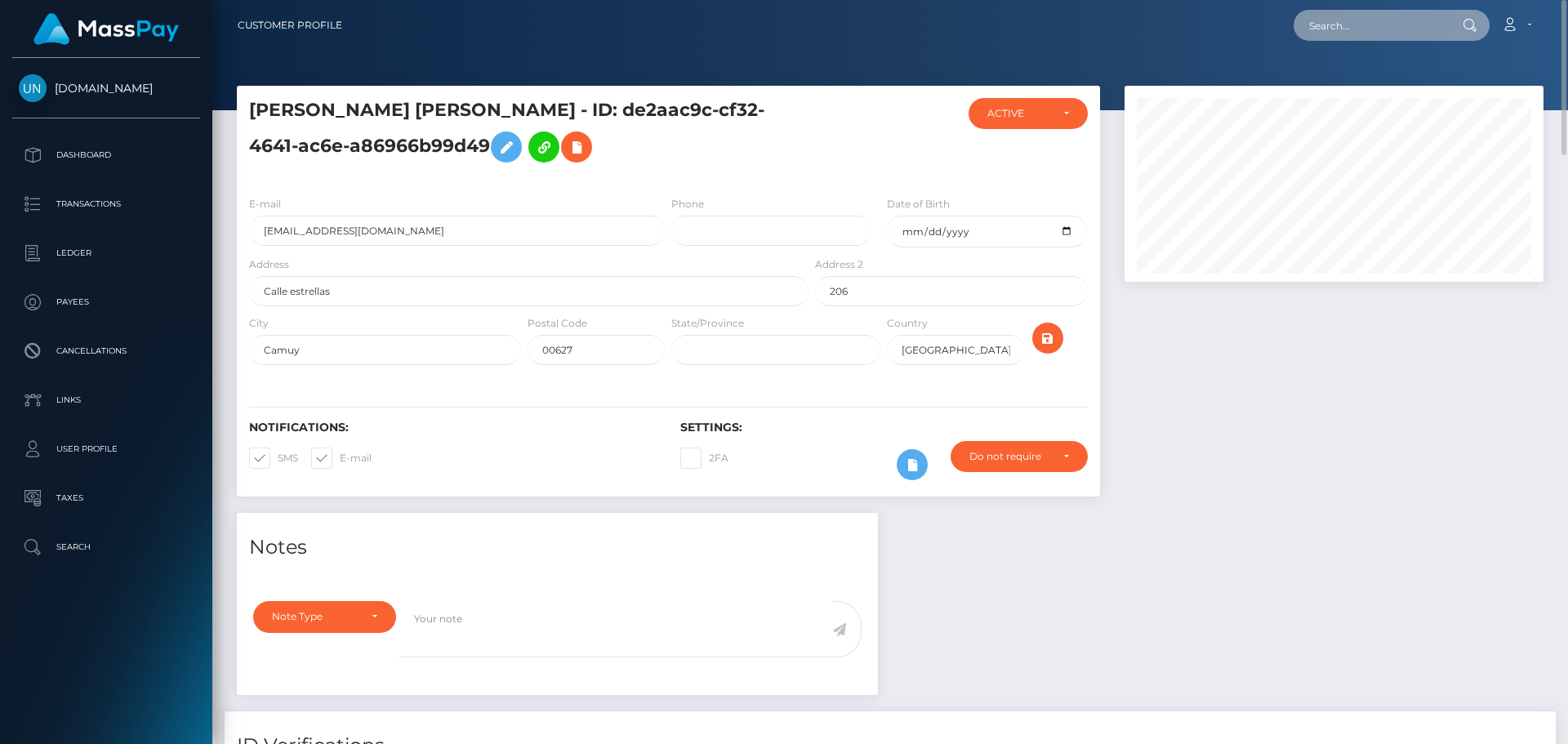
click at [1330, 19] on input "text" at bounding box center [1371, 25] width 153 height 31
paste input "hij5048@gmail.com"
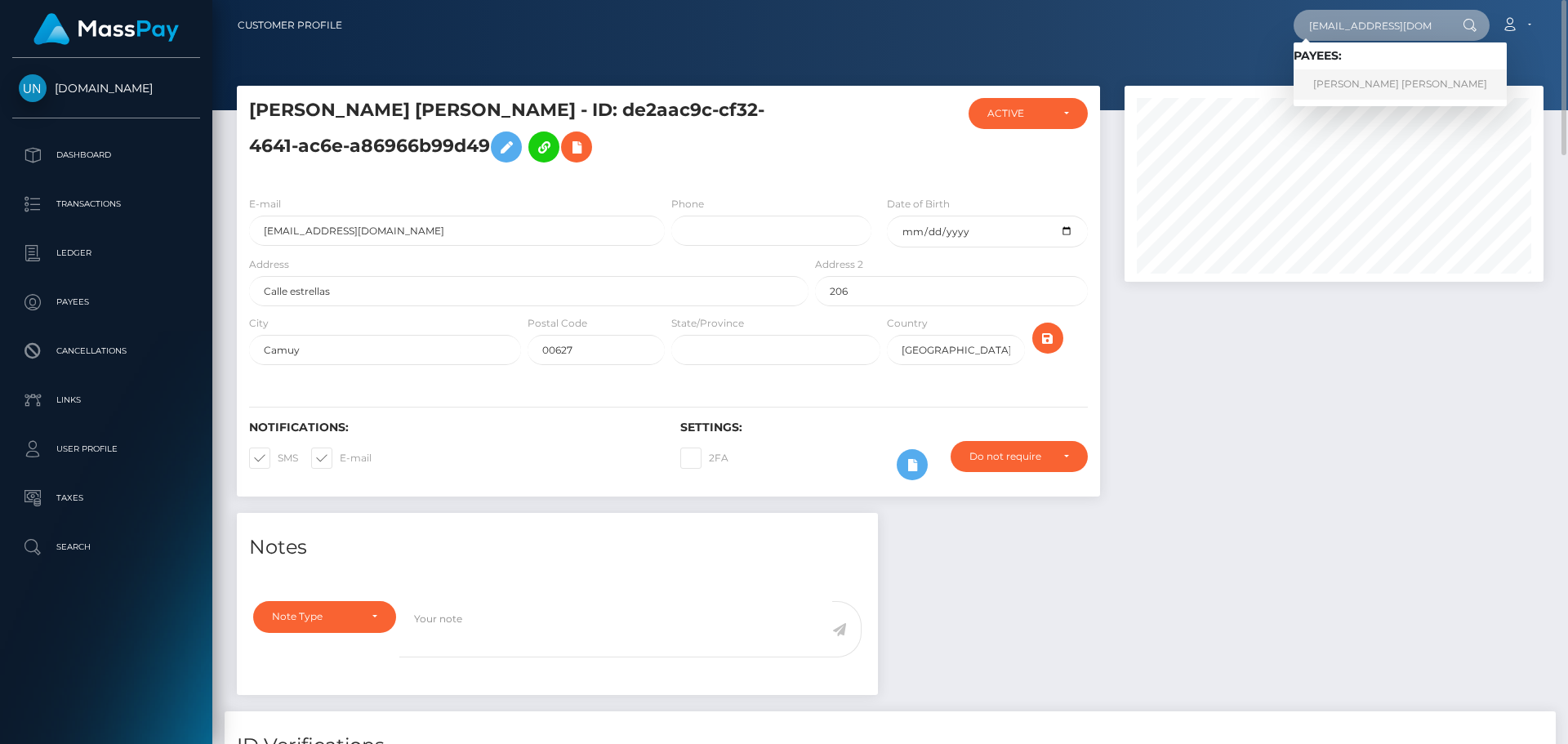
type input "hij5048@gmail.com"
click at [1347, 91] on link "JAYLEN MICAL HENRY COLSTON" at bounding box center [1400, 85] width 213 height 30
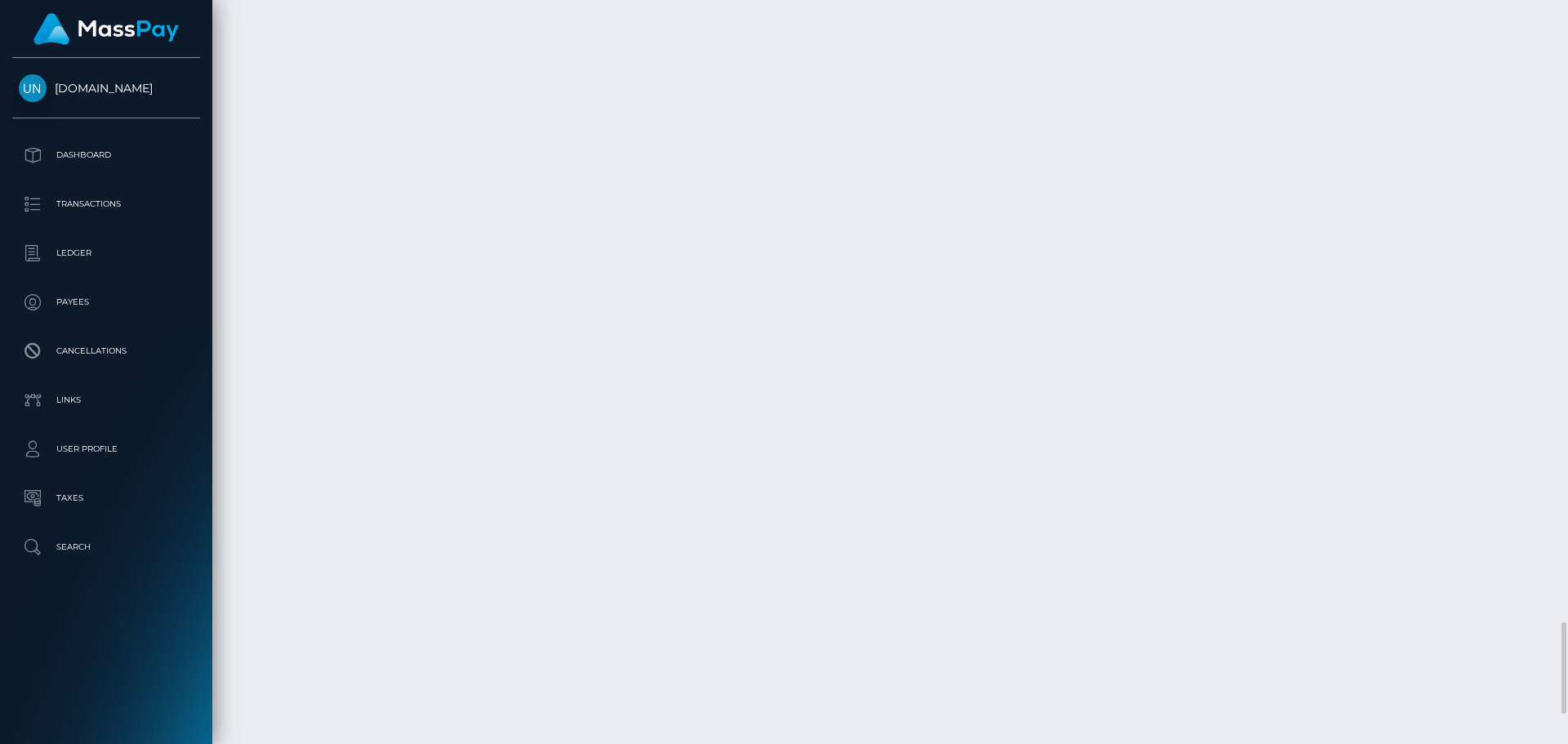
scroll to position [5551, 0]
click at [1567, 4] on div at bounding box center [1562, 372] width 12 height 744
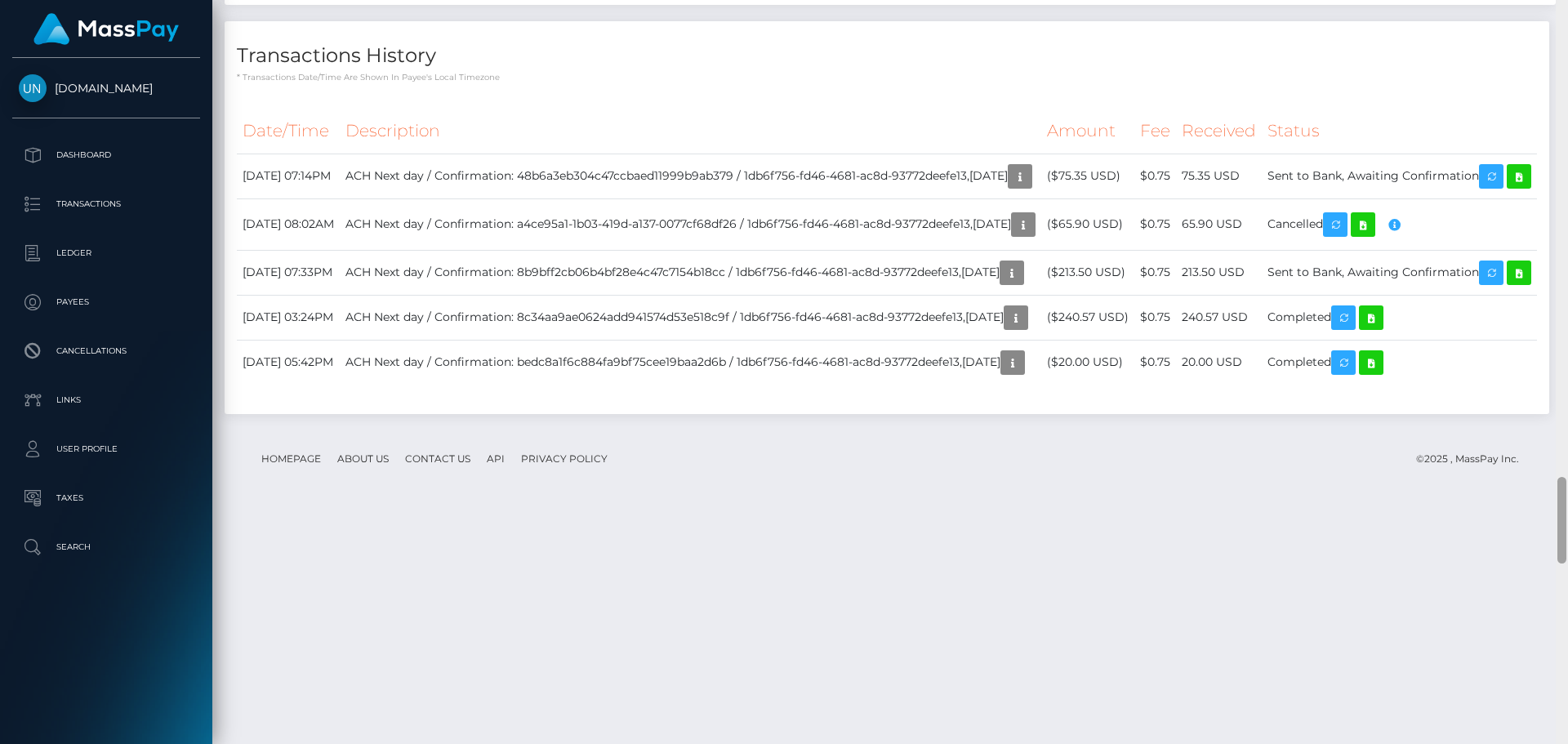
click at [1567, 4] on div at bounding box center [1562, 372] width 12 height 744
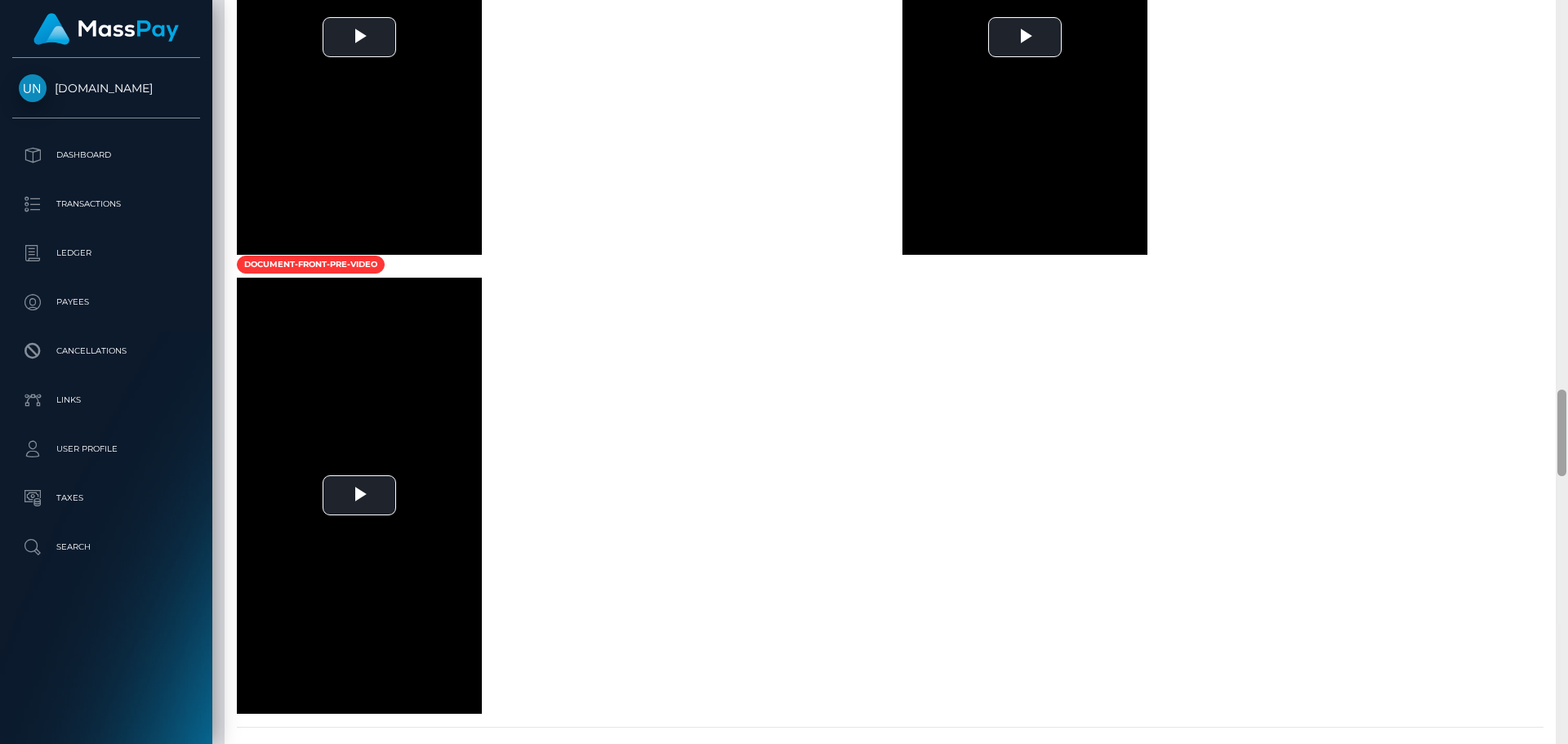
click at [1567, 4] on div at bounding box center [1562, 372] width 12 height 744
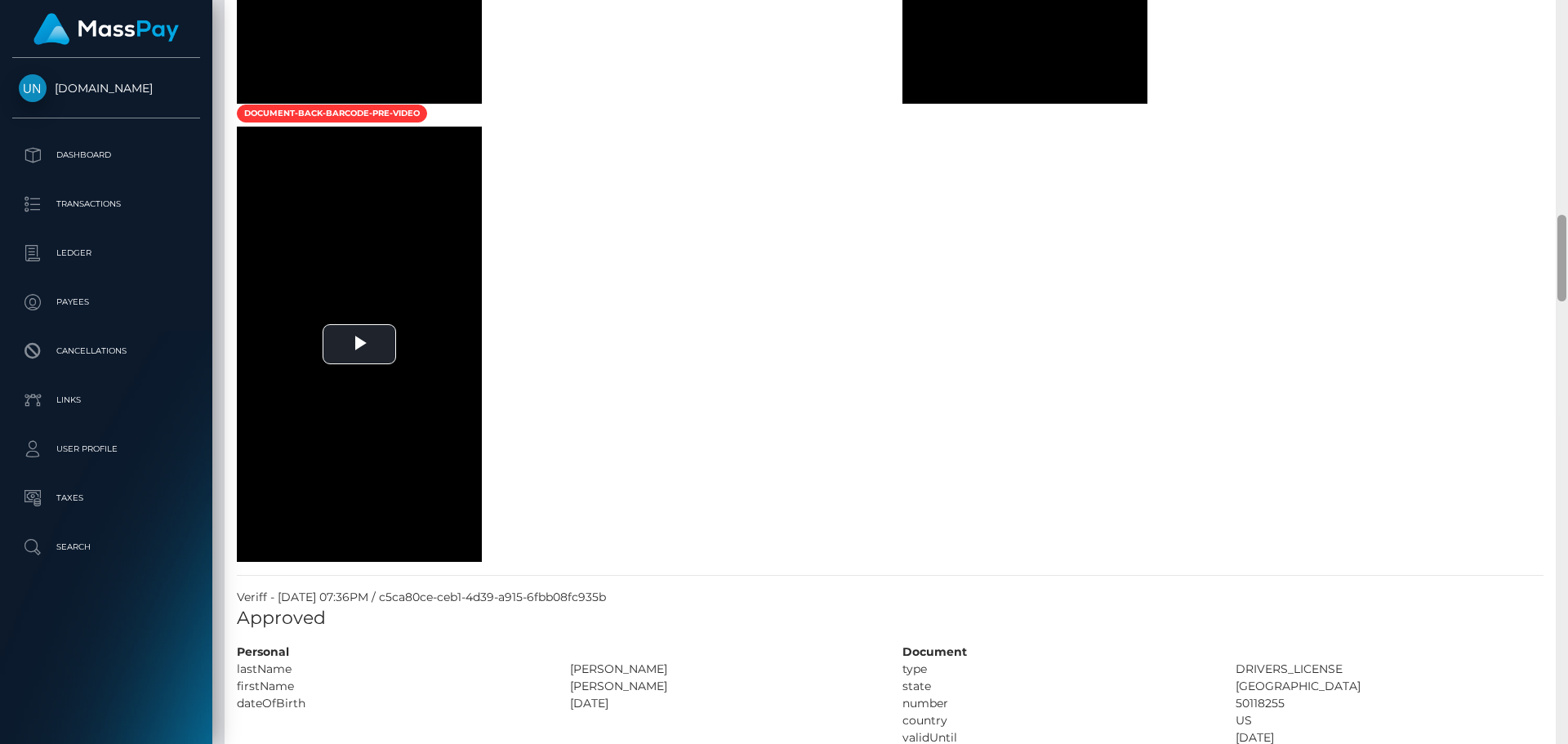
click at [1567, 4] on div at bounding box center [1562, 372] width 12 height 744
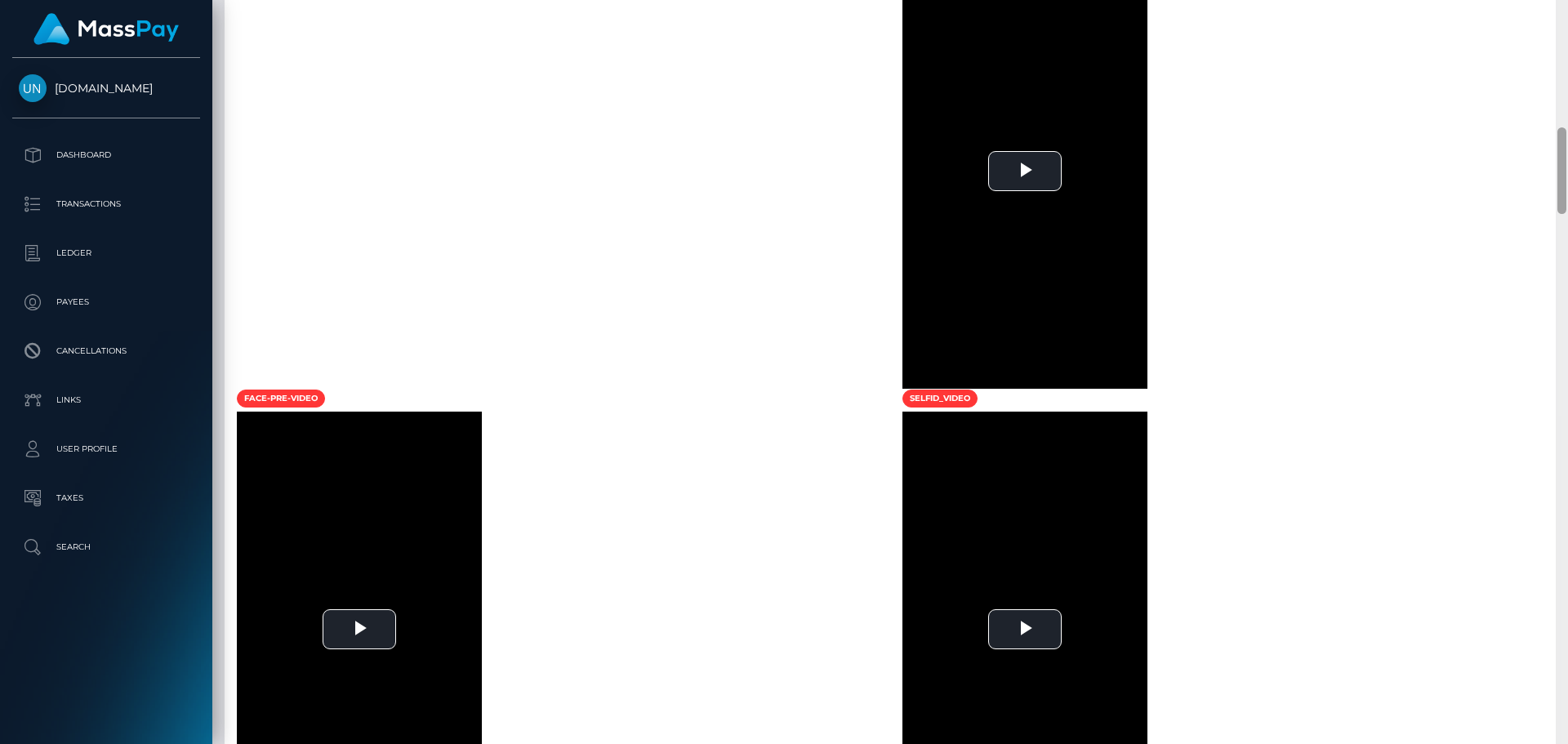
scroll to position [345, 0]
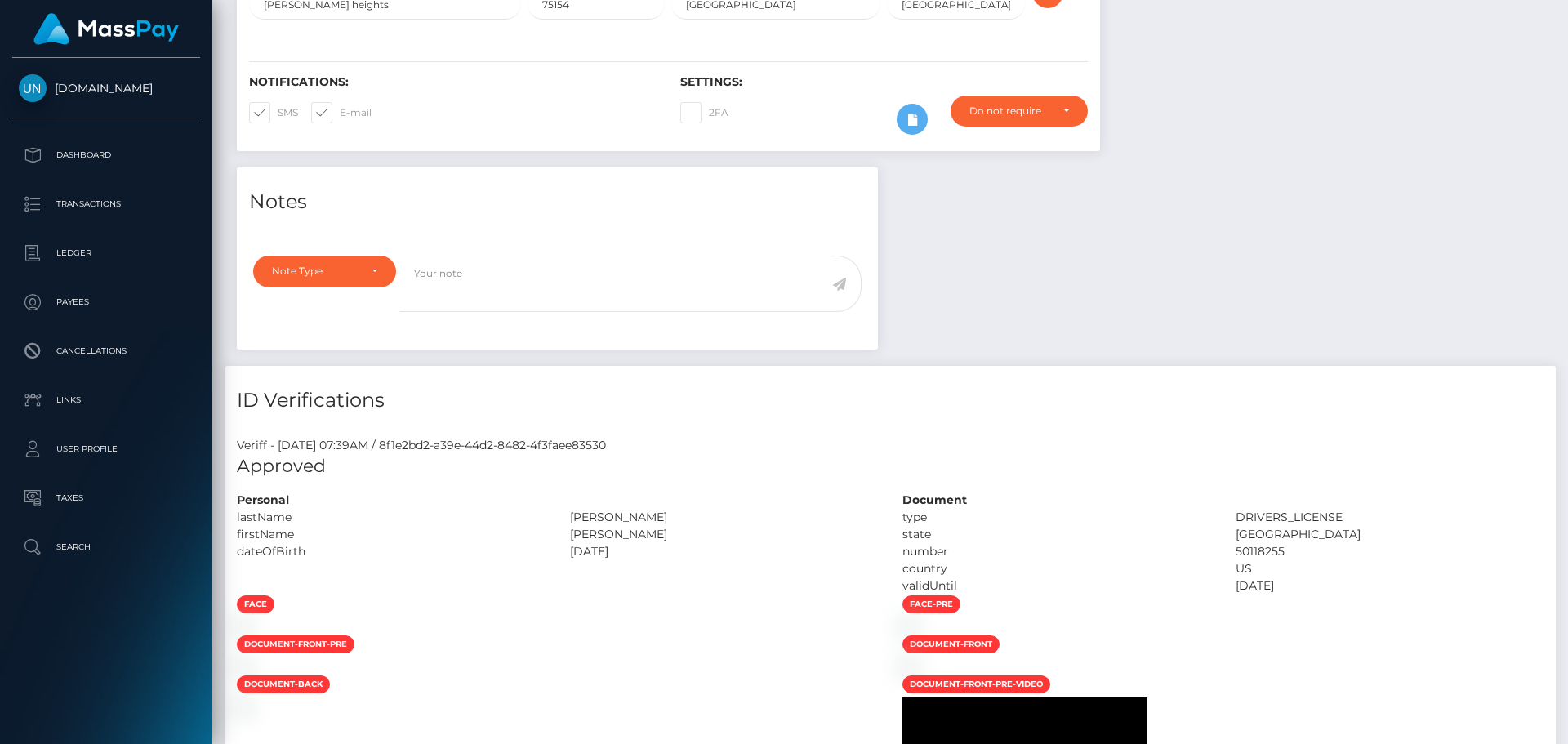
click at [1567, 5] on div "Customer Profile Loading... Loading..." at bounding box center [890, 372] width 1356 height 744
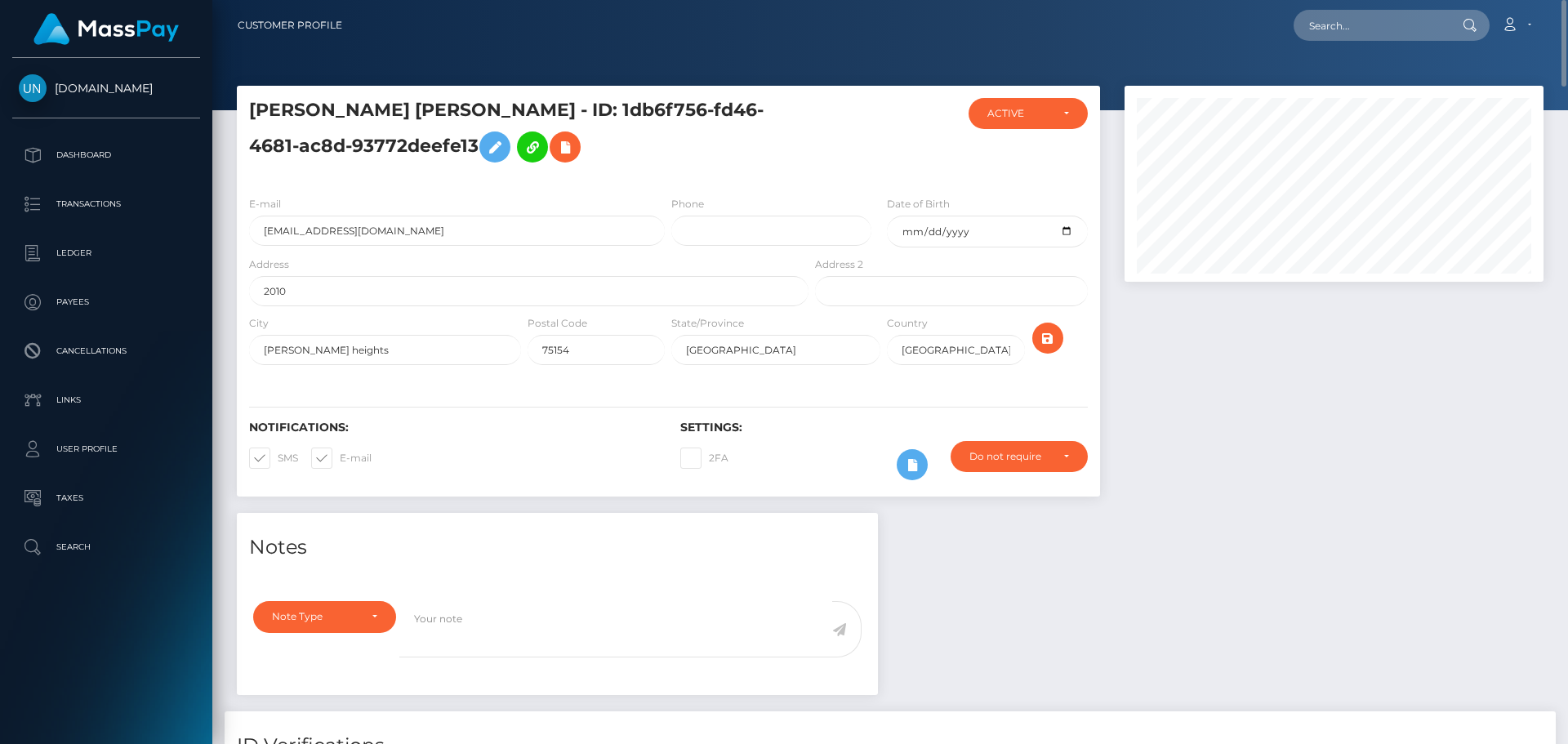
click at [1266, 42] on div "Loading... Loading... Account Edit Profile Logout" at bounding box center [949, 25] width 1188 height 34
click at [1393, 34] on input "text" at bounding box center [1371, 25] width 153 height 31
paste input "lizmibonilla@gmail.com"
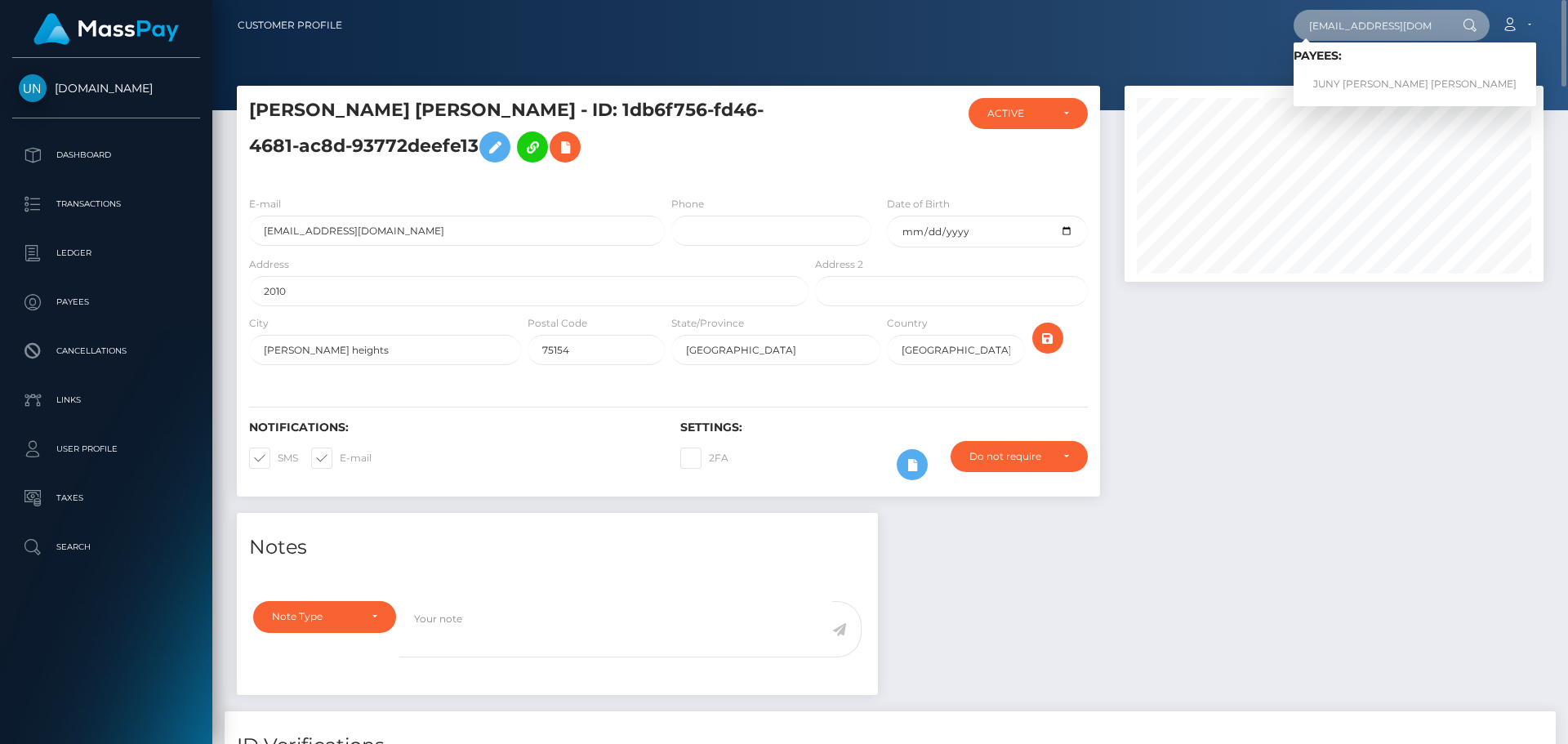
type input "lizmibonilla@gmail.com"
click at [1319, 68] on span "Payees: JUNY ELIZABETH MEDINA CRUZ" at bounding box center [1415, 74] width 243 height 51
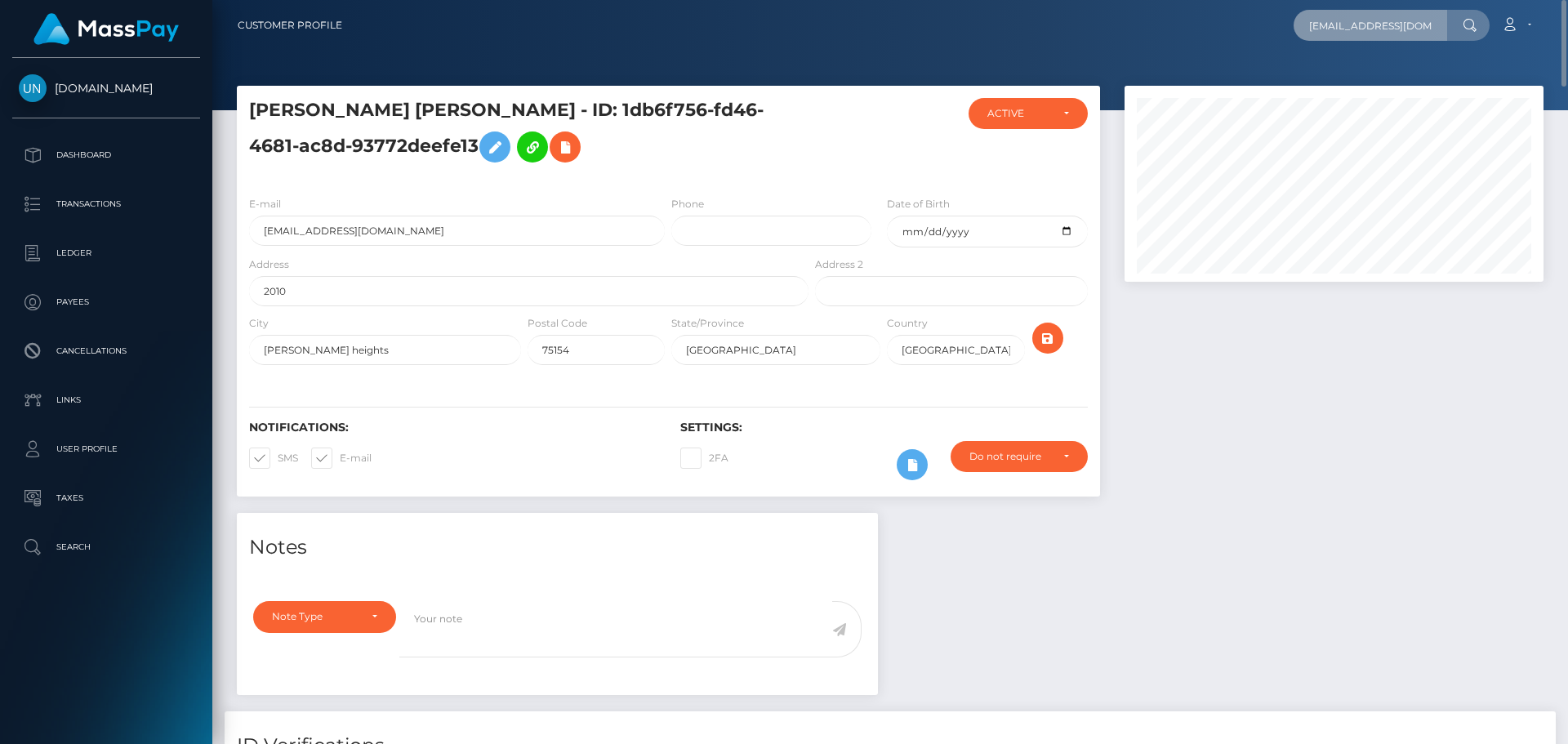
click at [1332, 36] on input "lizmibonilla@gmail.com" at bounding box center [1371, 25] width 153 height 31
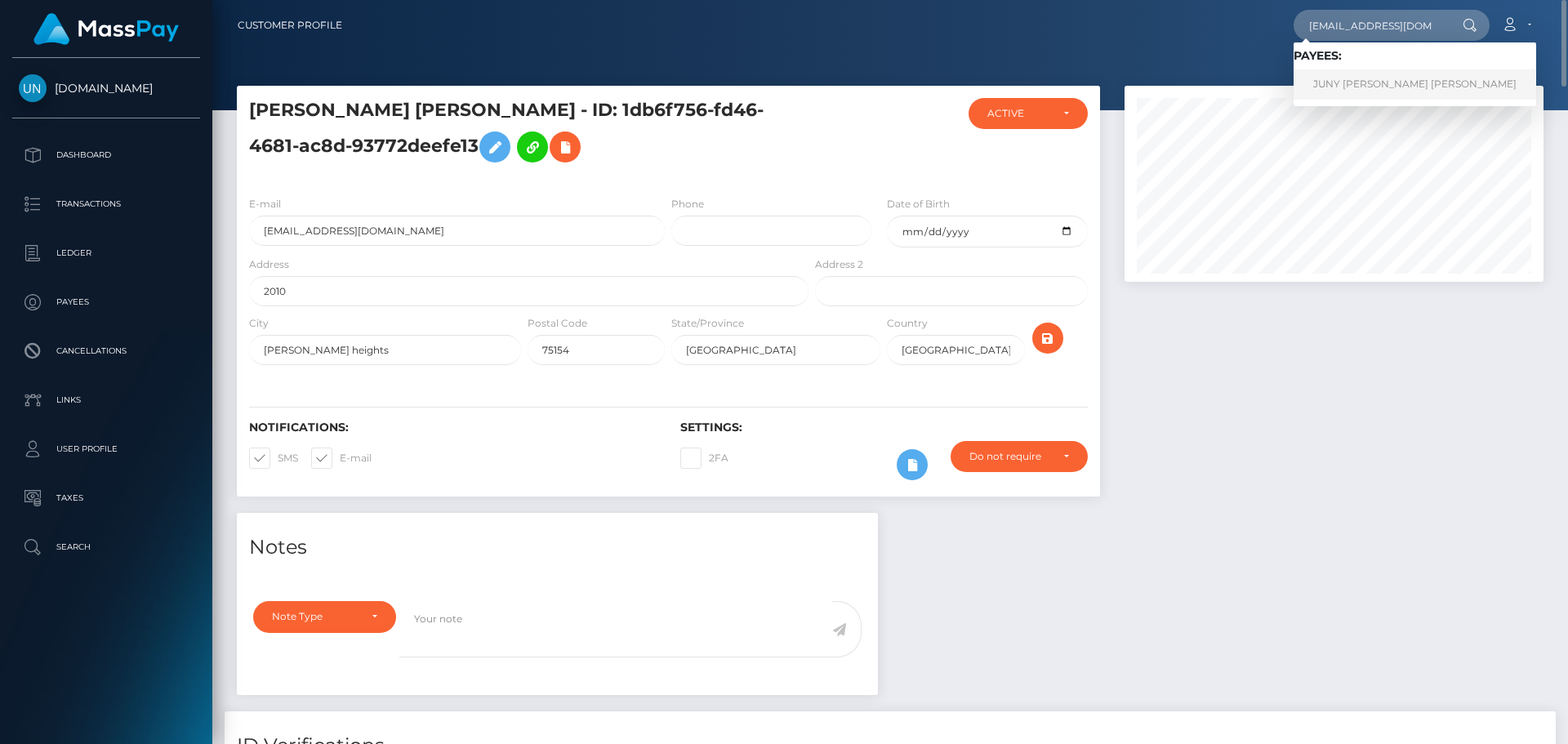
click at [1336, 79] on link "JUNY ELIZABETH MEDINA CRUZ" at bounding box center [1415, 85] width 243 height 30
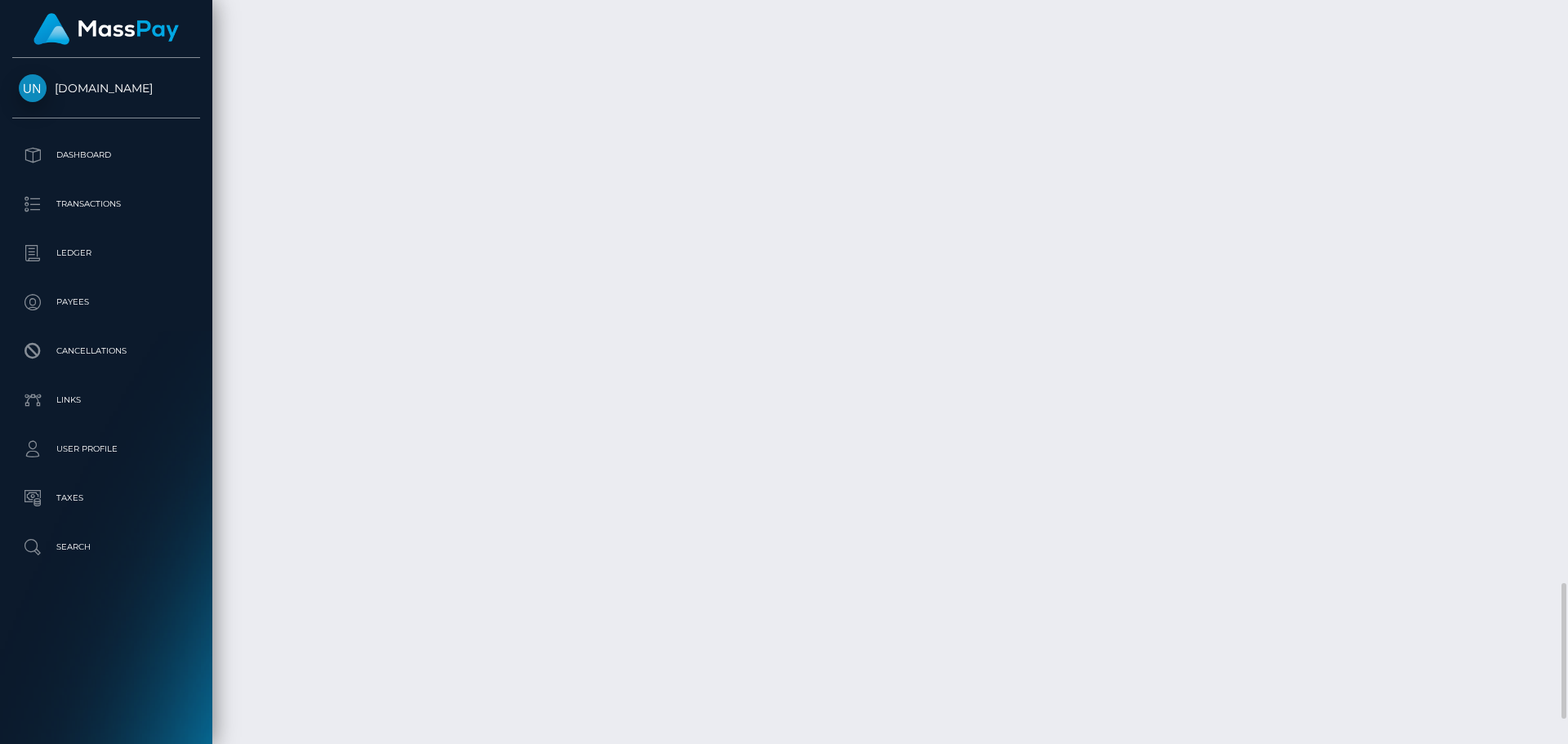
scroll to position [196, 419]
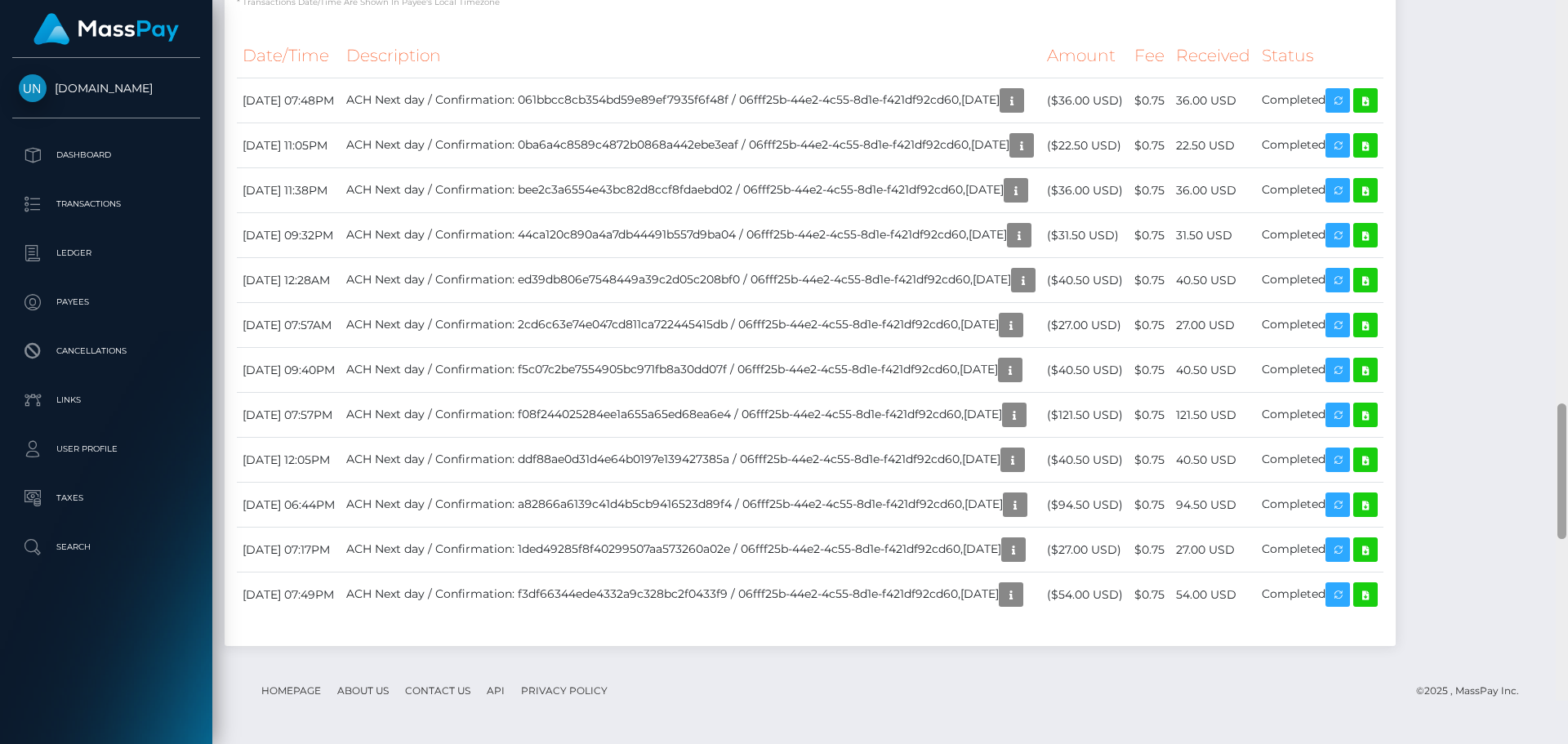
click at [1567, 4] on div at bounding box center [1562, 328] width 12 height 744
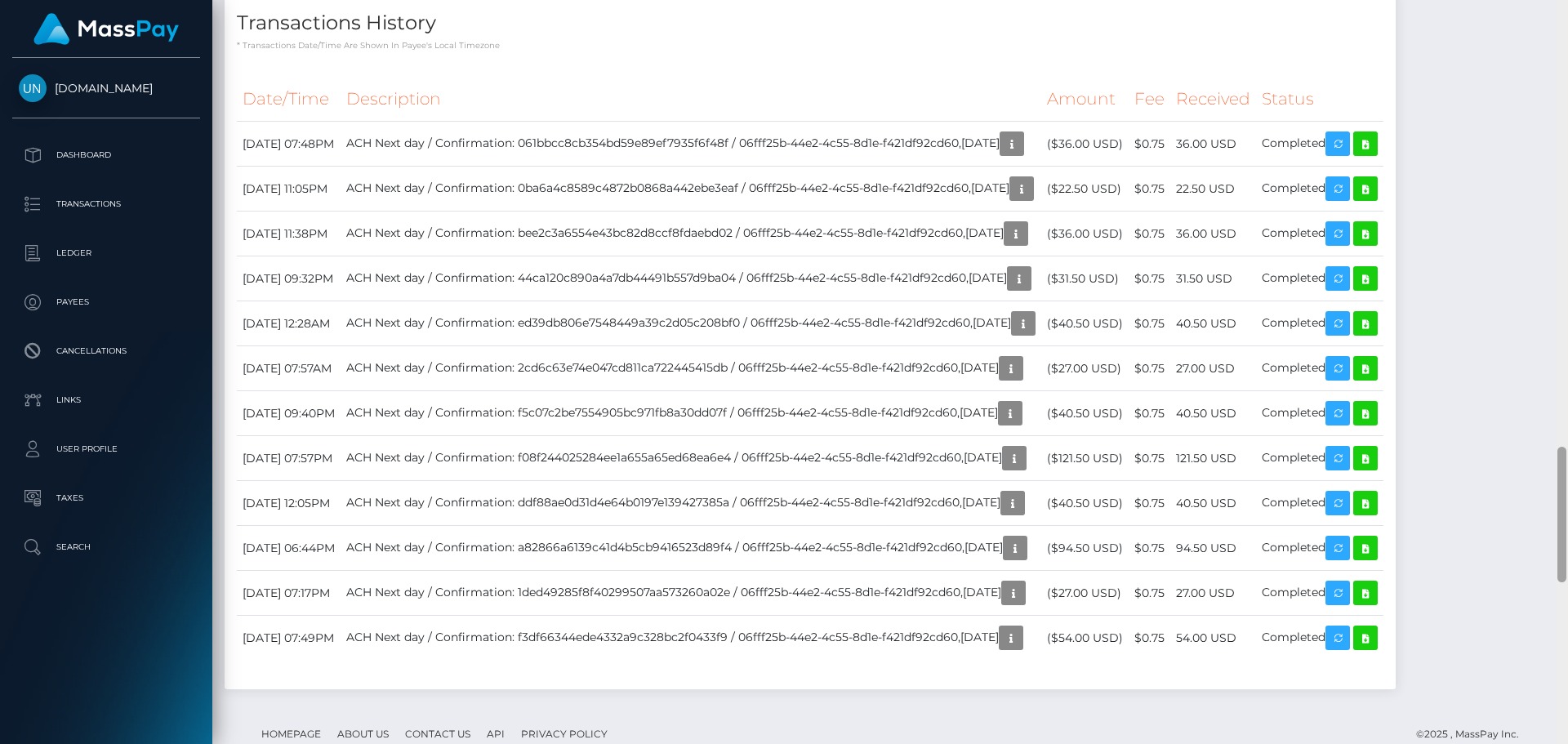
click at [1567, 4] on div at bounding box center [1562, 372] width 12 height 744
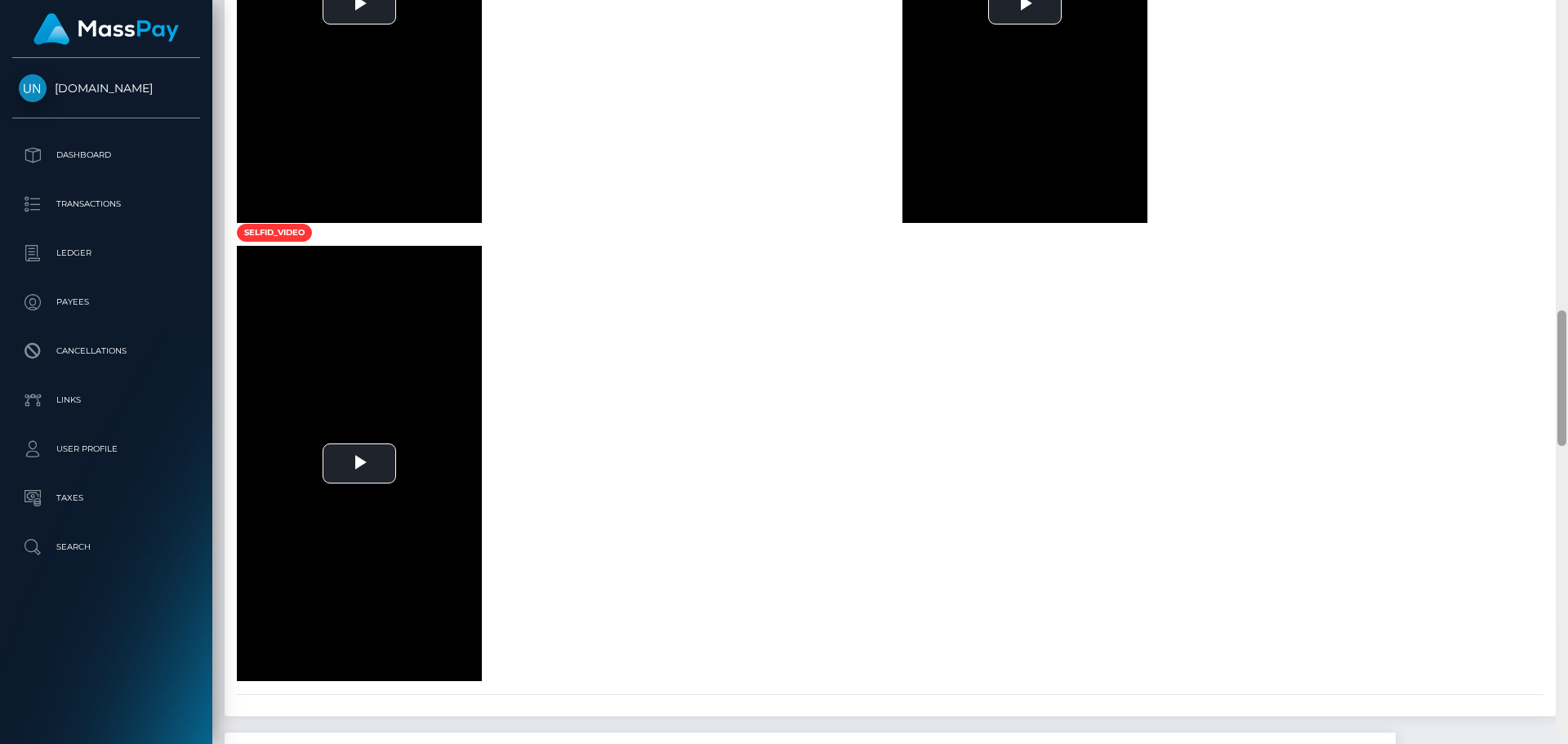
click at [1567, 4] on div at bounding box center [1562, 372] width 12 height 744
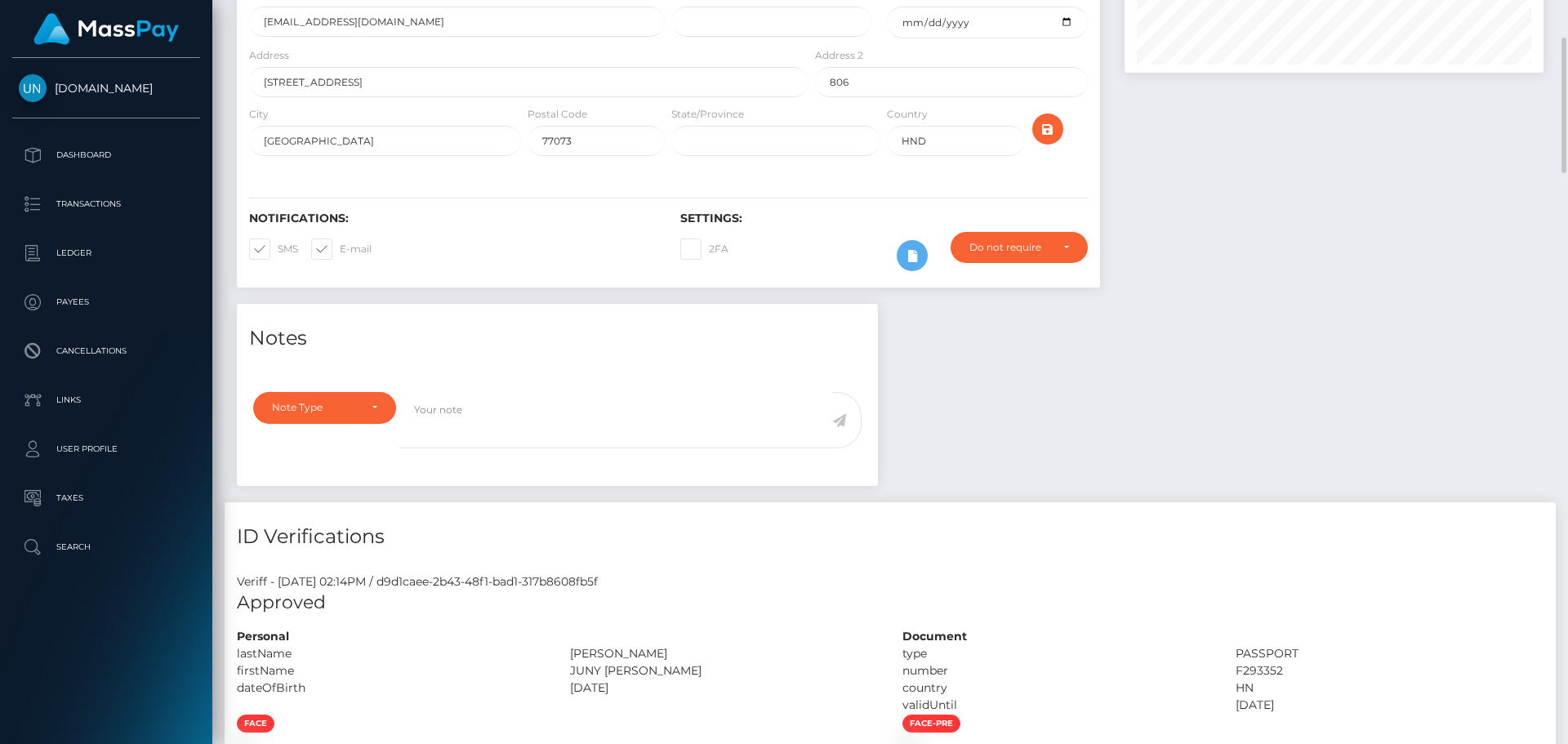
drag, startPoint x: 1567, startPoint y: 4, endPoint x: 1506, endPoint y: 3, distance: 61.0
click at [1567, 4] on div "Customer Profile Loading... Loading..." at bounding box center [890, 372] width 1356 height 744
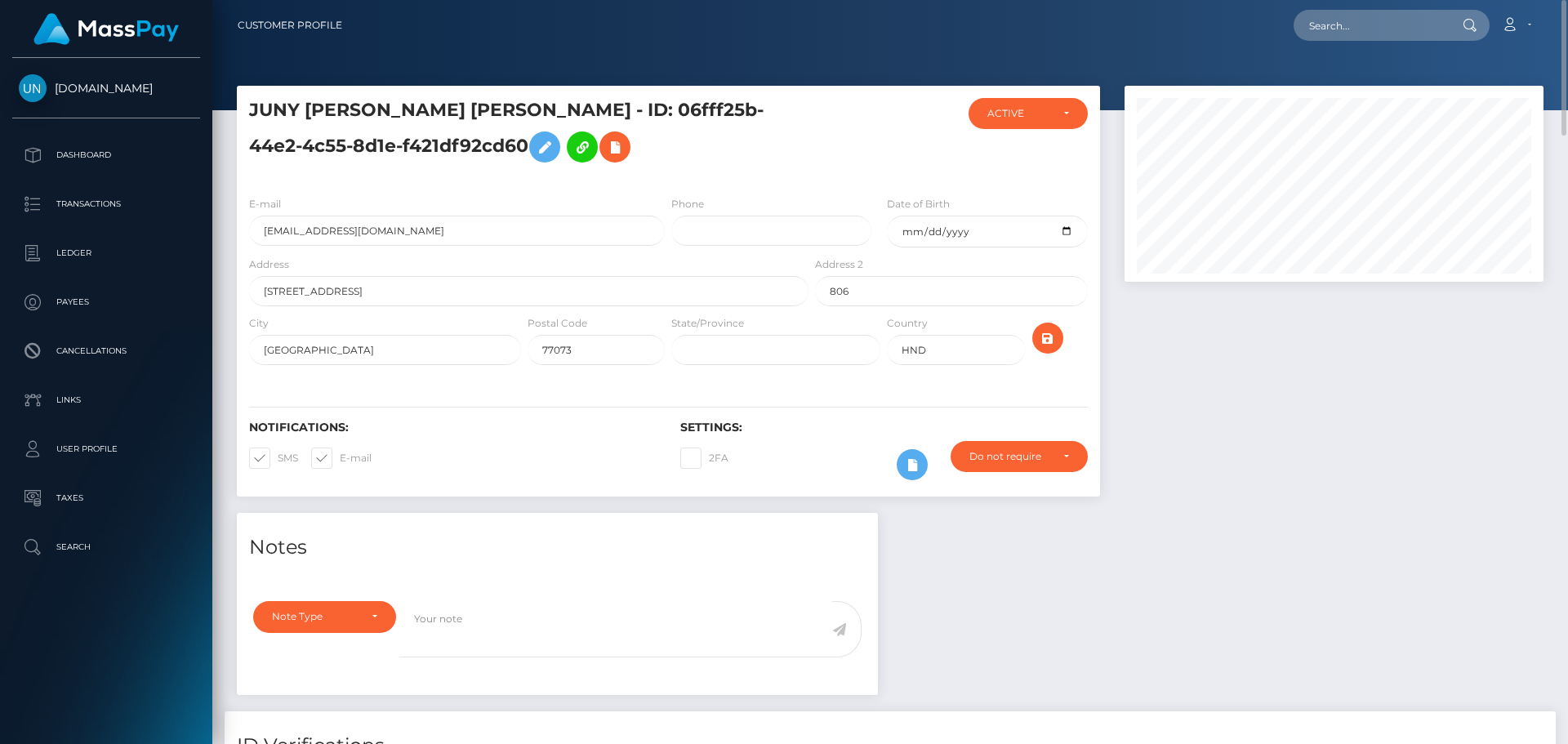
click at [1421, 3] on nav "Customer Profile Loading... Loading... Account" at bounding box center [890, 25] width 1356 height 51
click at [1402, 22] on input "text" at bounding box center [1371, 25] width 153 height 31
paste input "lisebonnefoy190407@gmail.com"
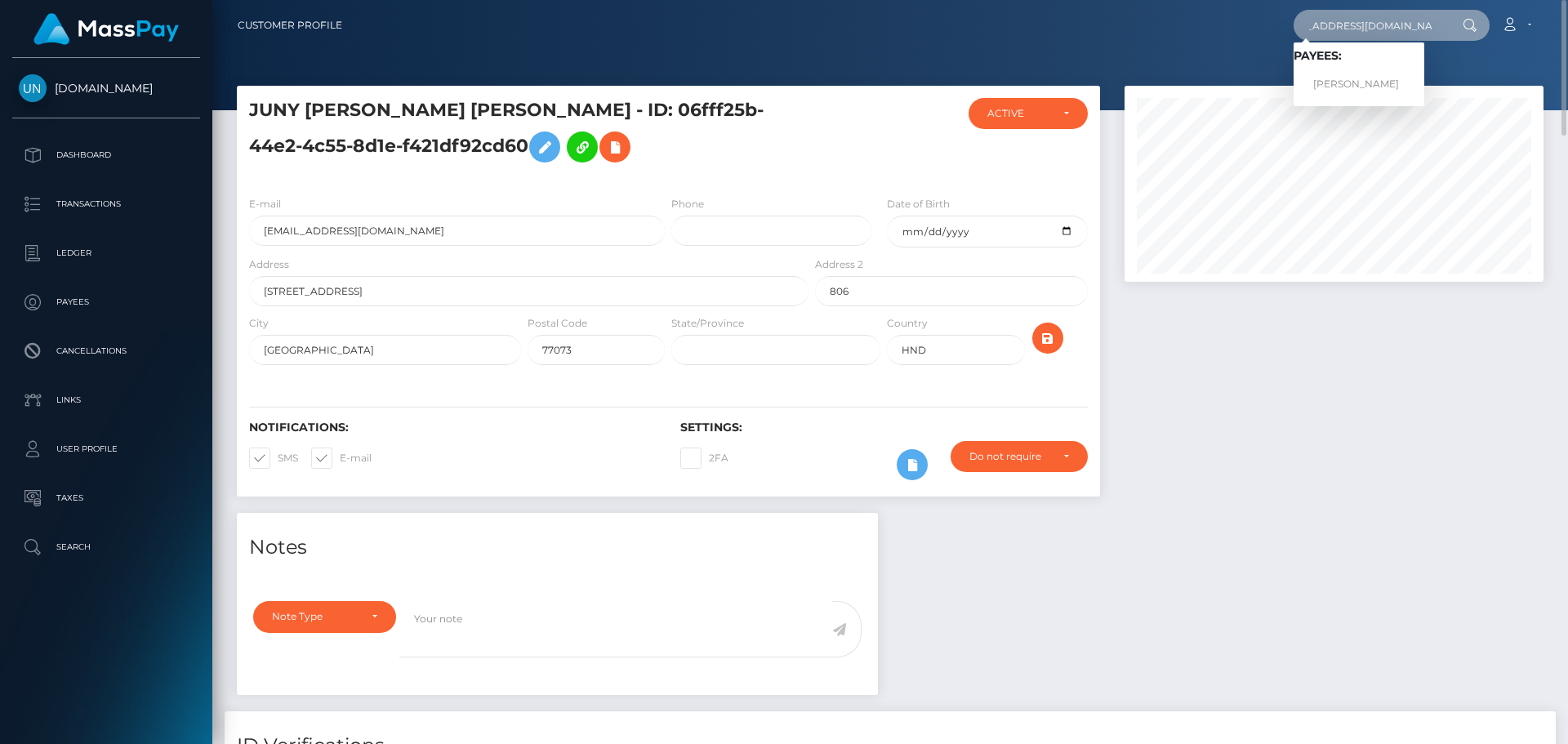
type input "lisebonnefoy190407@gmail.com"
click at [1347, 81] on link "LISE CATHERINE JULLE BONNEFOY" at bounding box center [1359, 85] width 130 height 30
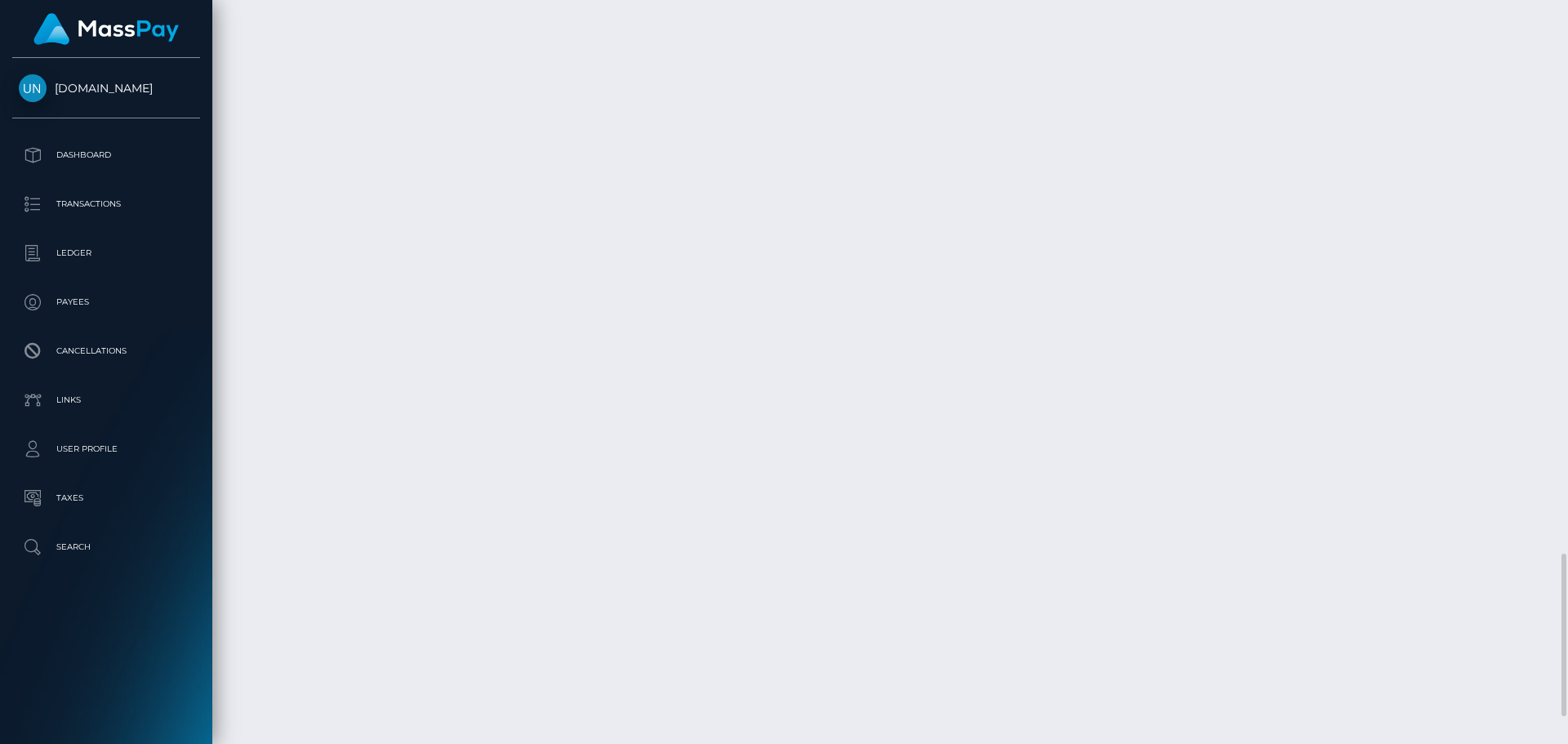
scroll to position [2658, 0]
